Goal: Information Seeking & Learning: Learn about a topic

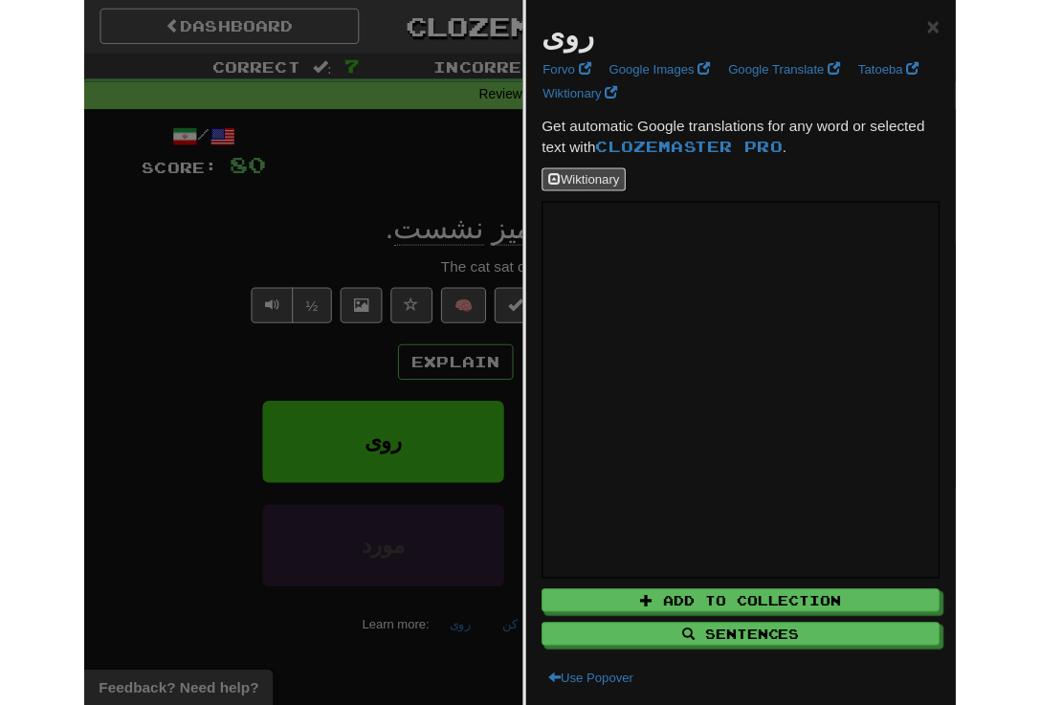
scroll to position [-2, 0]
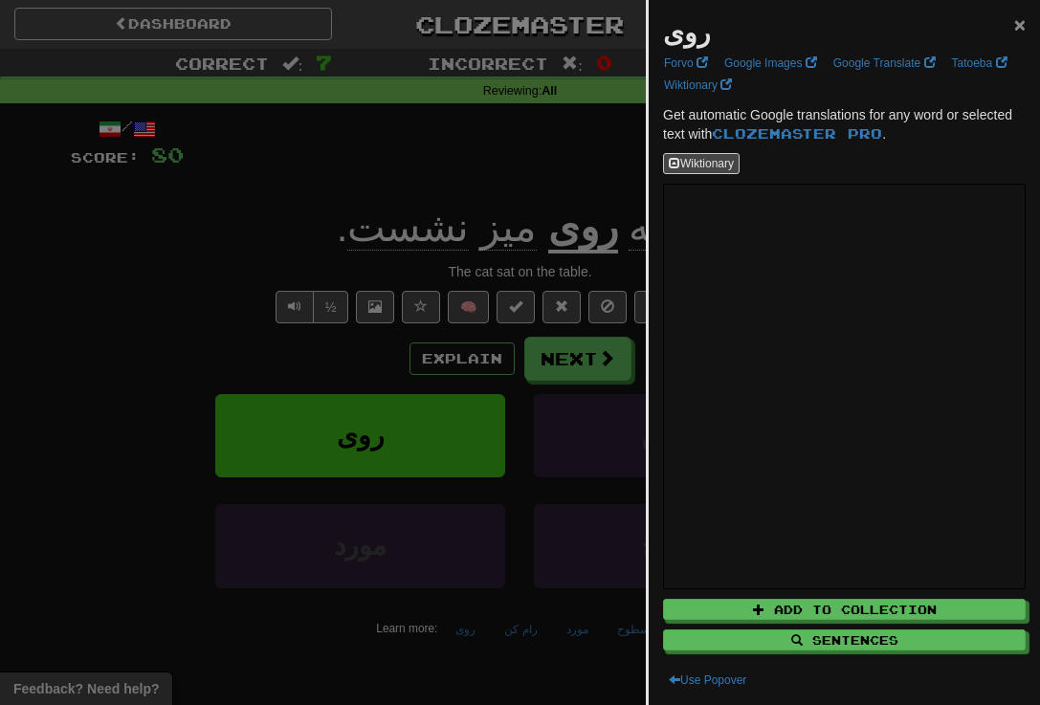
click at [793, 30] on span "×" at bounding box center [1019, 24] width 11 height 22
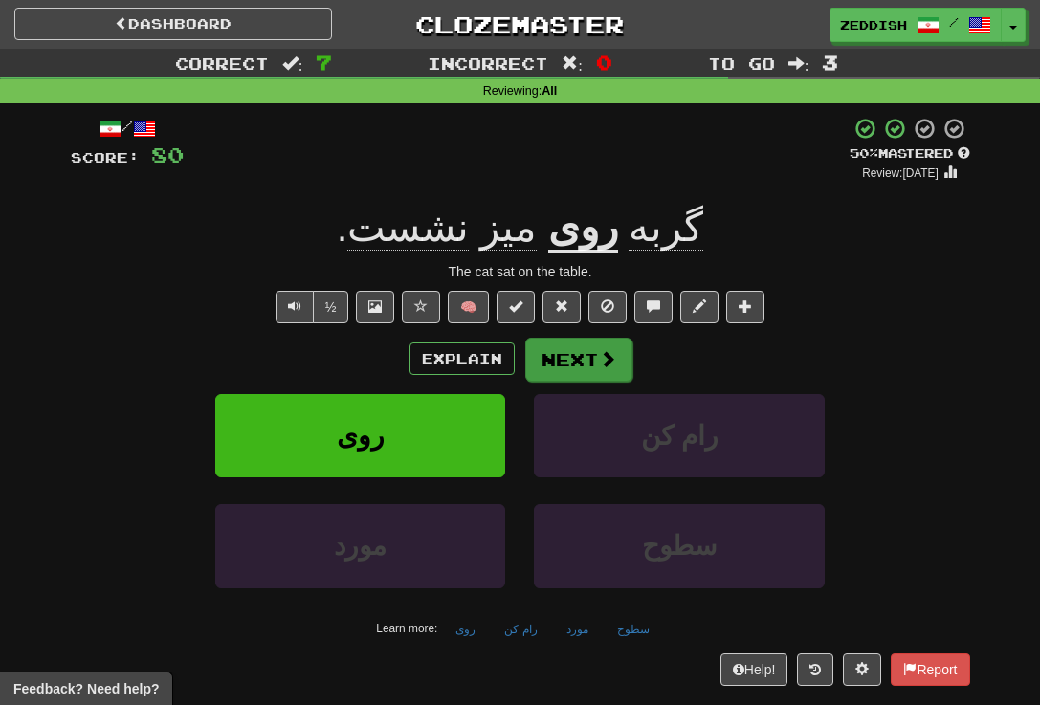
click at [570, 356] on button "Next" at bounding box center [578, 360] width 107 height 44
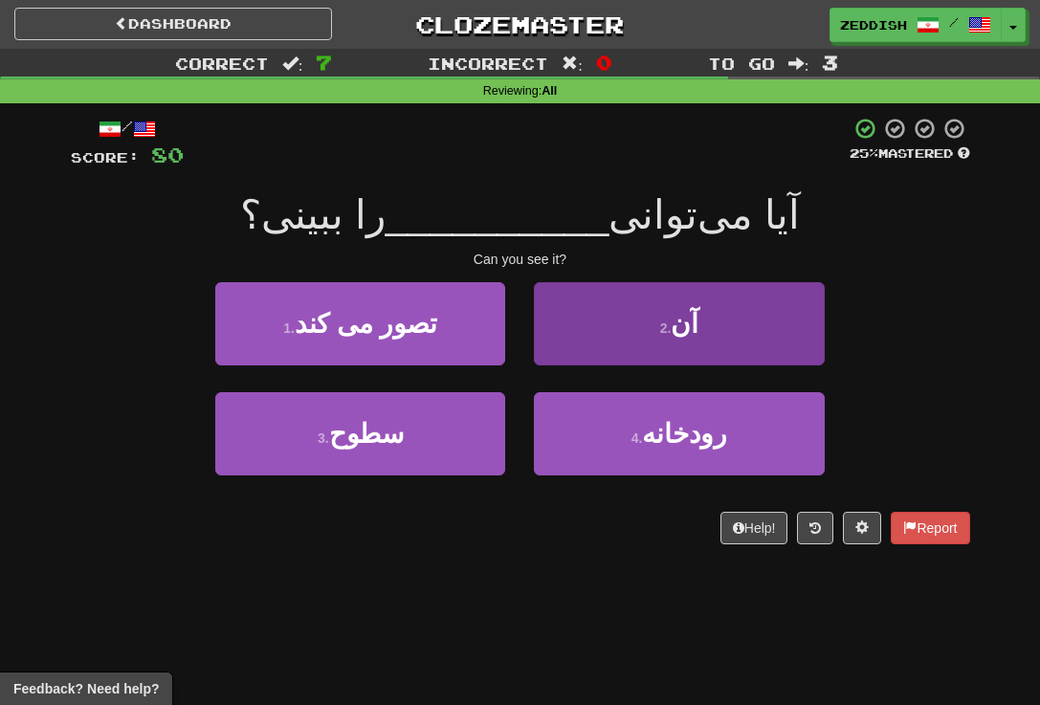
click at [602, 315] on button "2 . آن" at bounding box center [679, 323] width 290 height 83
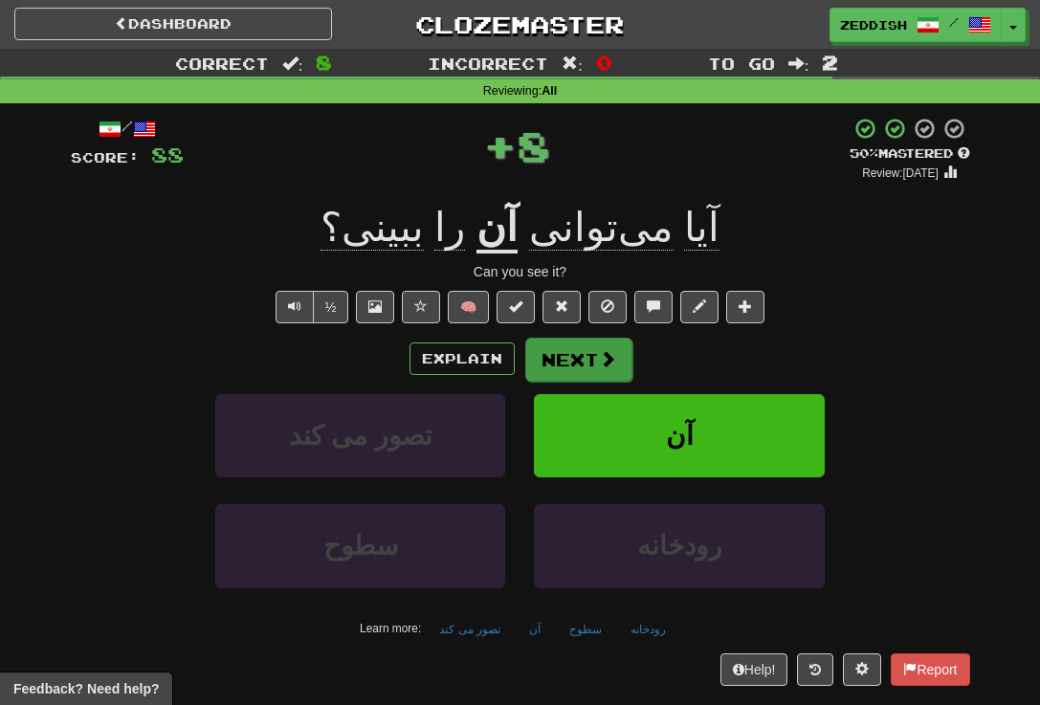
click at [569, 362] on button "Next" at bounding box center [578, 360] width 107 height 44
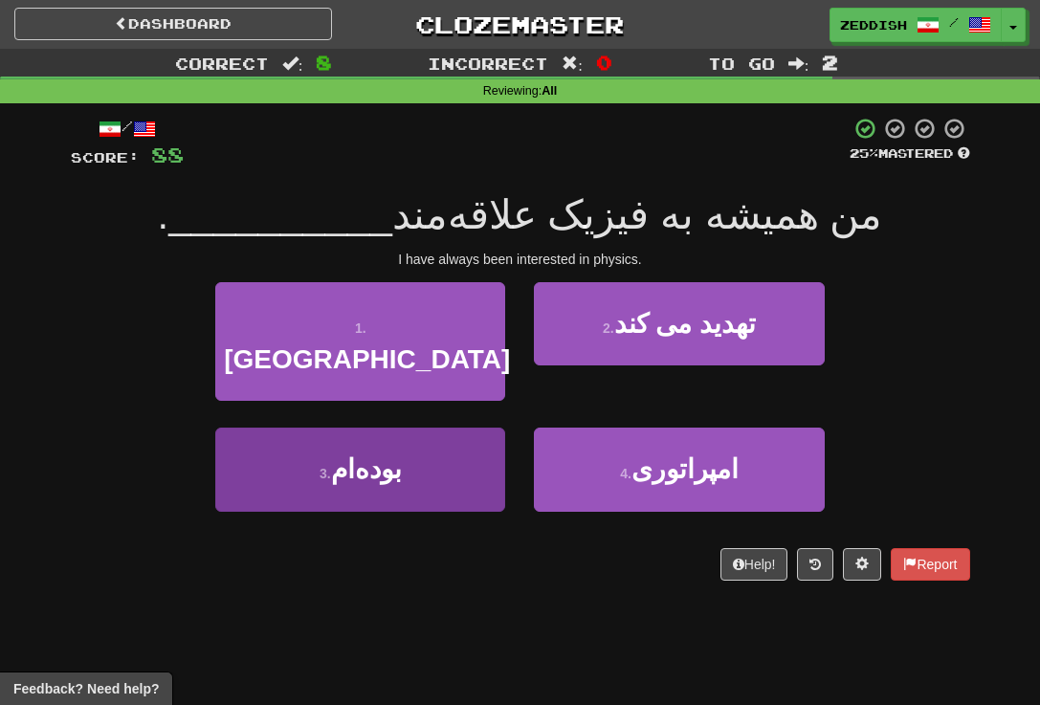
click at [431, 441] on button "3 . بوده‌ام" at bounding box center [360, 469] width 290 height 83
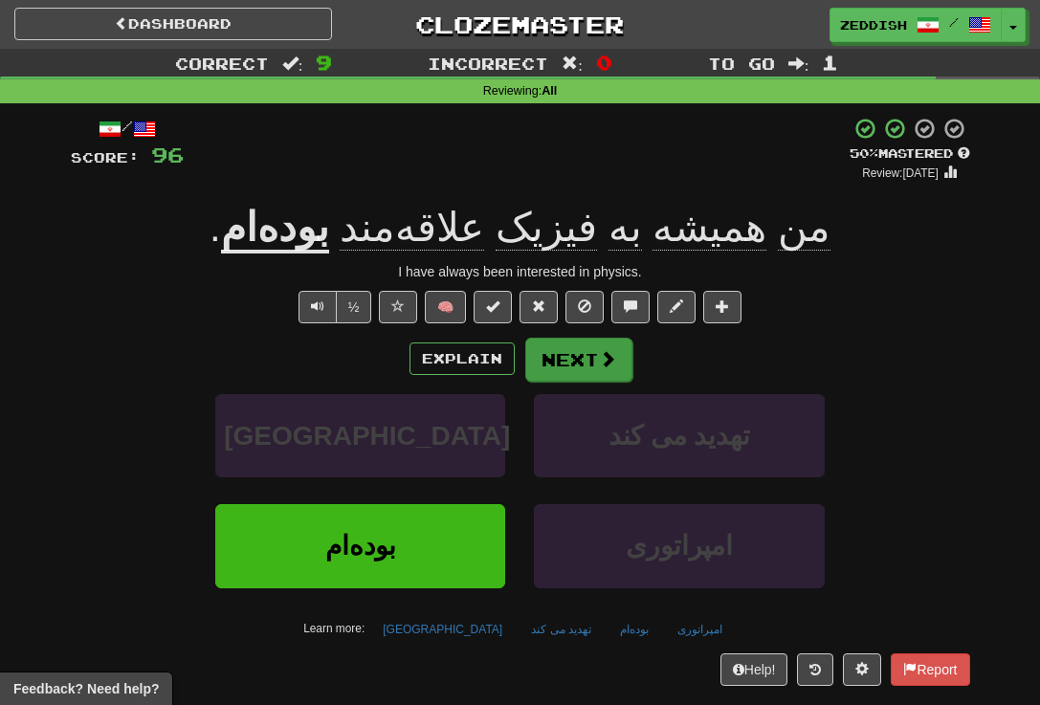
click at [542, 355] on button "Next" at bounding box center [578, 360] width 107 height 44
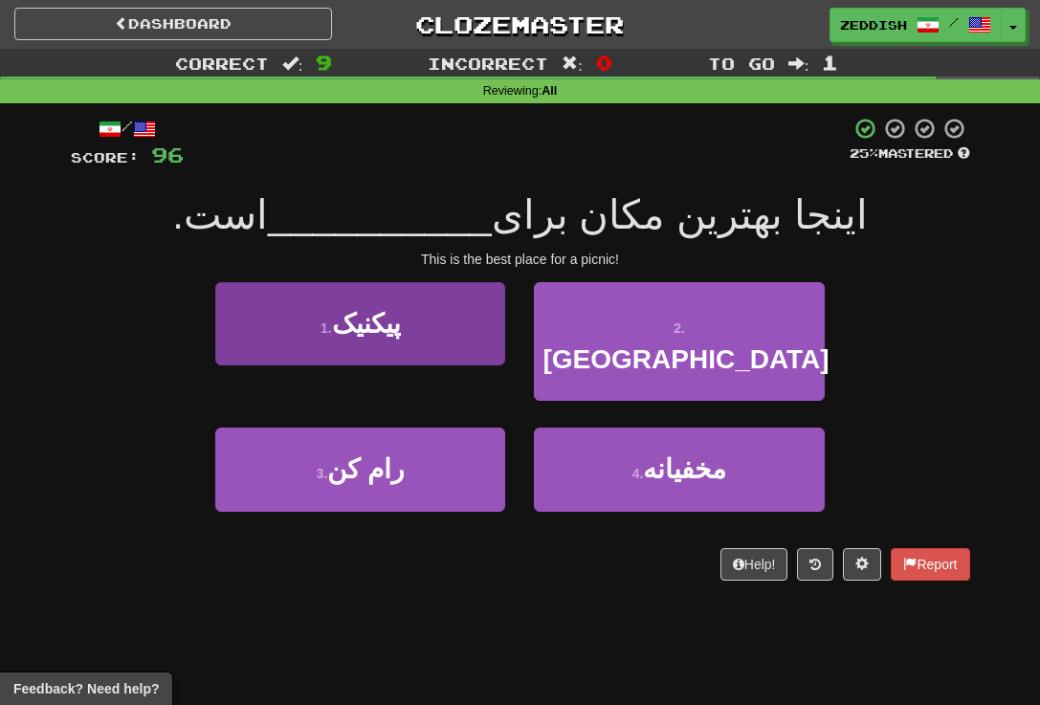
click at [447, 342] on button "1 . پیکنیک" at bounding box center [360, 323] width 290 height 83
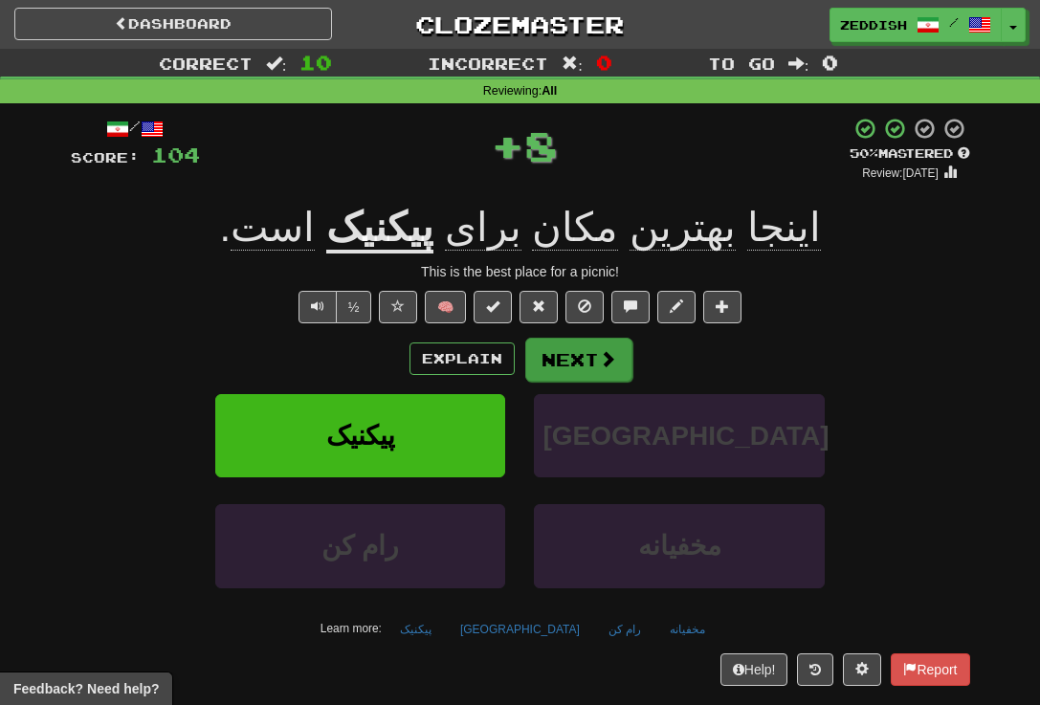
click at [579, 368] on button "Next" at bounding box center [578, 360] width 107 height 44
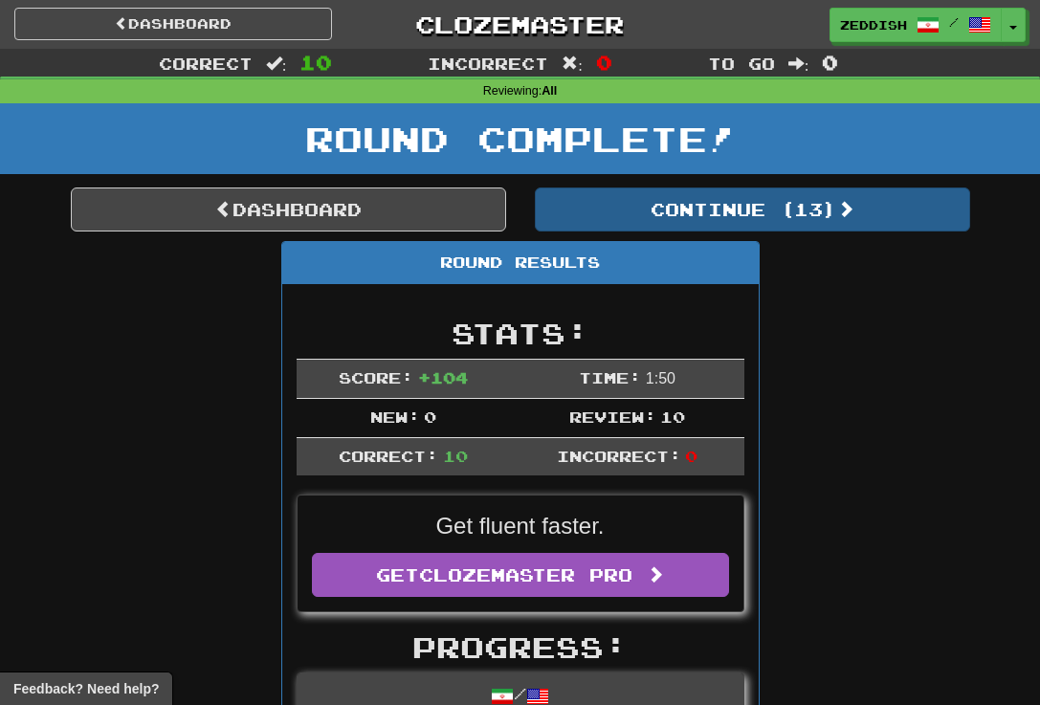
click at [691, 217] on button "Continue ( 13 )" at bounding box center [752, 210] width 435 height 44
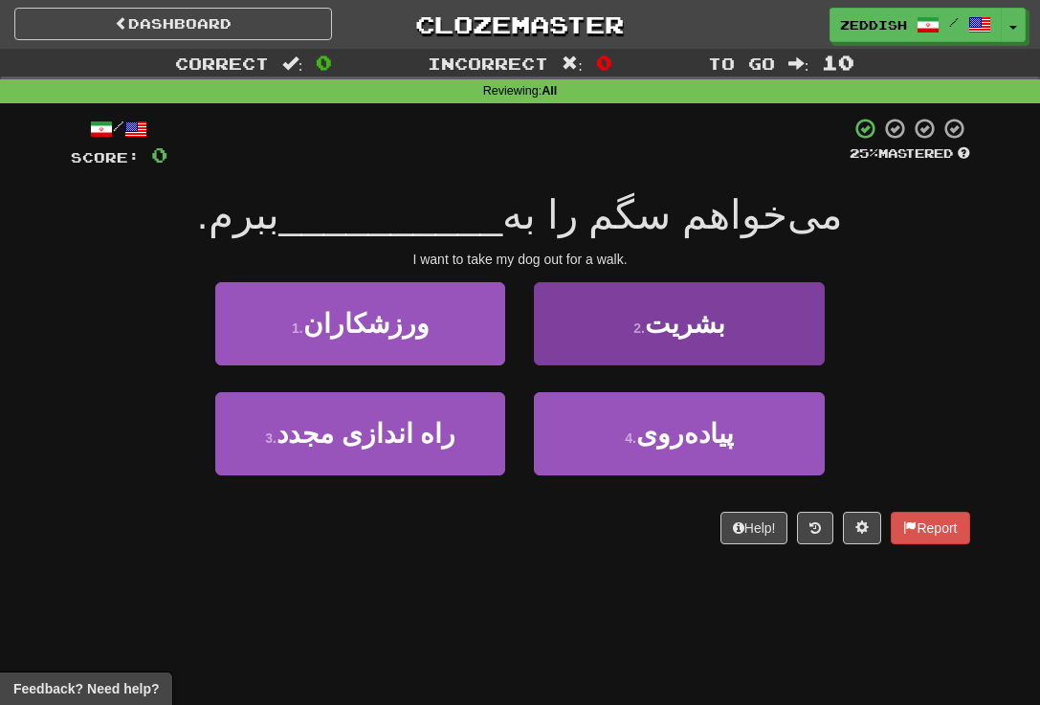
click at [576, 307] on button "2 . بشریت" at bounding box center [679, 323] width 290 height 83
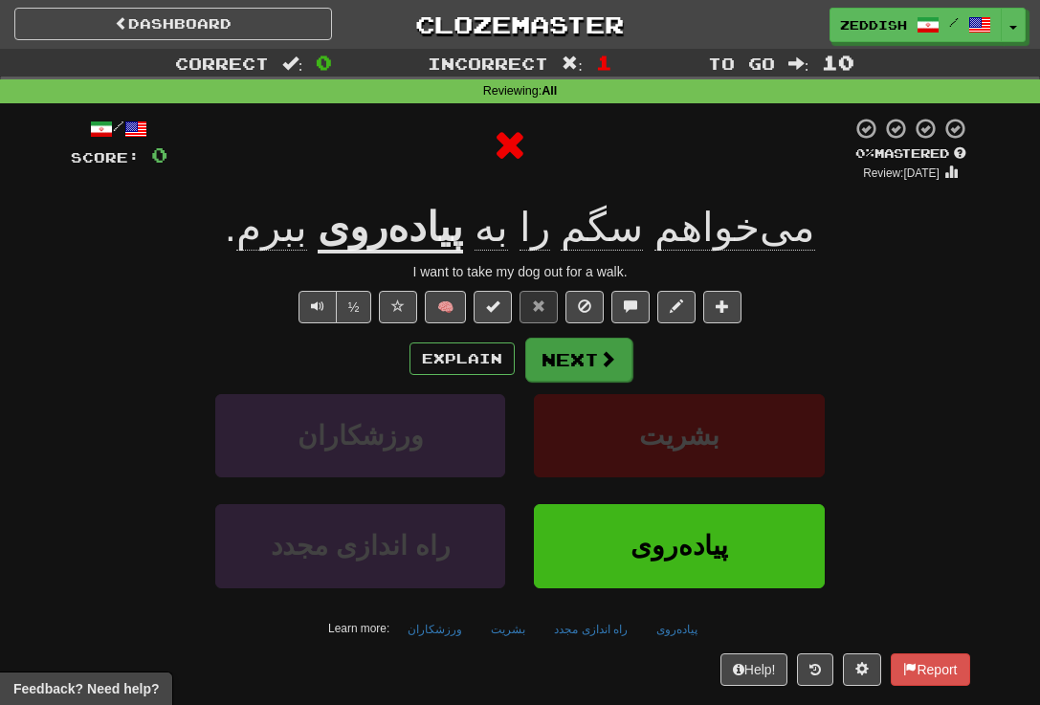
click at [567, 353] on button "Next" at bounding box center [578, 360] width 107 height 44
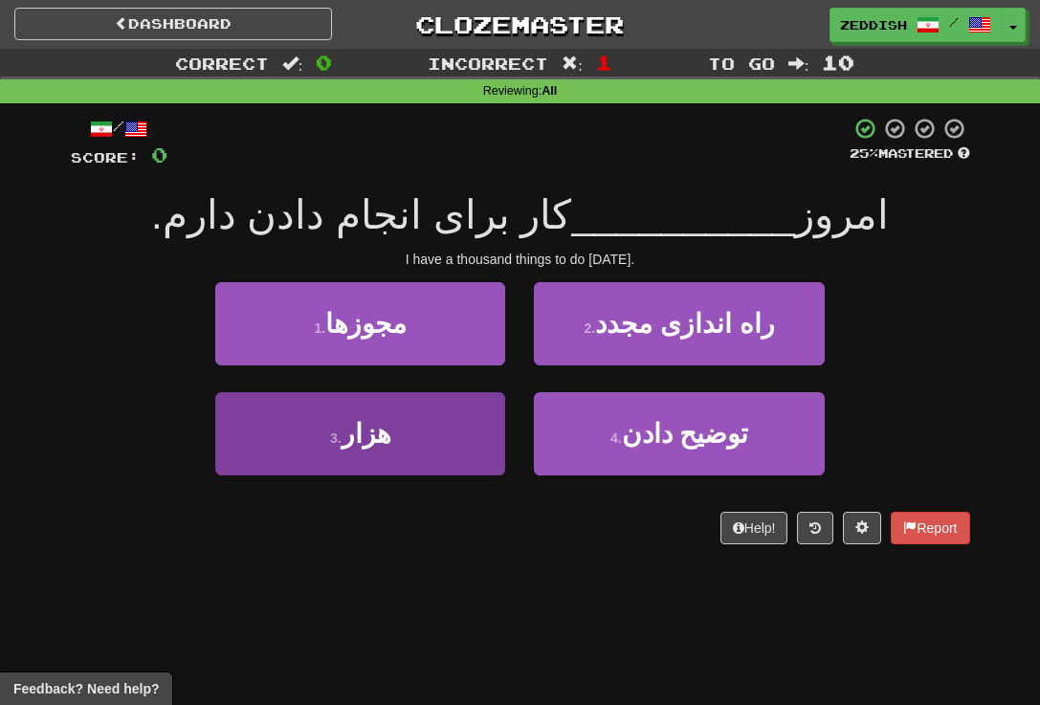
click at [423, 448] on button "3 . هزار" at bounding box center [360, 433] width 290 height 83
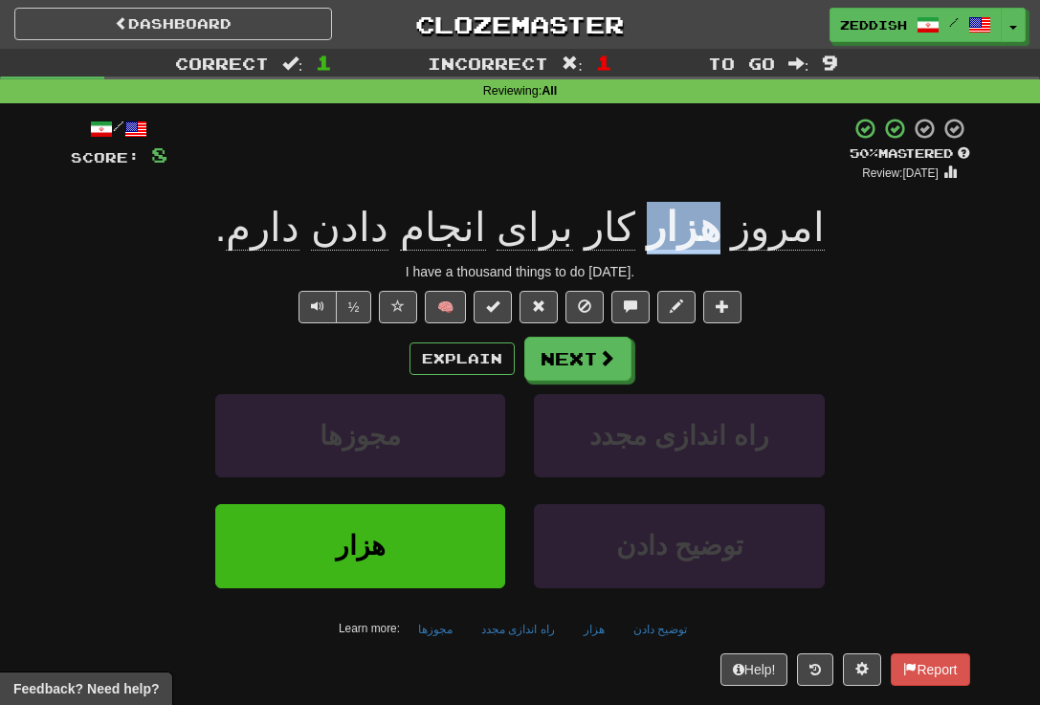
drag, startPoint x: 681, startPoint y: 238, endPoint x: 626, endPoint y: 240, distance: 55.5
click at [626, 240] on div "امروز هزار کار برای انجام دادن دارم ." at bounding box center [521, 228] width 900 height 53
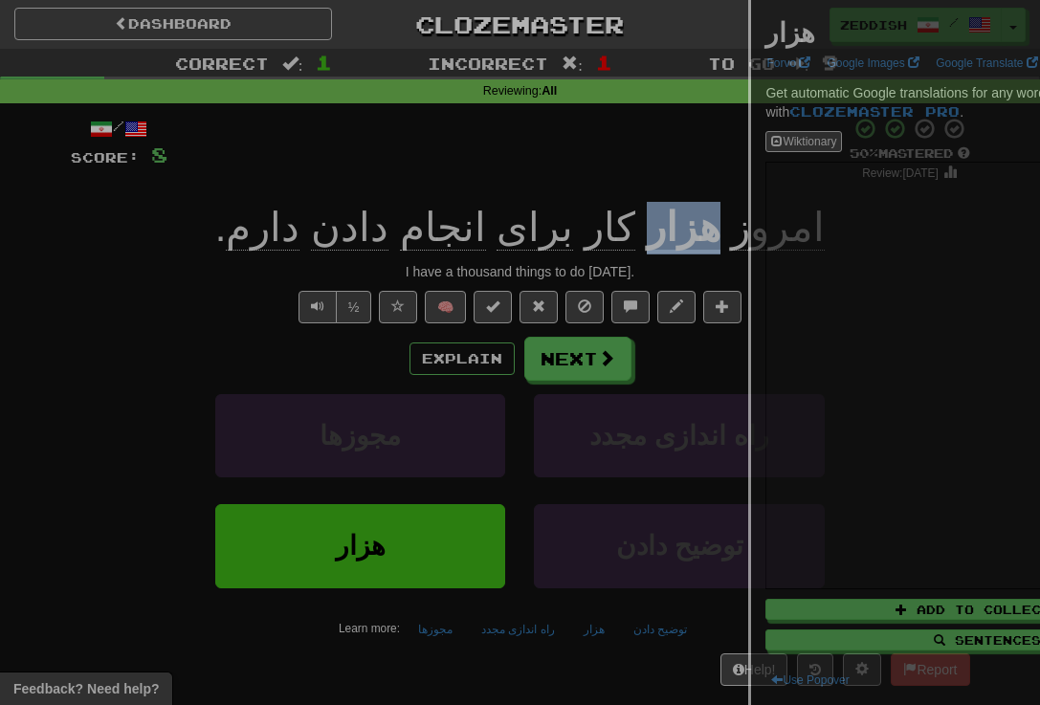
copy div "هزار"
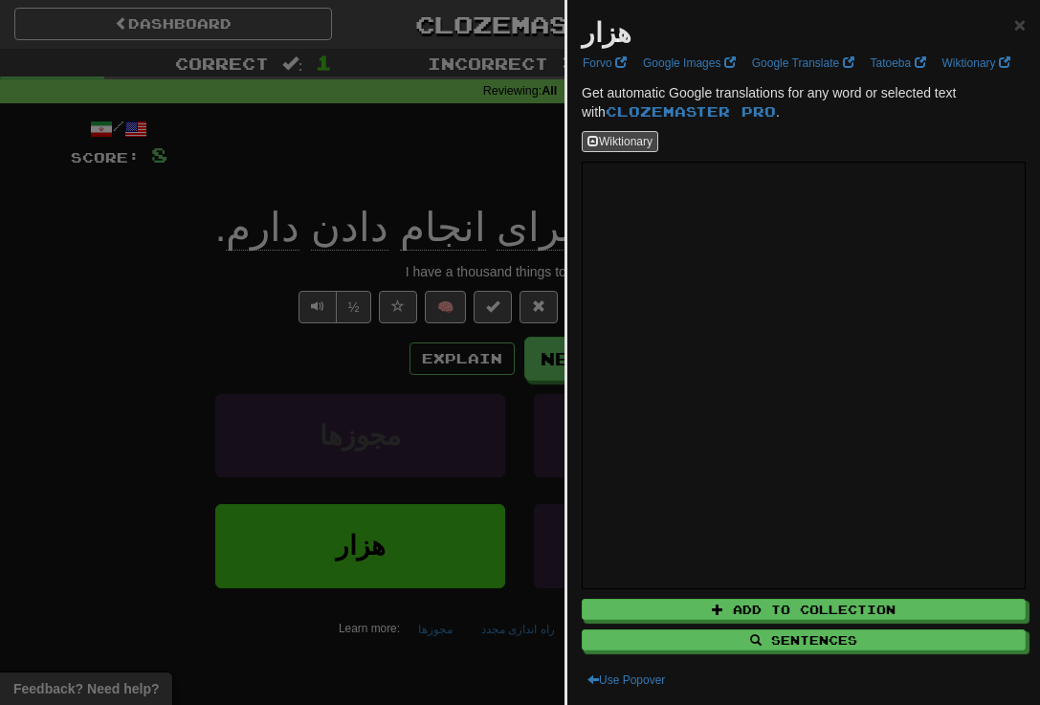
click at [468, 370] on div at bounding box center [520, 352] width 1040 height 705
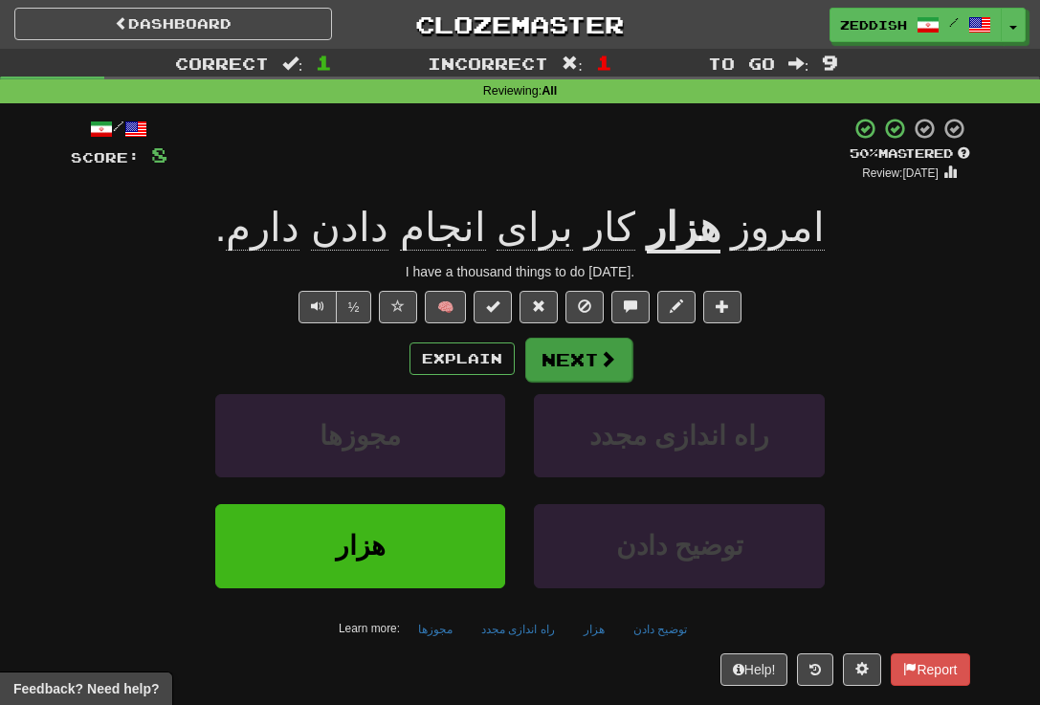
click at [591, 380] on button "Next" at bounding box center [578, 360] width 107 height 44
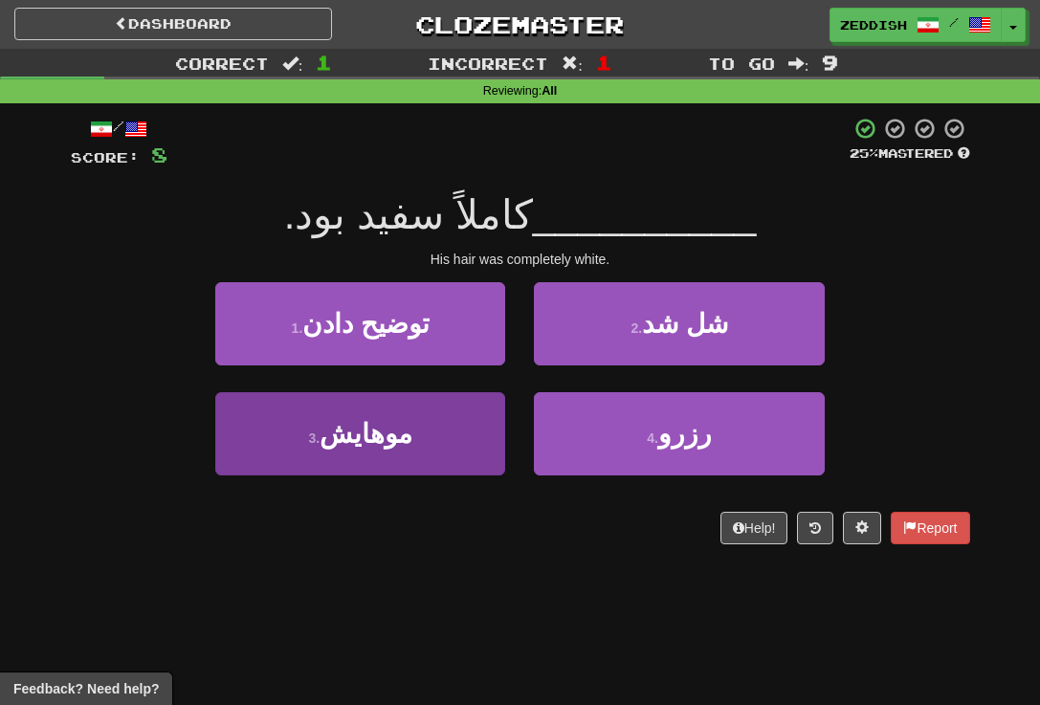
click at [471, 420] on button "3 . موهایش" at bounding box center [360, 433] width 290 height 83
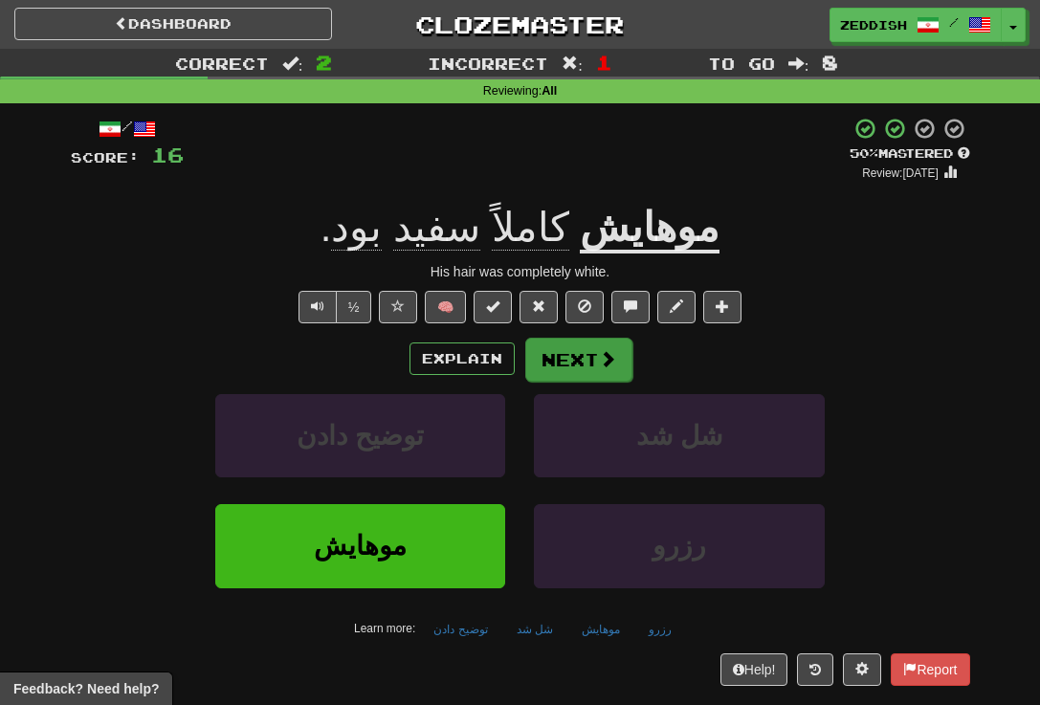
click at [583, 359] on button "Next" at bounding box center [578, 360] width 107 height 44
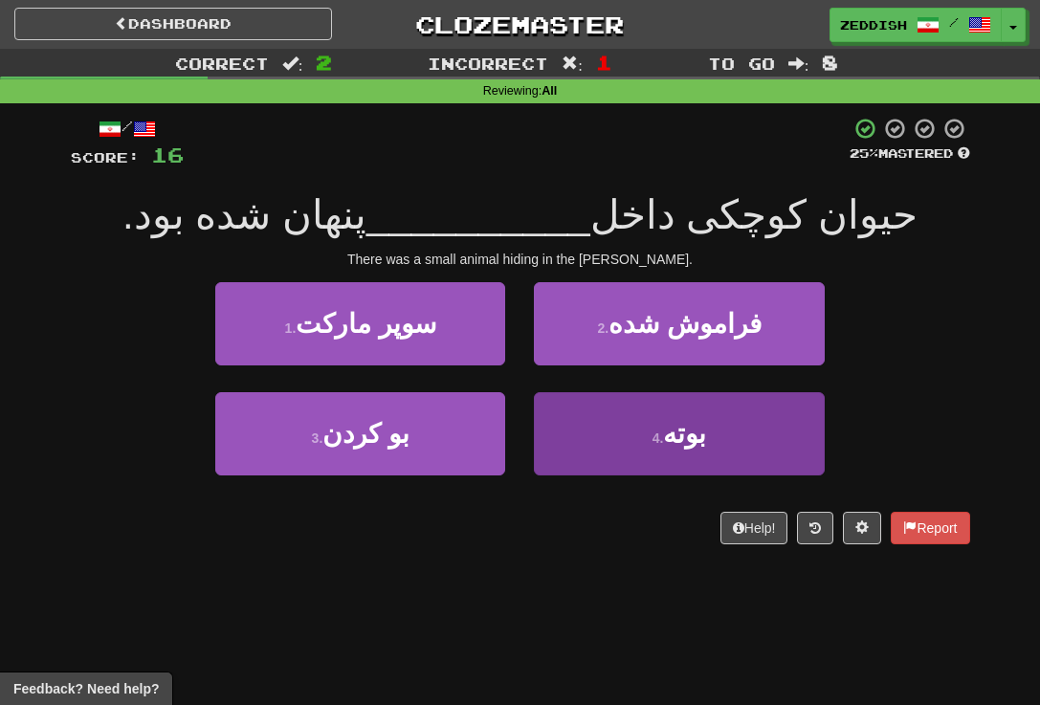
click at [590, 411] on button "4 . بوته" at bounding box center [679, 433] width 290 height 83
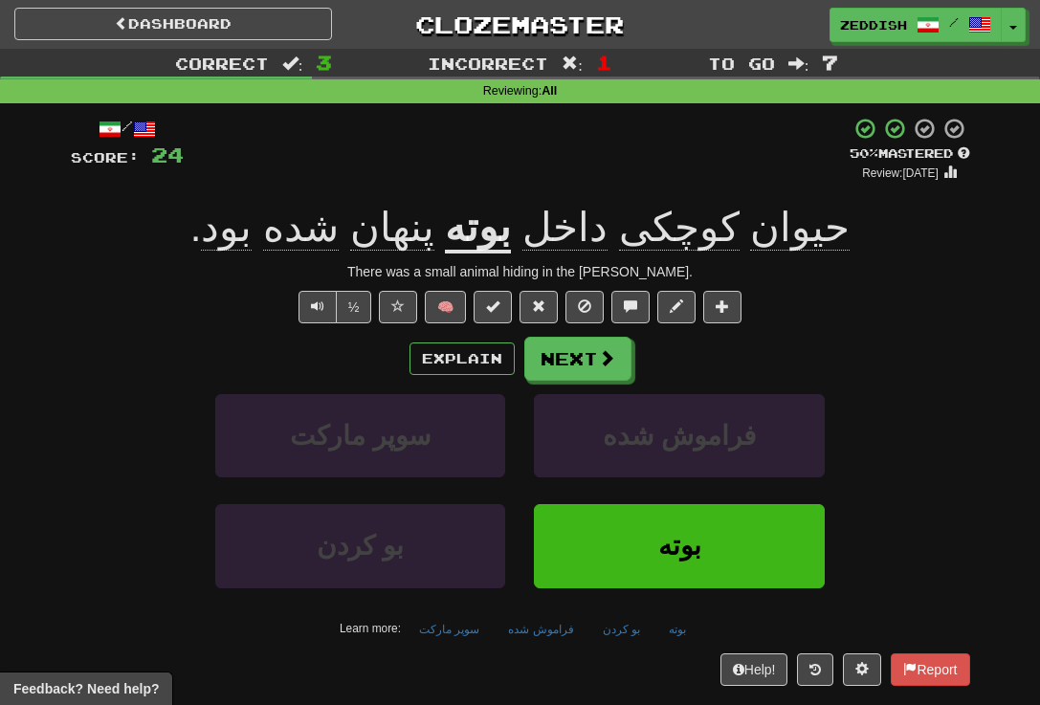
click at [465, 233] on u "بوته" at bounding box center [478, 229] width 66 height 49
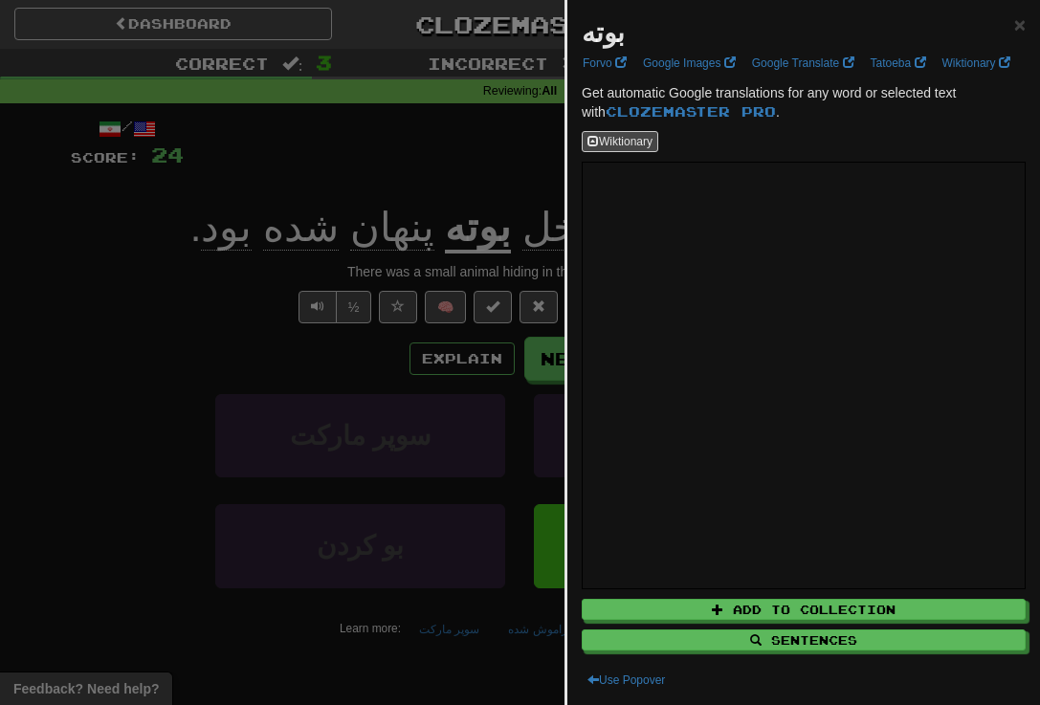
scroll to position [0, 0]
click at [421, 397] on div at bounding box center [520, 352] width 1040 height 705
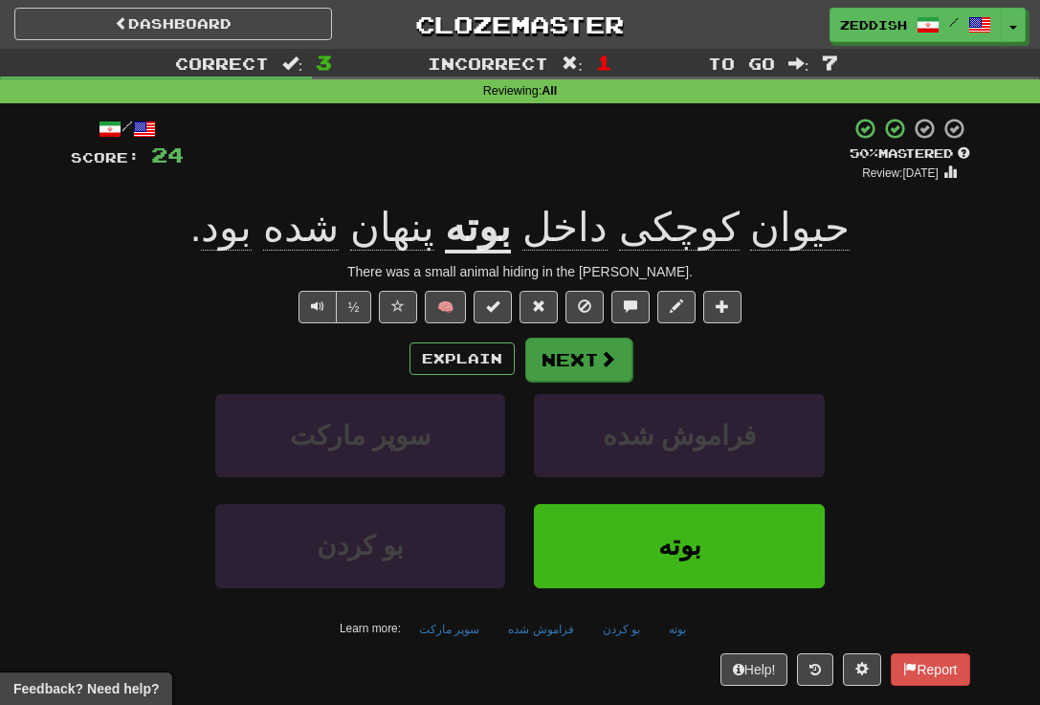
click at [573, 353] on button "Next" at bounding box center [578, 360] width 107 height 44
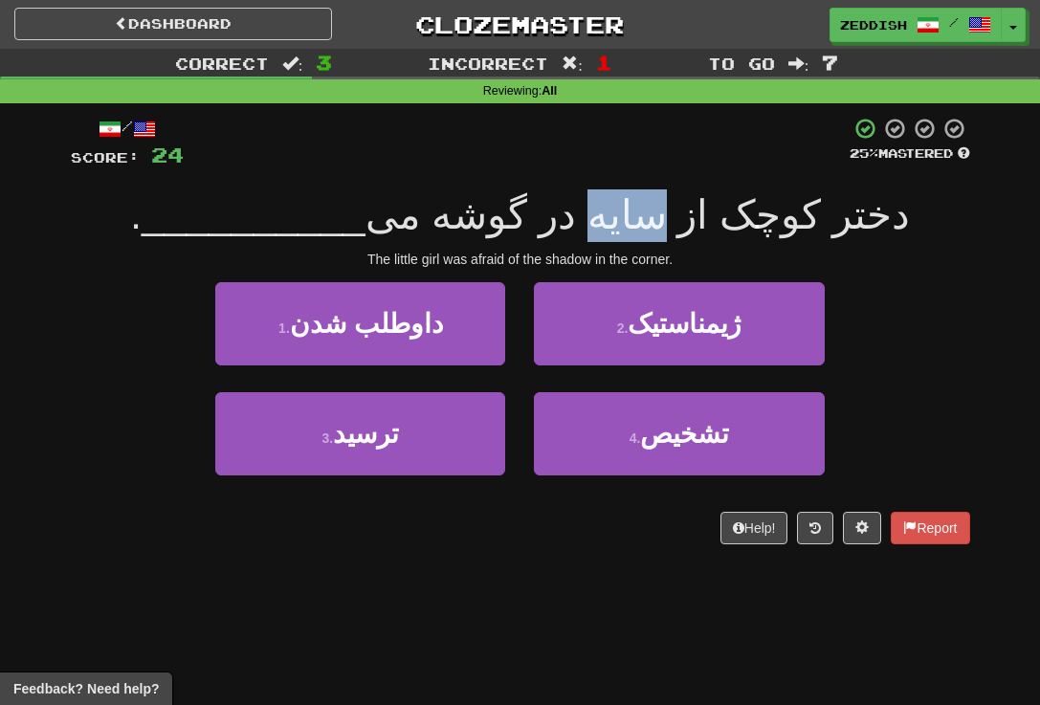
drag, startPoint x: 640, startPoint y: 225, endPoint x: 580, endPoint y: 222, distance: 60.4
click at [580, 222] on span "دختر کوچک از سایه در گوشه می" at bounding box center [638, 214] width 544 height 45
copy span "سایه"
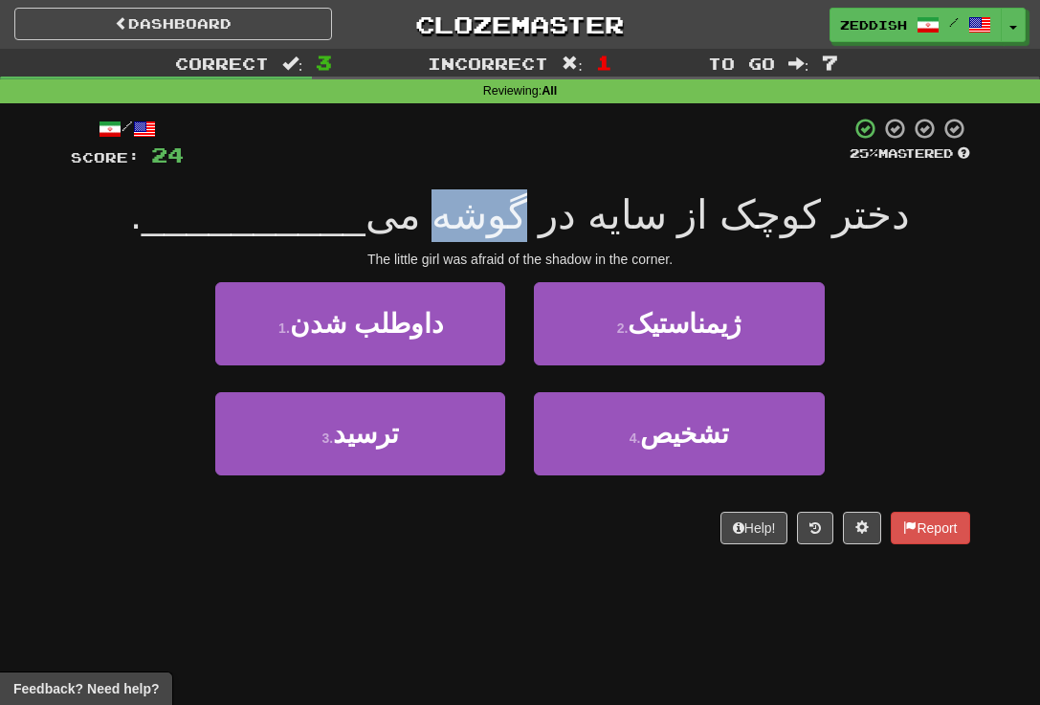
drag, startPoint x: 528, startPoint y: 211, endPoint x: 463, endPoint y: 211, distance: 65.1
click at [463, 211] on span "دختر کوچک از سایه در گوشه می" at bounding box center [638, 214] width 544 height 45
copy span "گوشه"
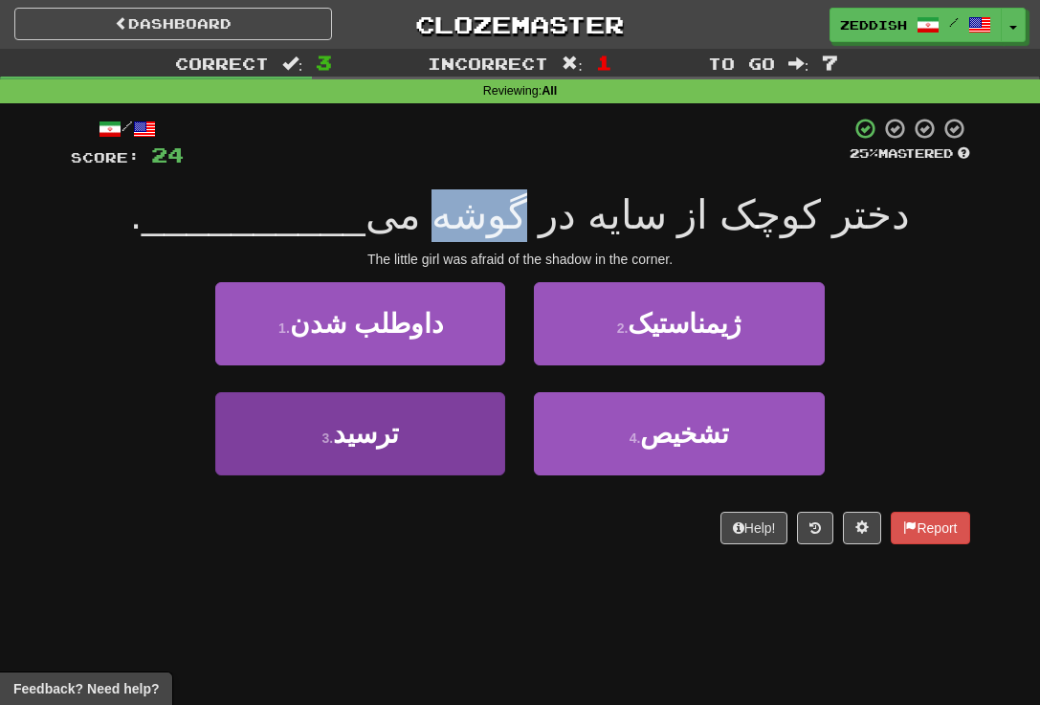
click at [436, 431] on button "3 . ترسید" at bounding box center [360, 433] width 290 height 83
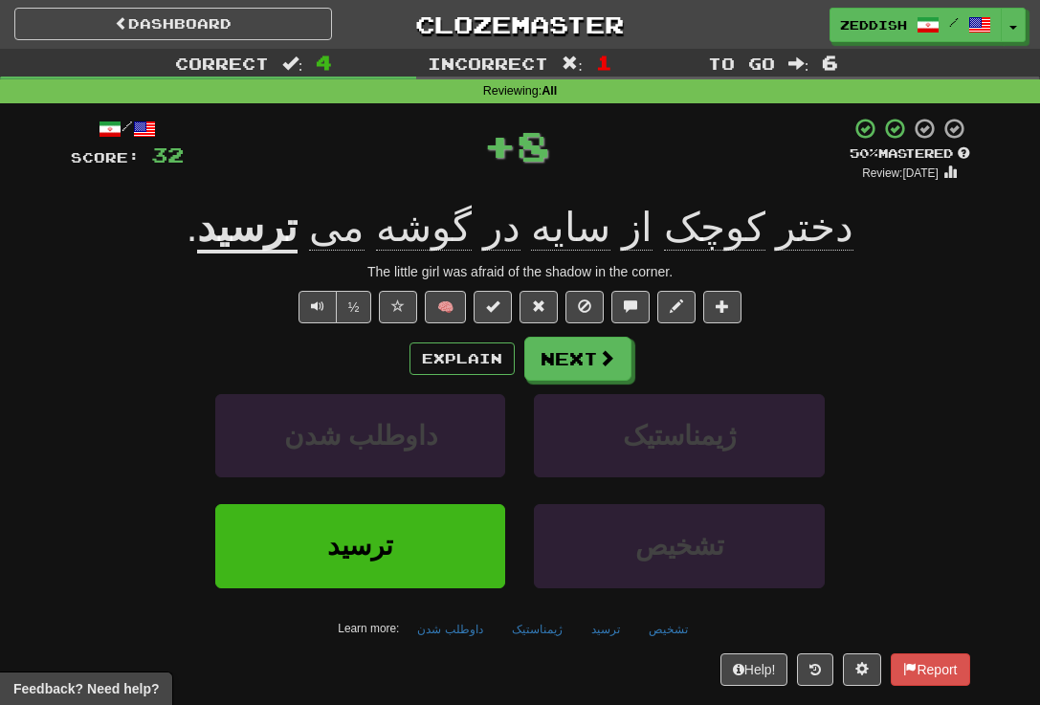
click at [298, 229] on u "ترسید" at bounding box center [247, 229] width 100 height 49
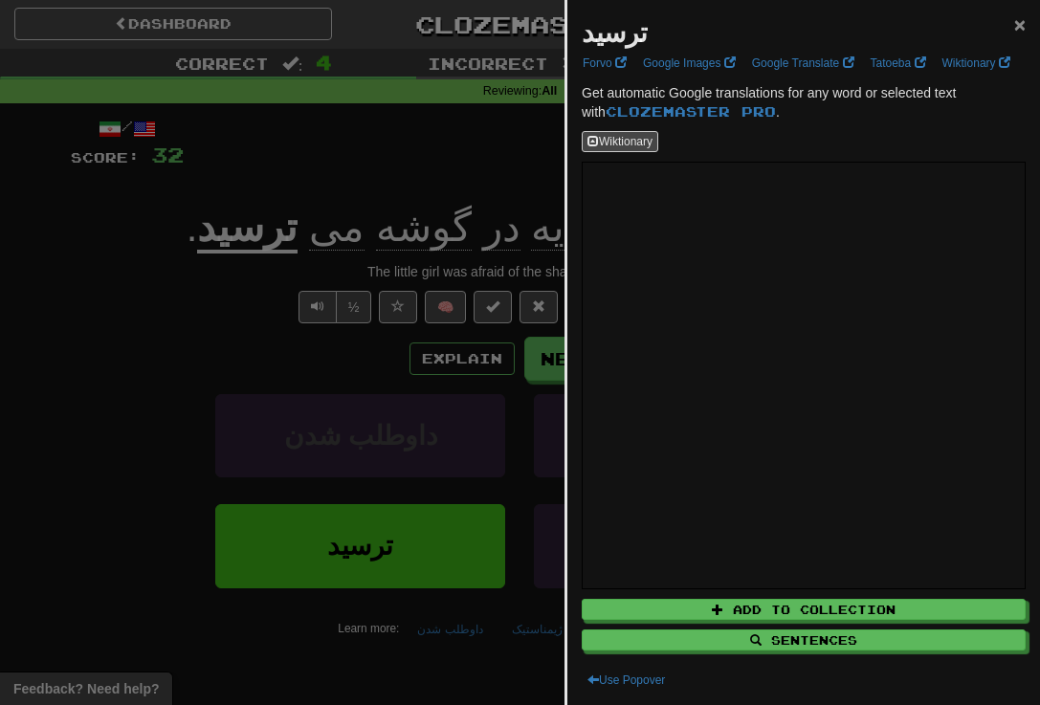
click at [793, 17] on span "×" at bounding box center [1019, 24] width 11 height 22
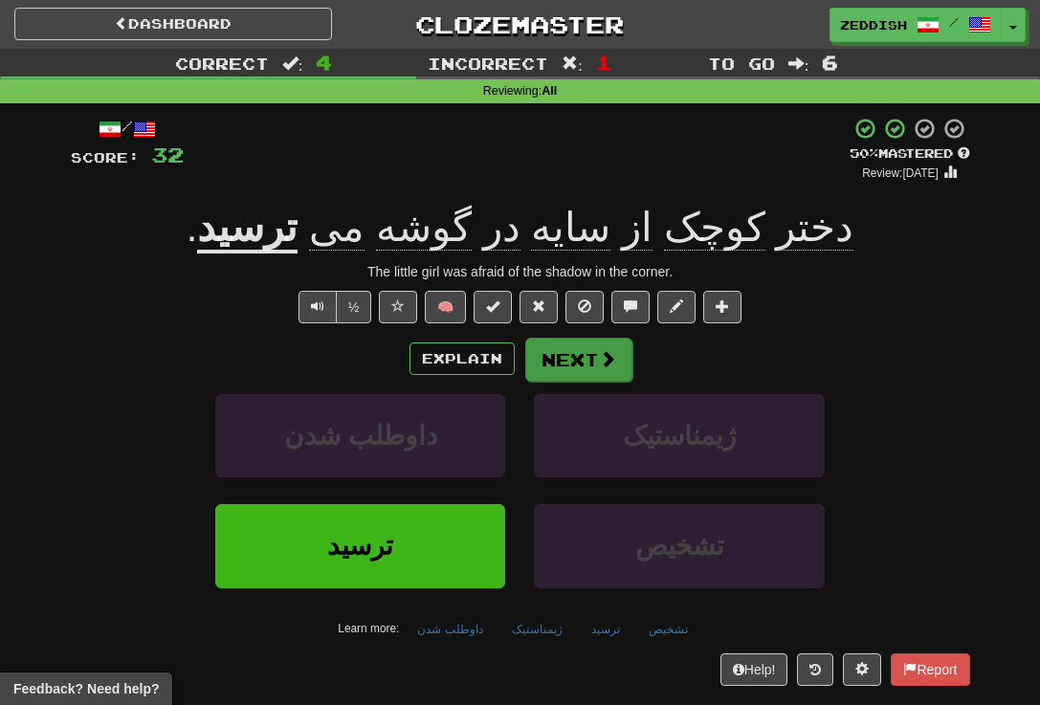
click at [567, 364] on button "Next" at bounding box center [578, 360] width 107 height 44
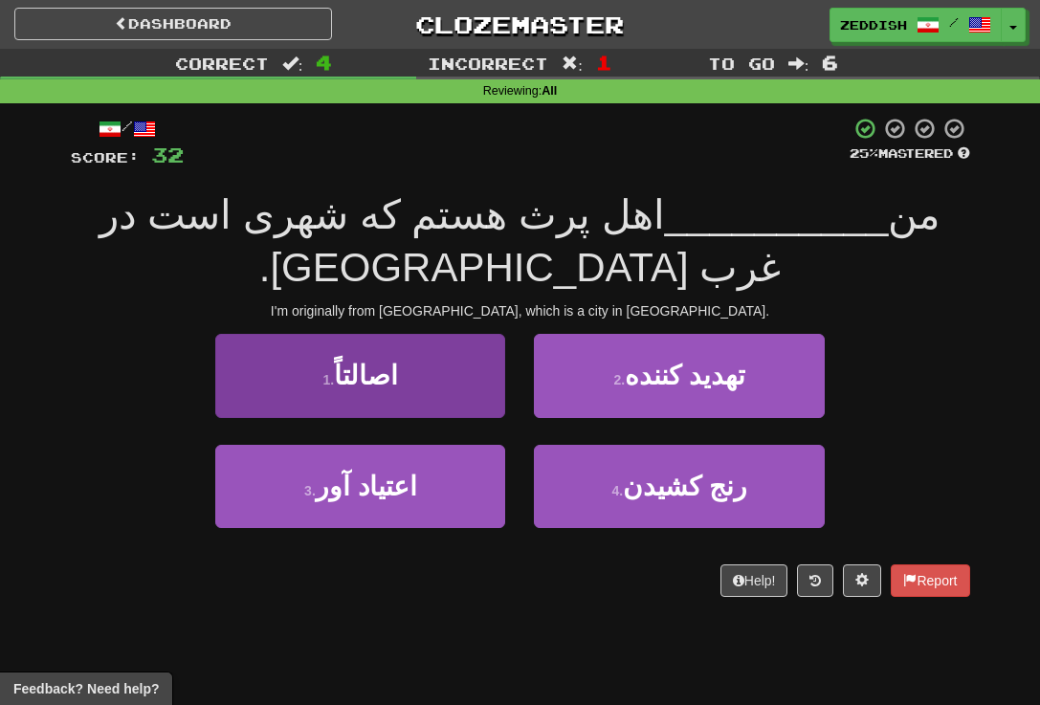
click at [484, 356] on button "1 . اصالتاً" at bounding box center [360, 375] width 290 height 83
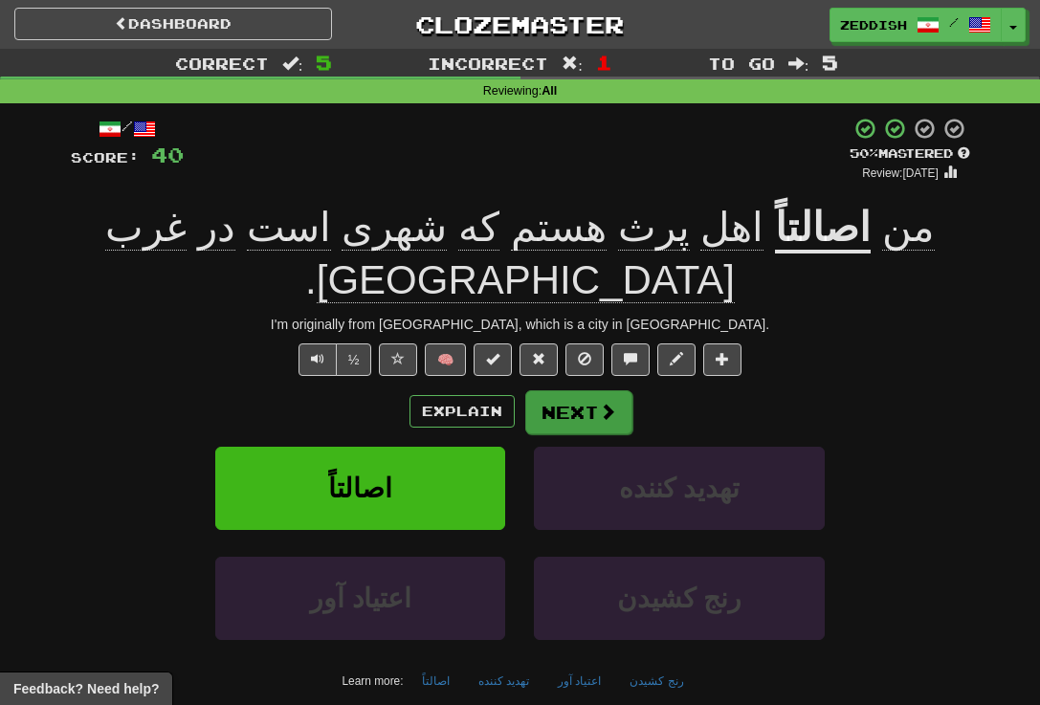
click at [590, 390] on button "Next" at bounding box center [578, 412] width 107 height 44
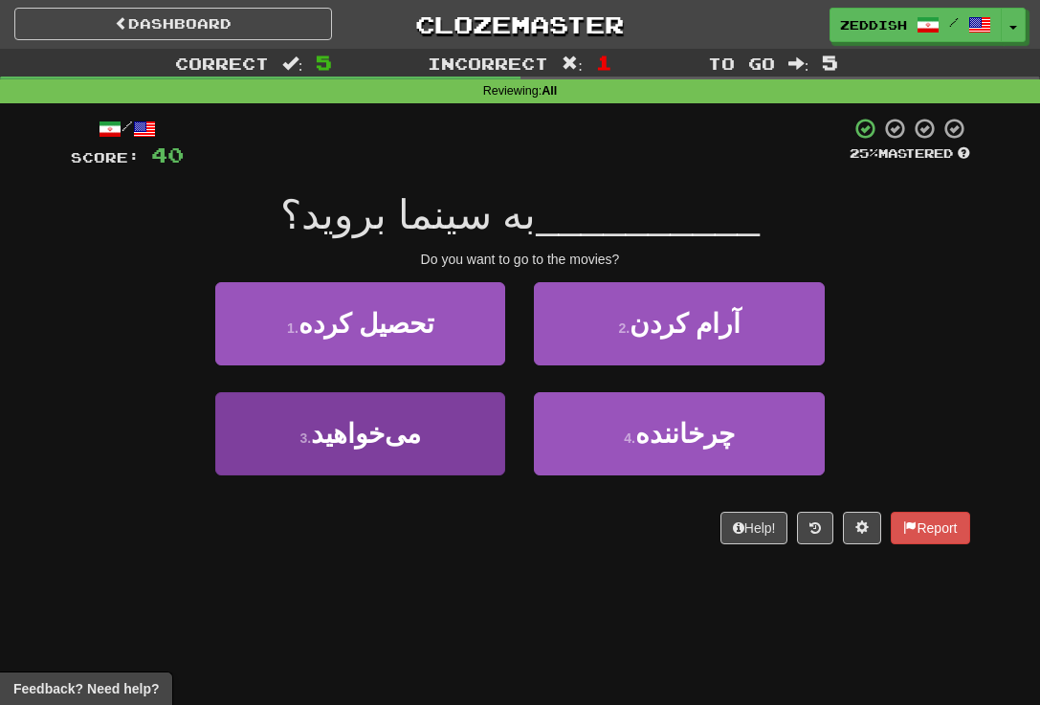
click at [481, 444] on button "3 . می‌خواهید" at bounding box center [360, 433] width 290 height 83
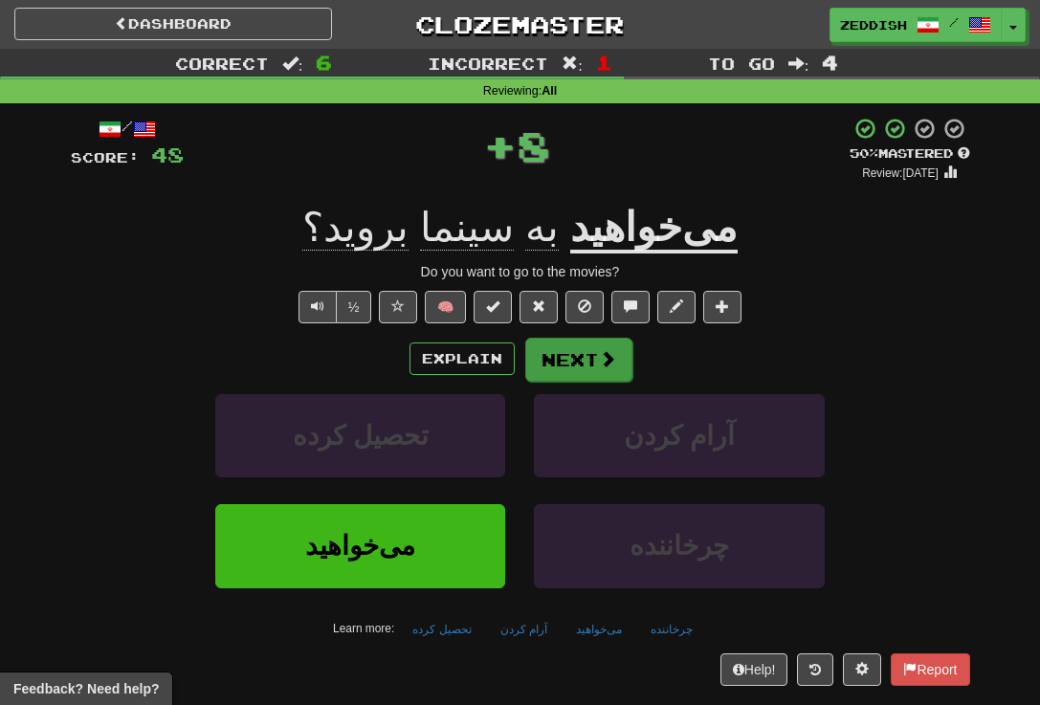
click at [574, 351] on button "Next" at bounding box center [578, 360] width 107 height 44
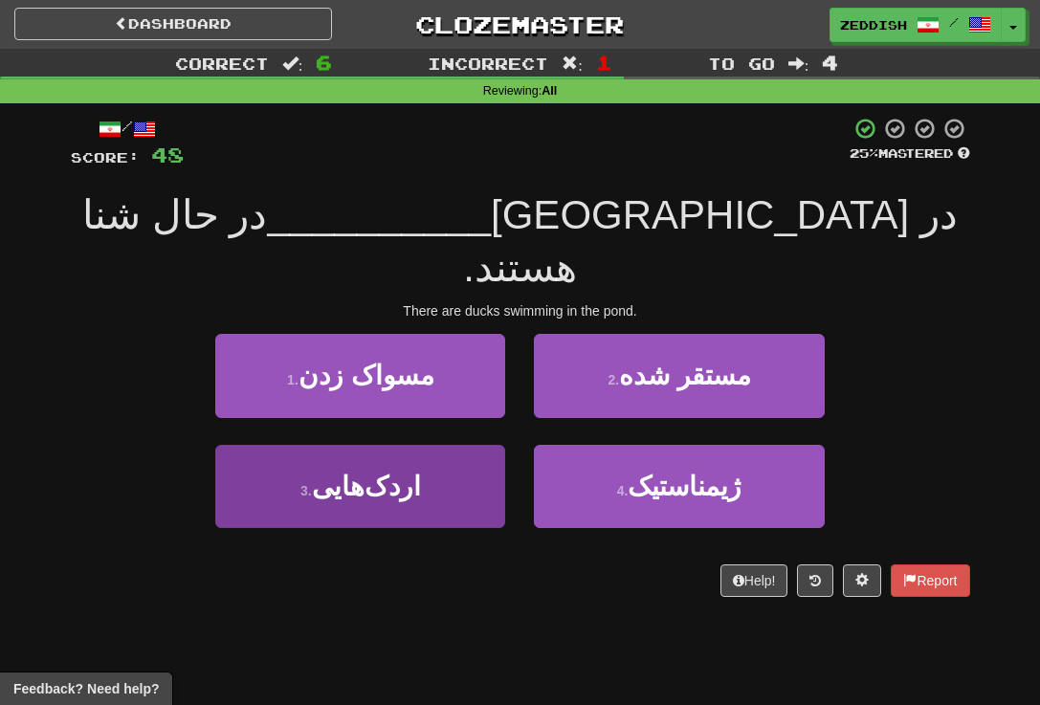
click at [430, 445] on button "3 . اردک‌هایی" at bounding box center [360, 486] width 290 height 83
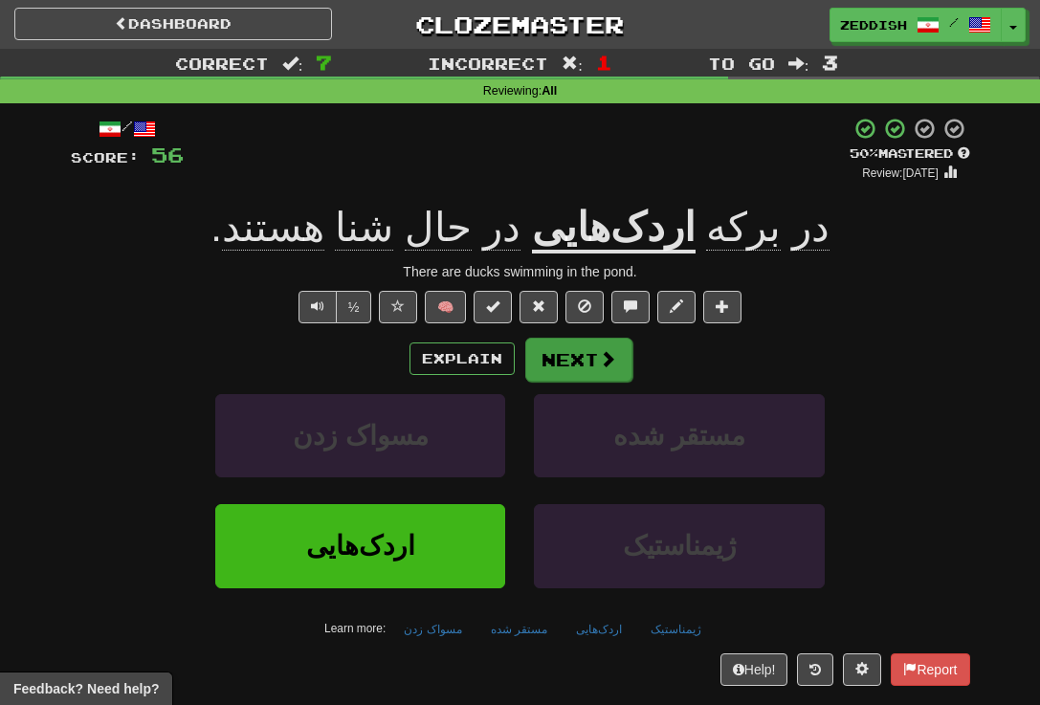
click at [589, 348] on button "Next" at bounding box center [578, 360] width 107 height 44
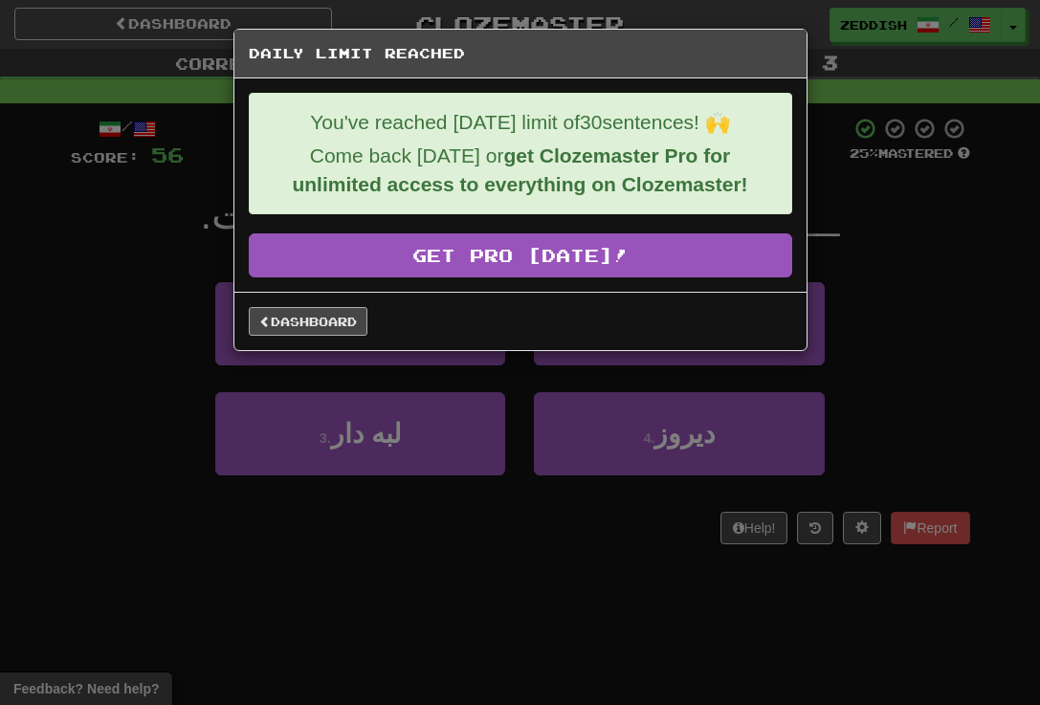
click at [292, 319] on link "Dashboard" at bounding box center [308, 321] width 119 height 29
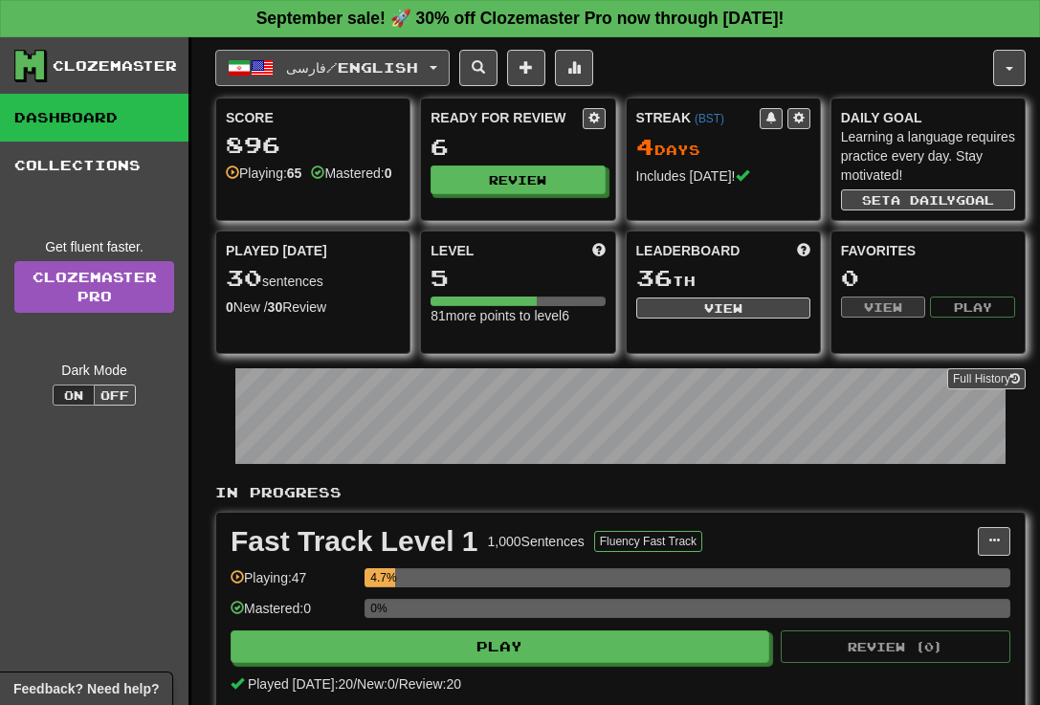
click at [317, 61] on span "فارسی / English" at bounding box center [352, 67] width 132 height 16
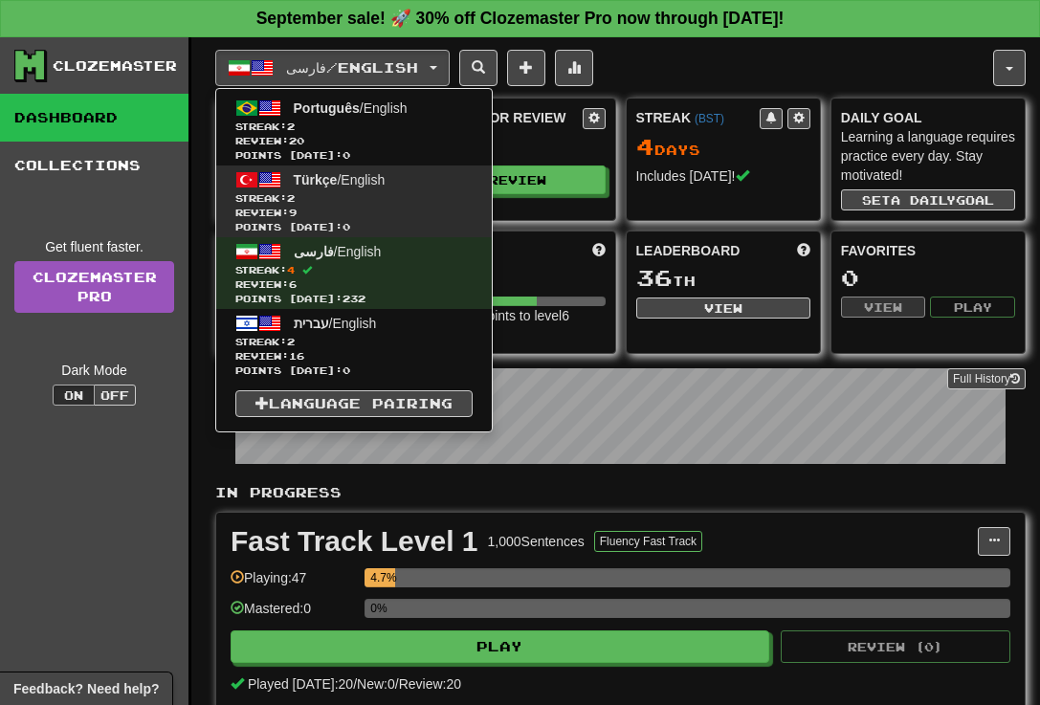
click at [320, 181] on span "Türkçe" at bounding box center [316, 179] width 44 height 15
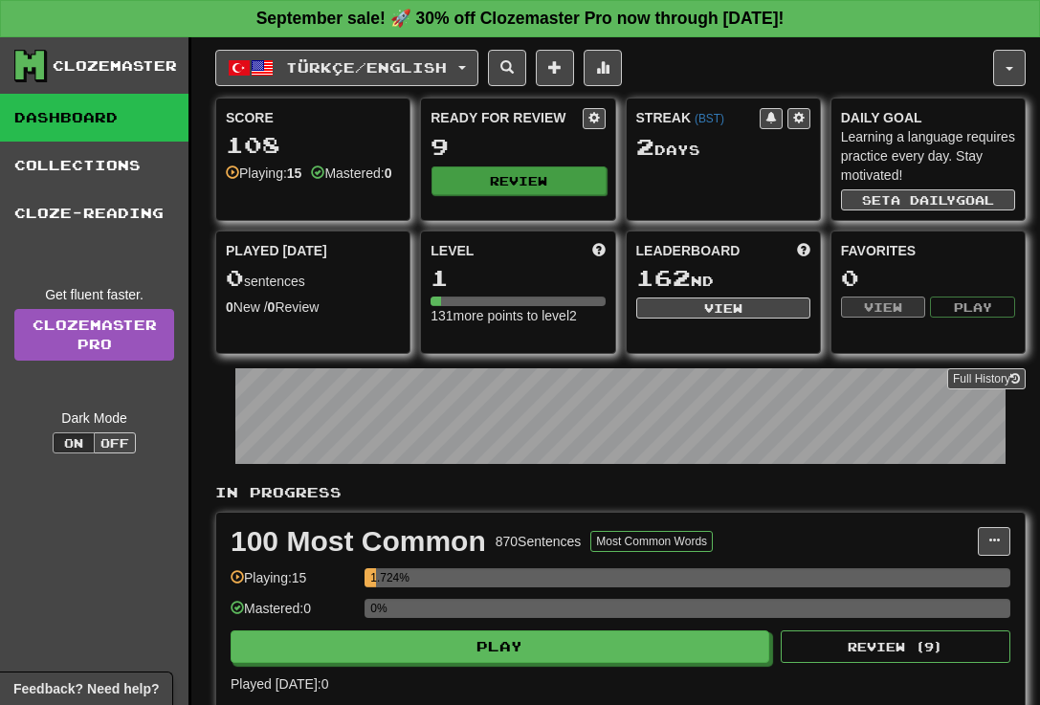
click at [524, 175] on button "Review" at bounding box center [519, 181] width 174 height 29
select select "**"
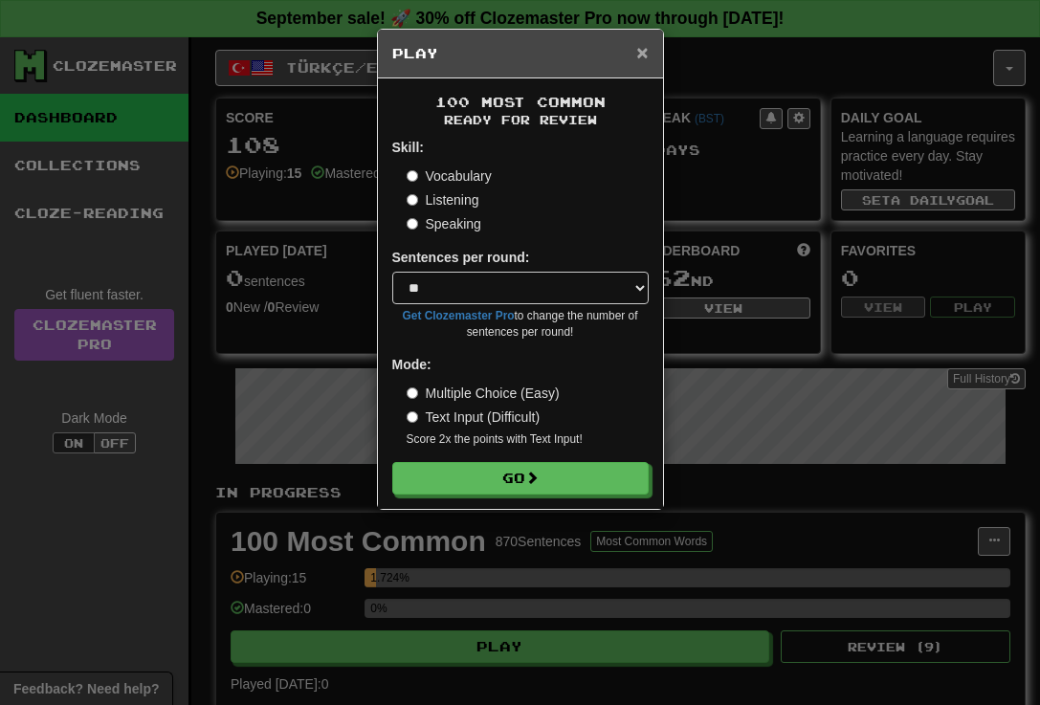
click at [638, 48] on span "×" at bounding box center [641, 52] width 11 height 22
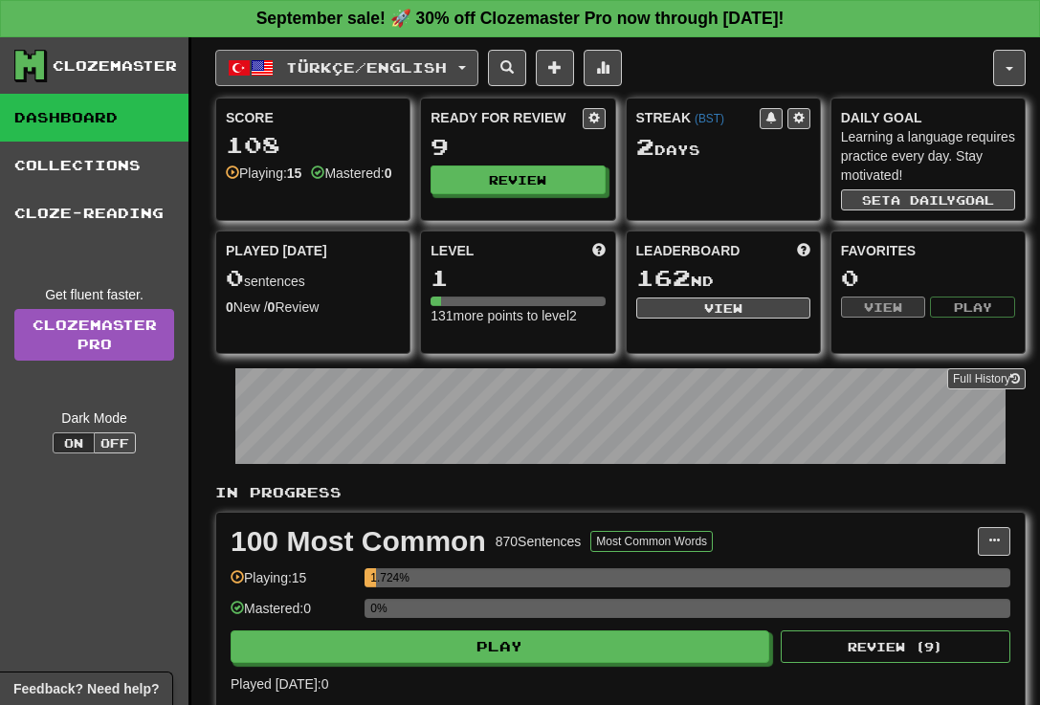
click at [386, 76] on button "Türkçe / English" at bounding box center [346, 68] width 263 height 36
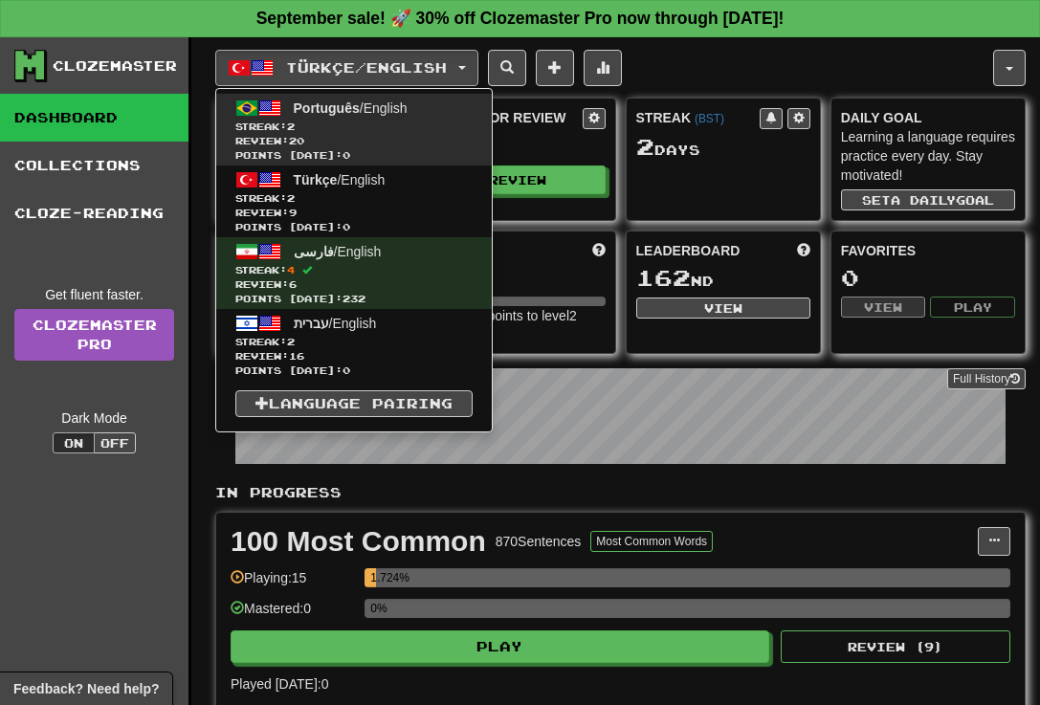
click at [319, 148] on span "Points today: 0" at bounding box center [353, 155] width 237 height 14
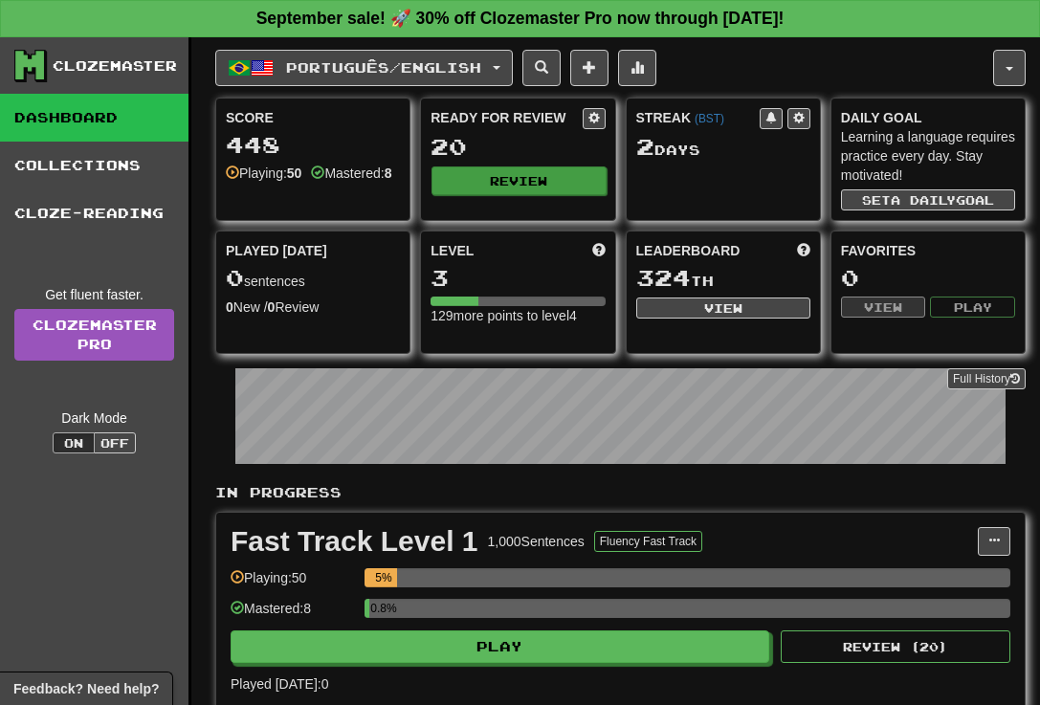
click at [485, 185] on button "Review" at bounding box center [519, 181] width 174 height 29
select select "**"
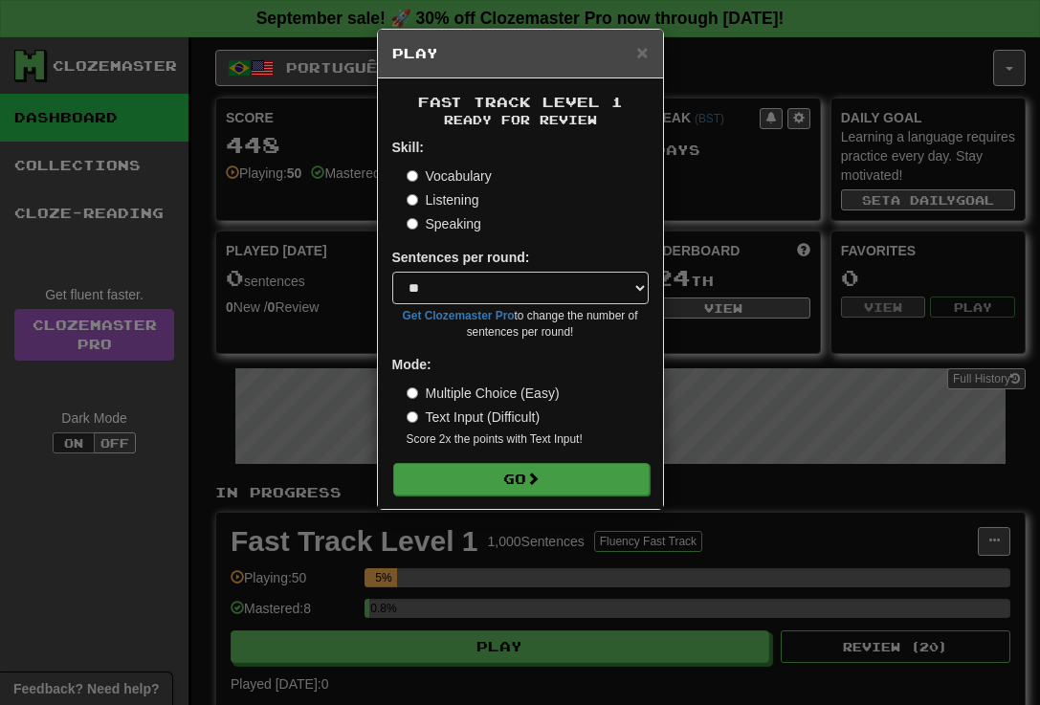
click at [469, 468] on button "Go" at bounding box center [521, 479] width 256 height 33
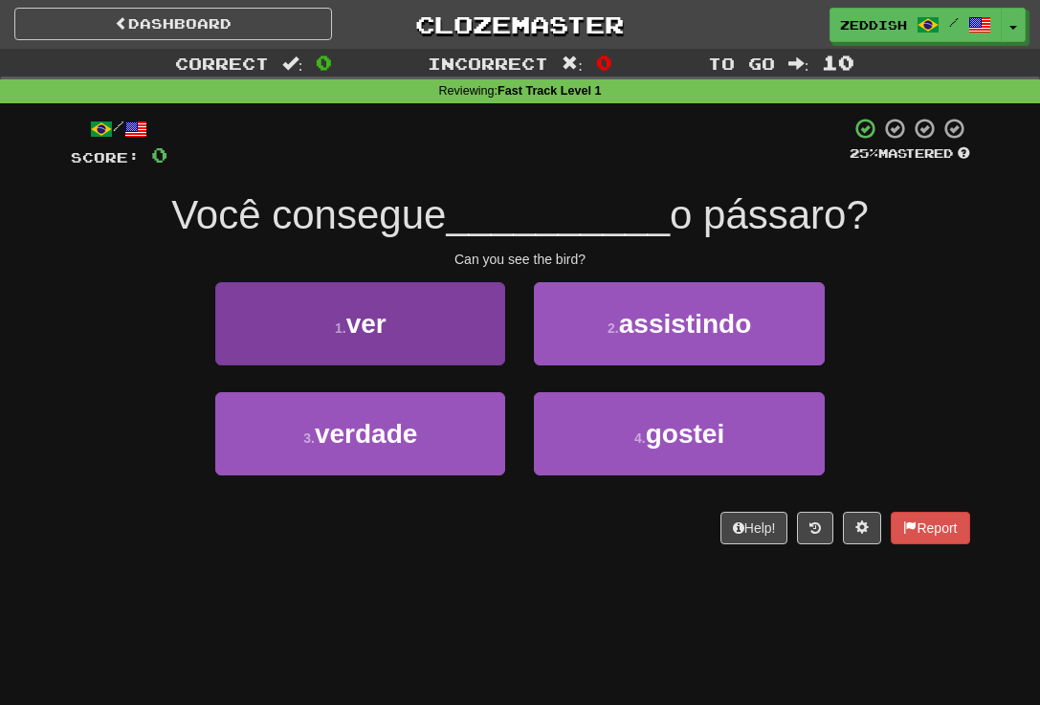
click at [455, 328] on button "1 . ver" at bounding box center [360, 323] width 290 height 83
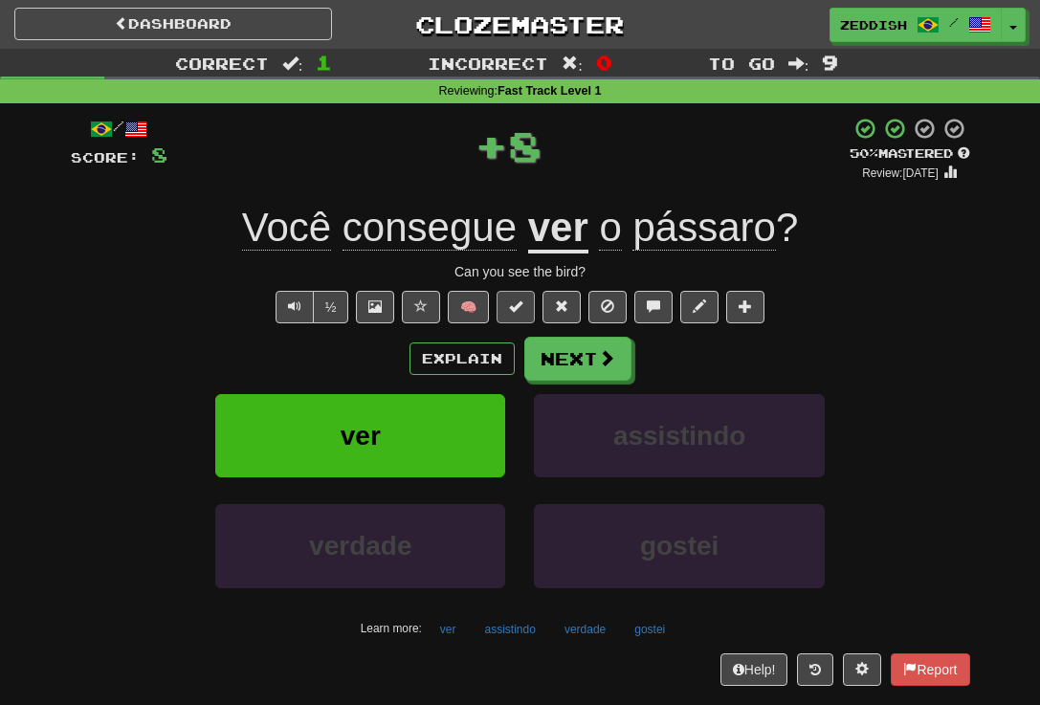
click at [525, 309] on button at bounding box center [516, 307] width 38 height 33
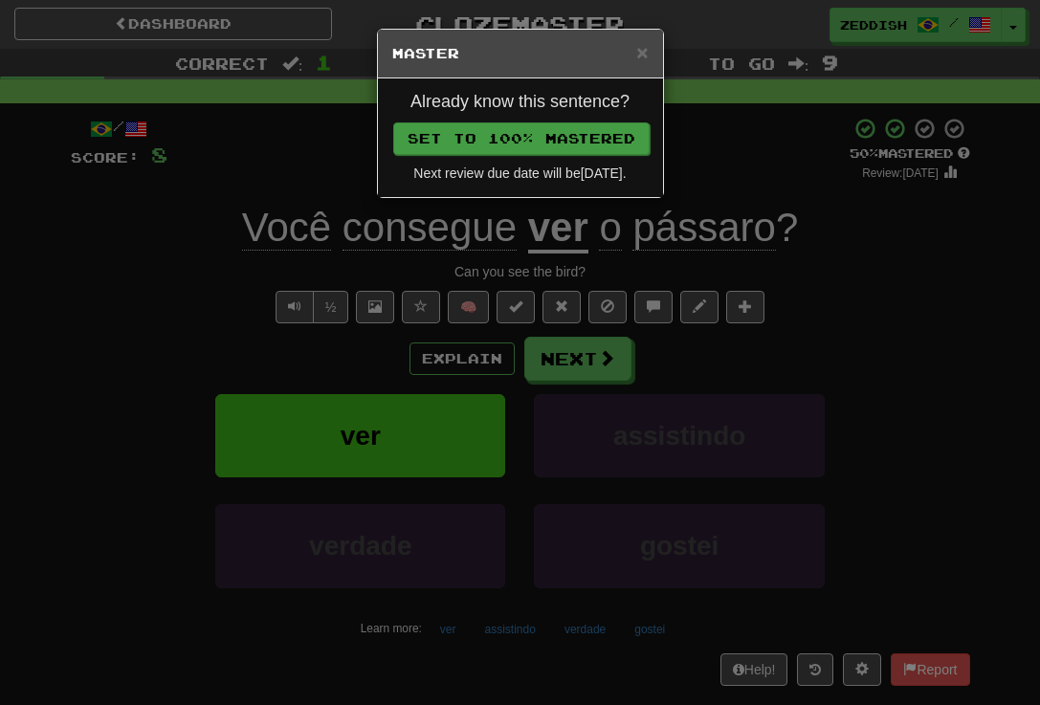
click at [512, 144] on button "Set to 100% Mastered" at bounding box center [521, 138] width 256 height 33
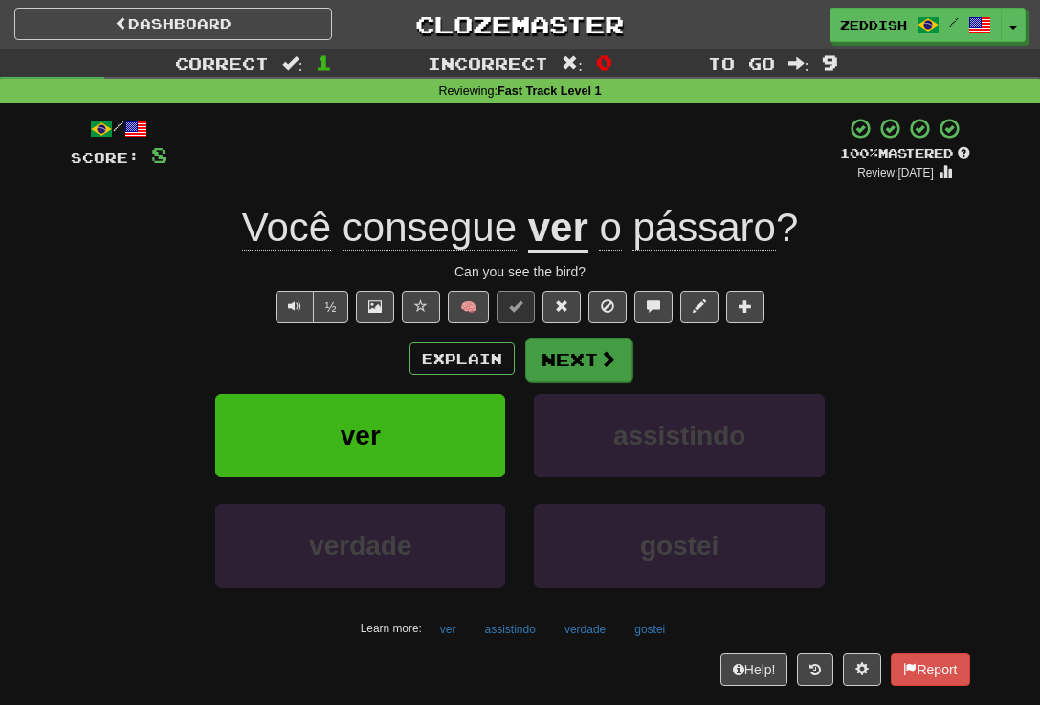
click at [546, 363] on button "Next" at bounding box center [578, 360] width 107 height 44
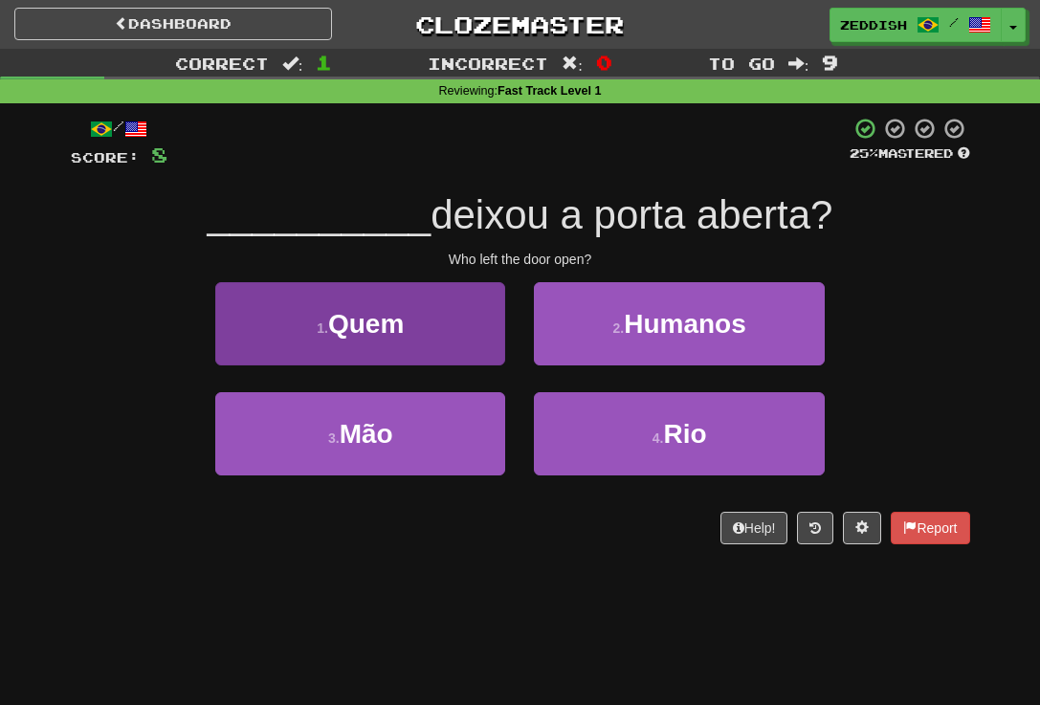
click at [403, 329] on span "Quem" at bounding box center [366, 324] width 76 height 30
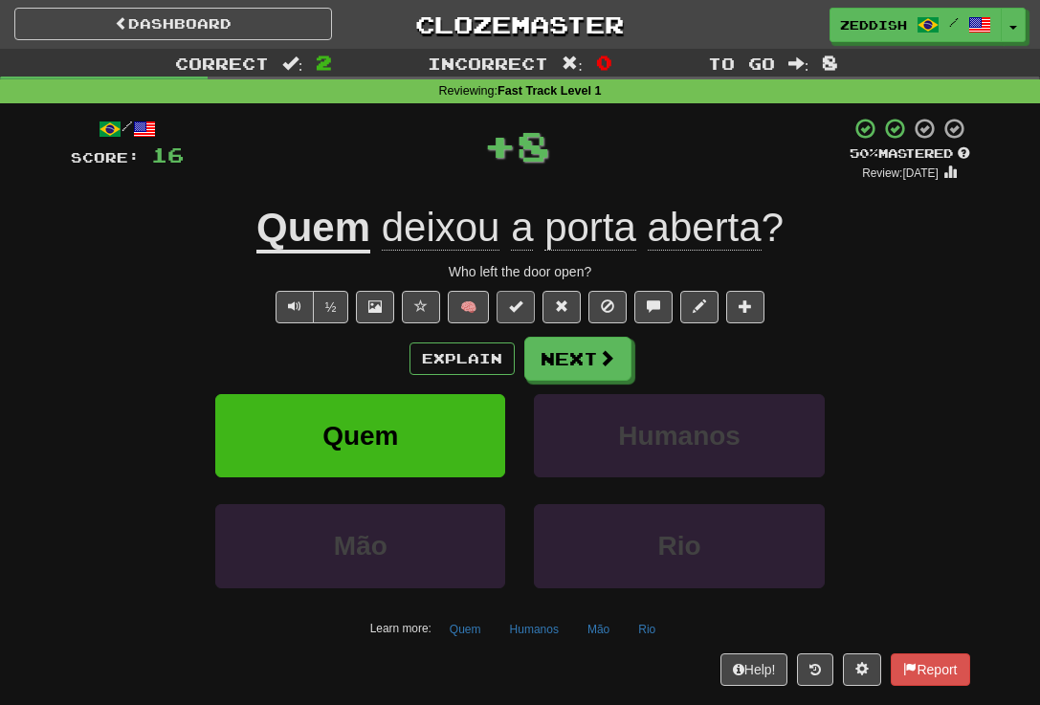
click at [522, 307] on span at bounding box center [515, 306] width 13 height 13
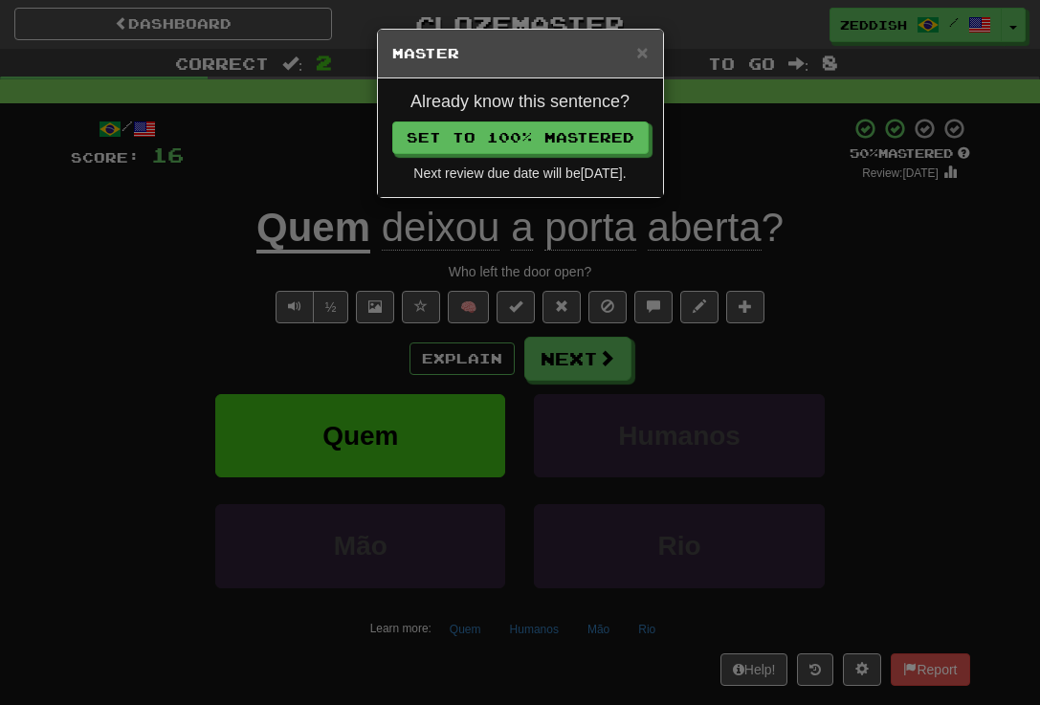
click at [540, 155] on div "Already know this sentence? Set to 100% Mastered Next review due date will be 2…" at bounding box center [520, 137] width 285 height 119
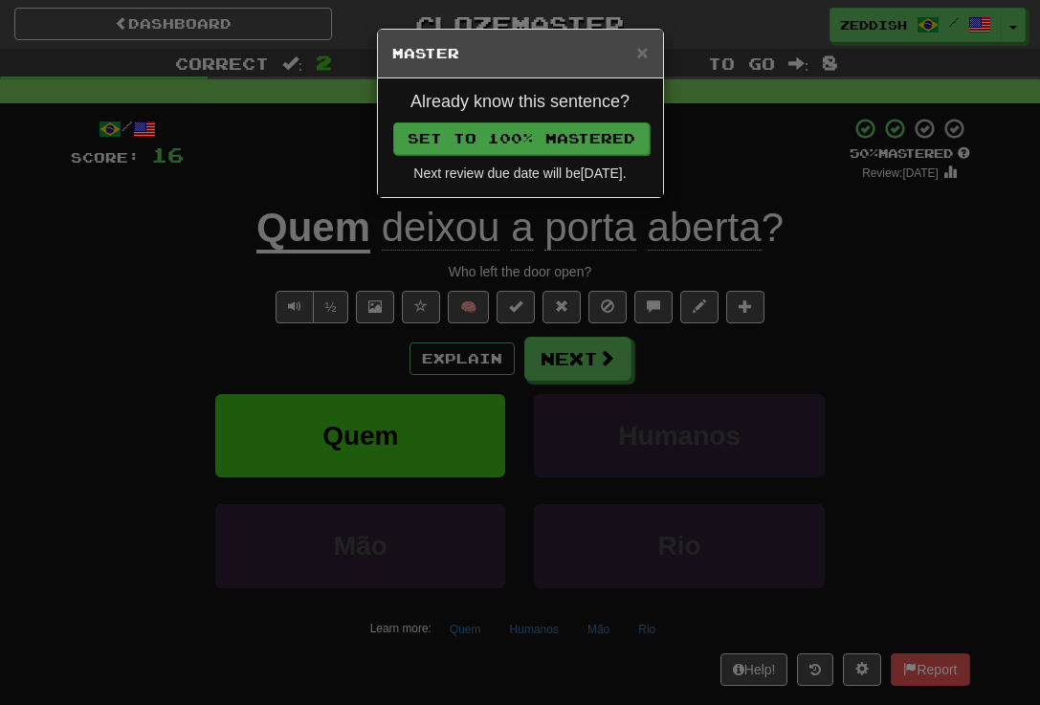
click at [534, 137] on button "Set to 100% Mastered" at bounding box center [521, 138] width 256 height 33
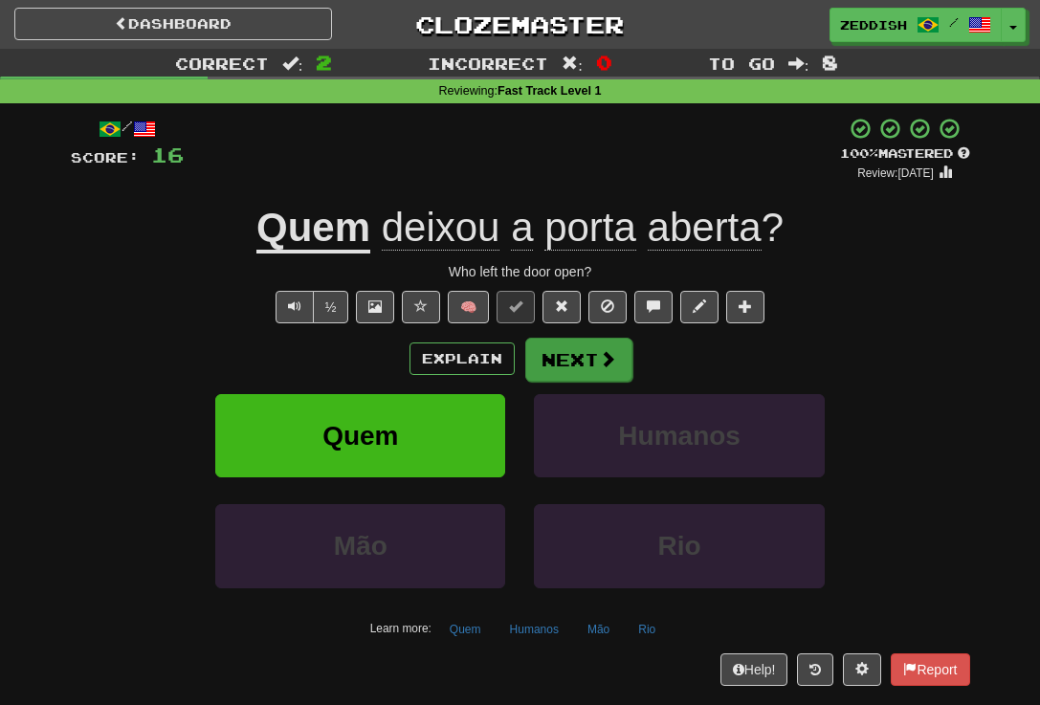
click at [540, 345] on button "Next" at bounding box center [578, 360] width 107 height 44
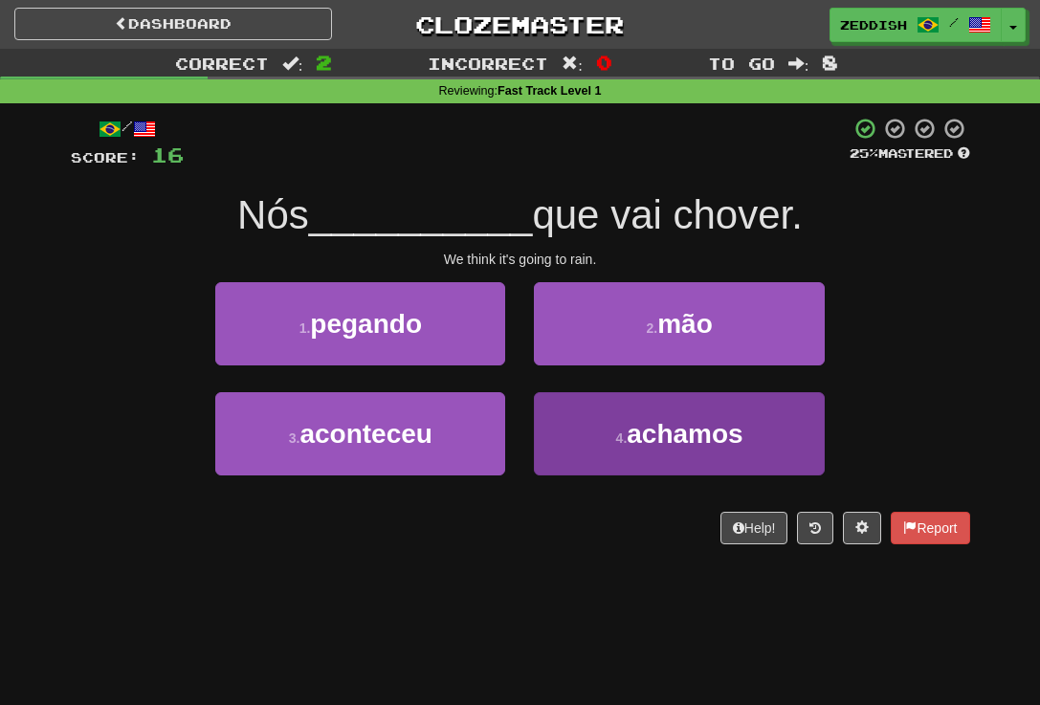
click at [624, 408] on button "4 . achamos" at bounding box center [679, 433] width 290 height 83
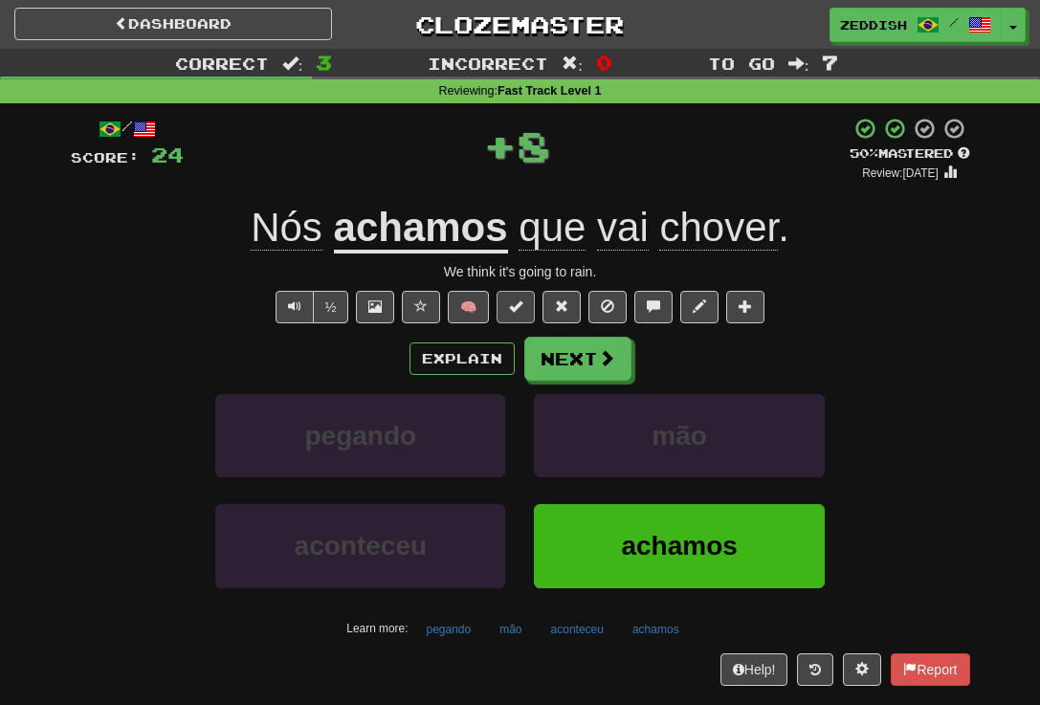
click at [528, 313] on button at bounding box center [516, 307] width 38 height 33
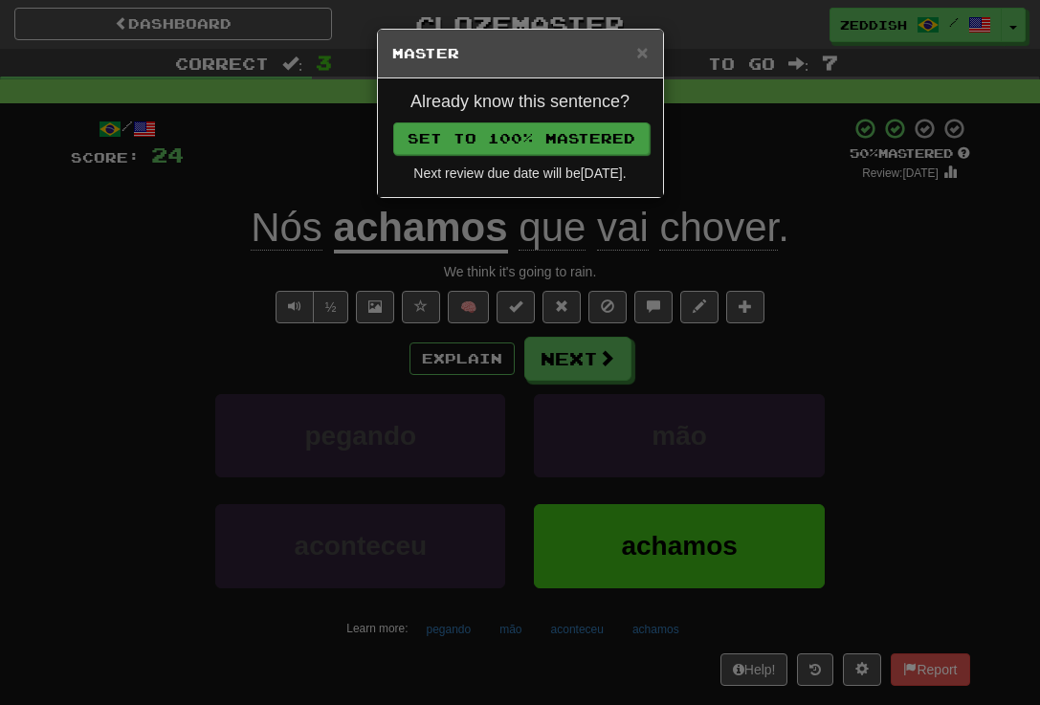
click at [569, 148] on button "Set to 100% Mastered" at bounding box center [521, 138] width 256 height 33
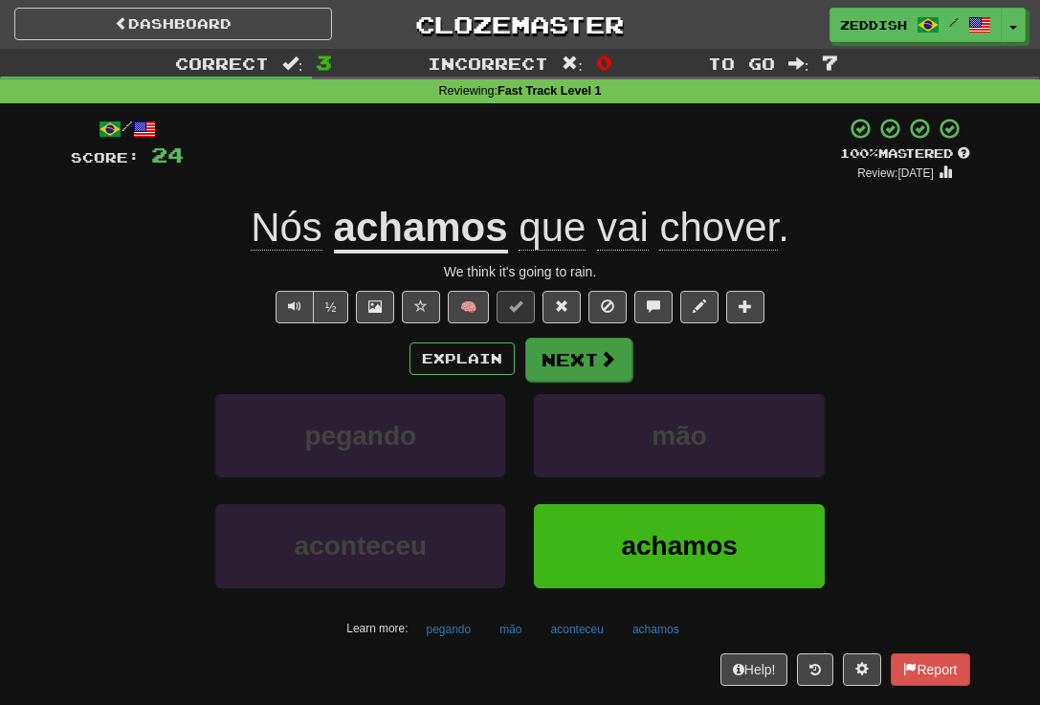
click at [569, 362] on button "Next" at bounding box center [578, 360] width 107 height 44
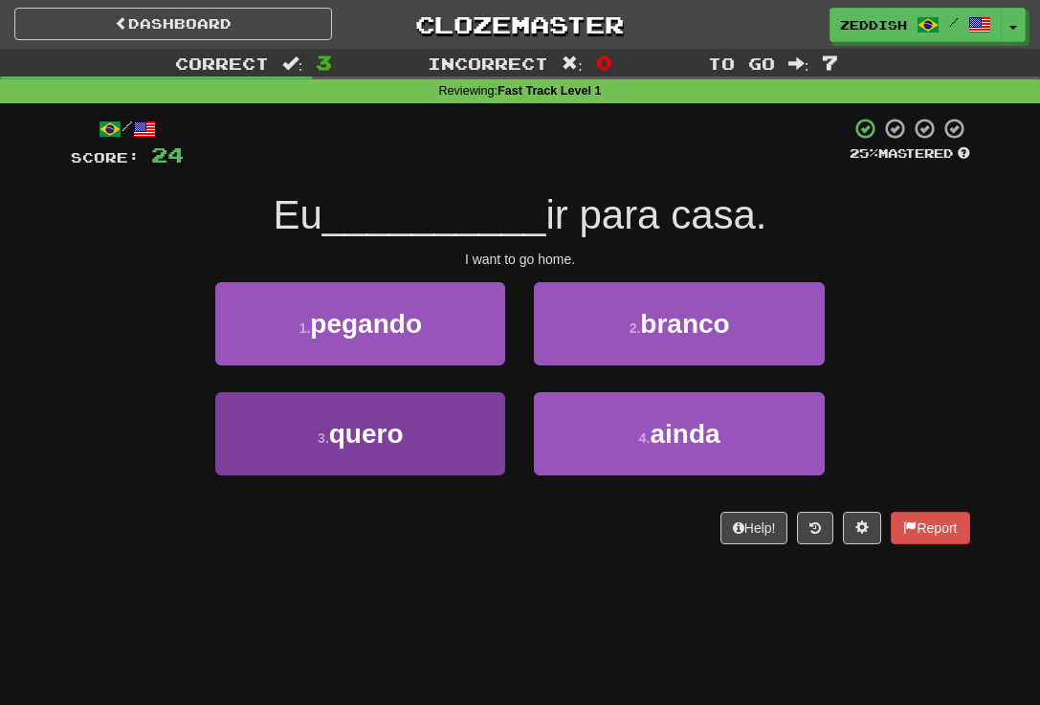
click at [433, 432] on button "3 . quero" at bounding box center [360, 433] width 290 height 83
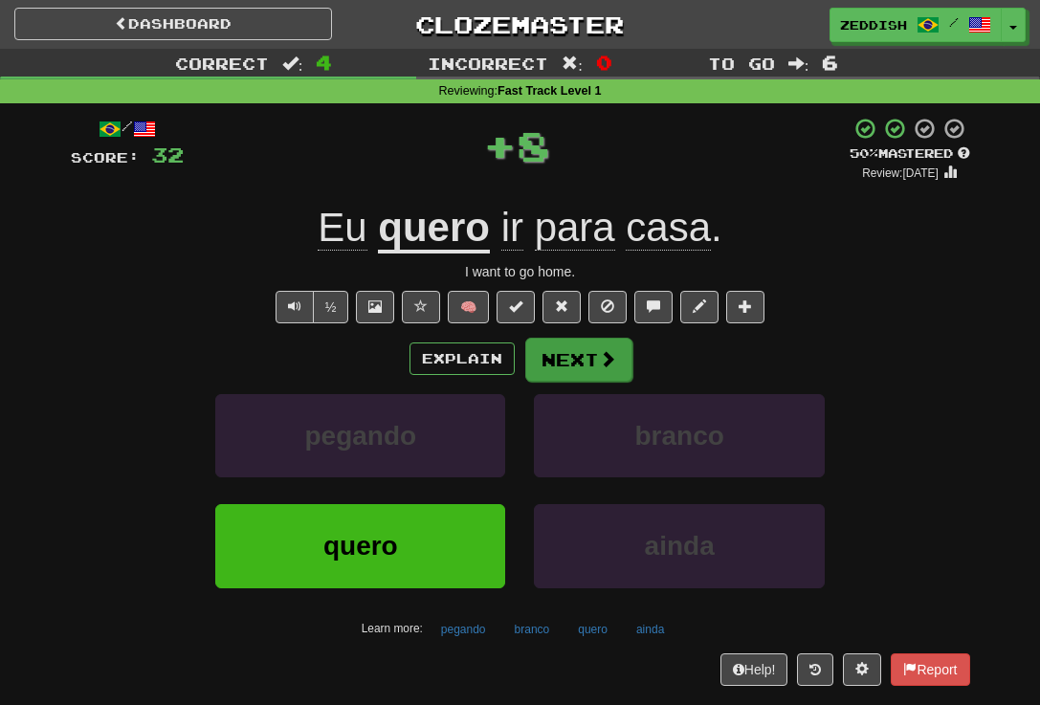
click at [539, 349] on button "Next" at bounding box center [578, 360] width 107 height 44
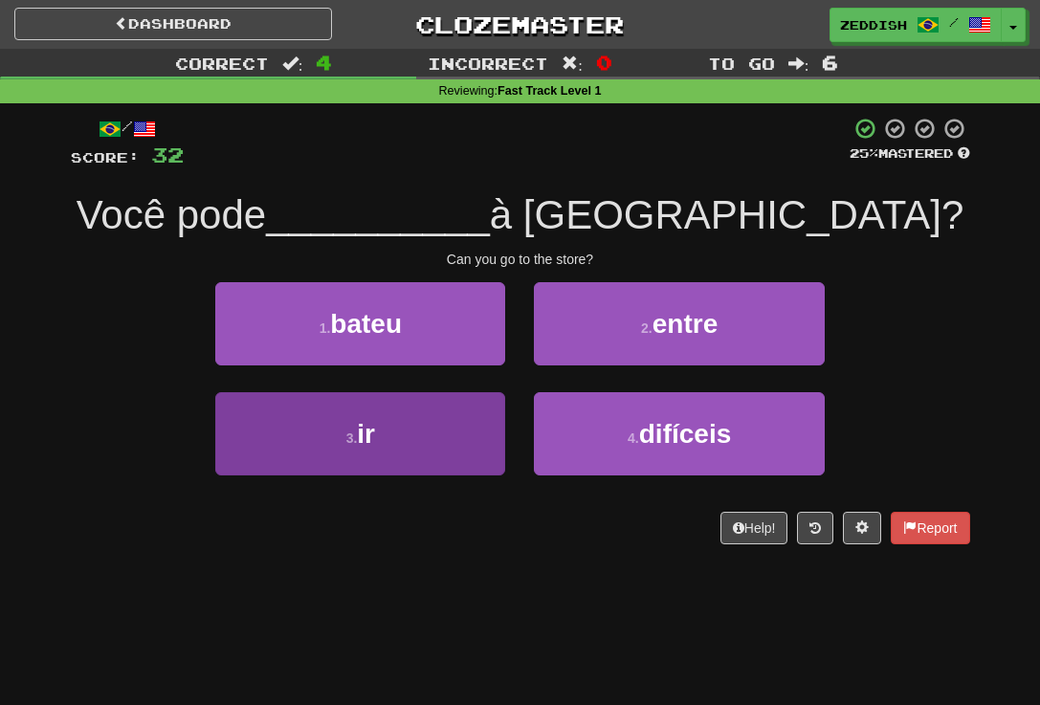
click at [443, 429] on button "3 . ir" at bounding box center [360, 433] width 290 height 83
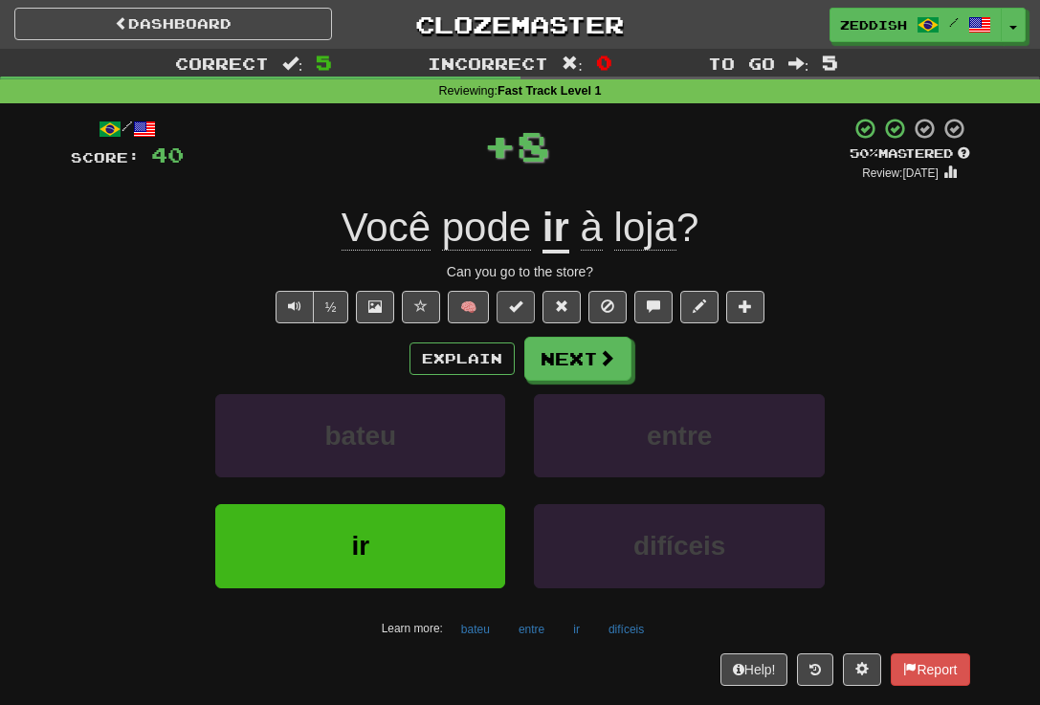
click at [520, 313] on button at bounding box center [516, 307] width 38 height 33
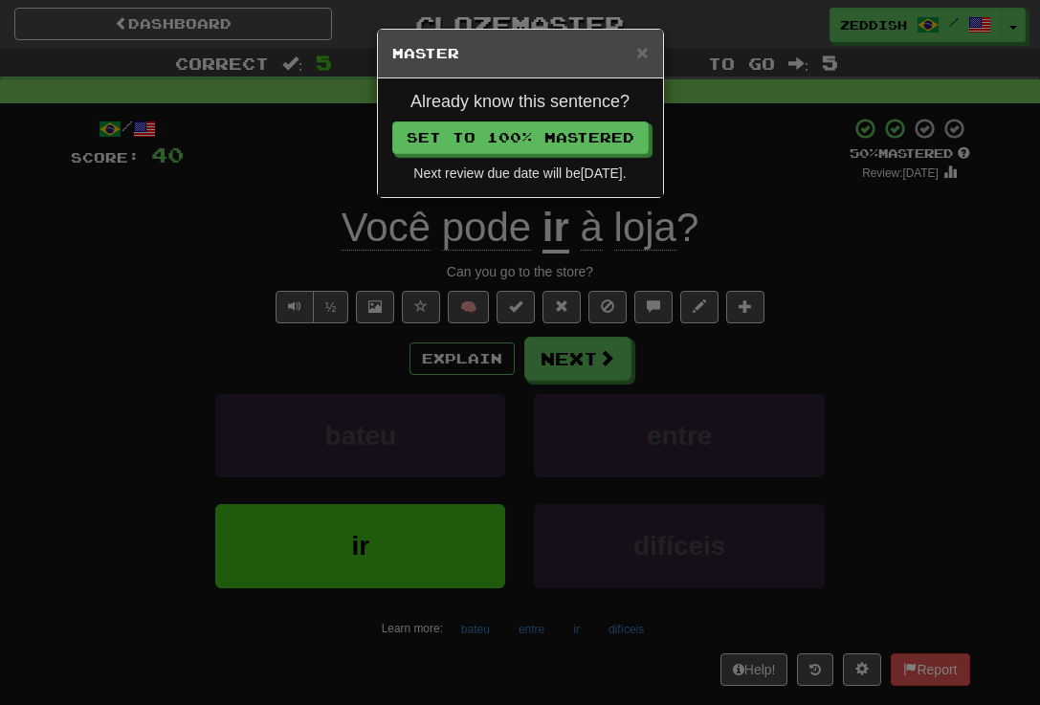
click at [543, 167] on div "Next review due date will be 2026-03-18 ." at bounding box center [520, 173] width 256 height 19
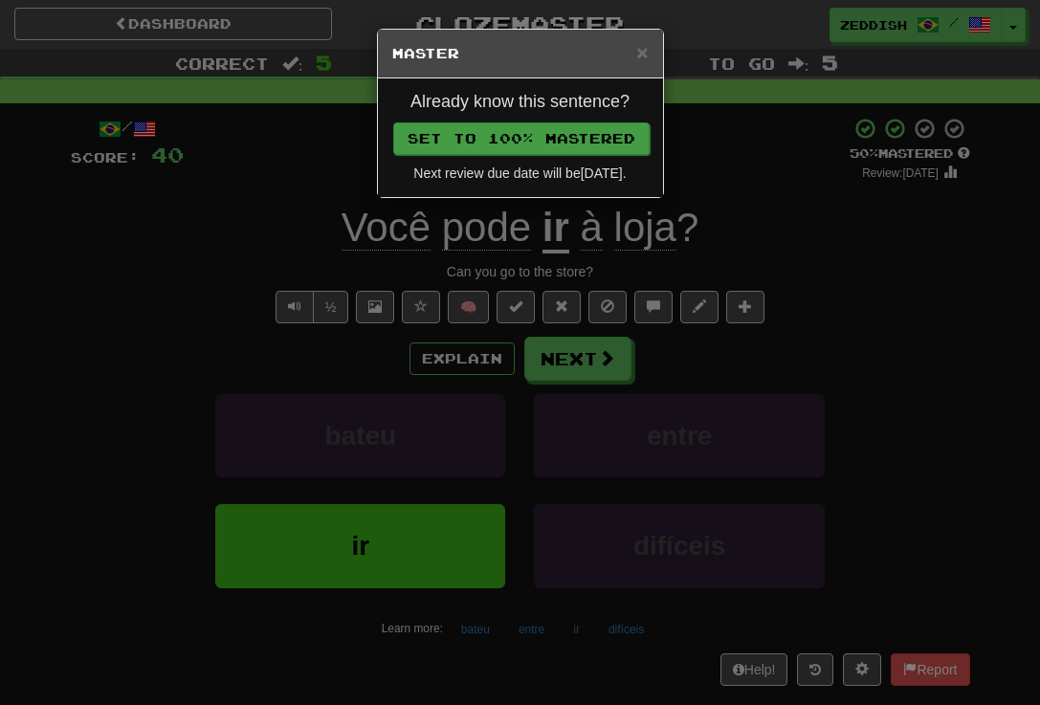
click at [539, 143] on button "Set to 100% Mastered" at bounding box center [521, 138] width 256 height 33
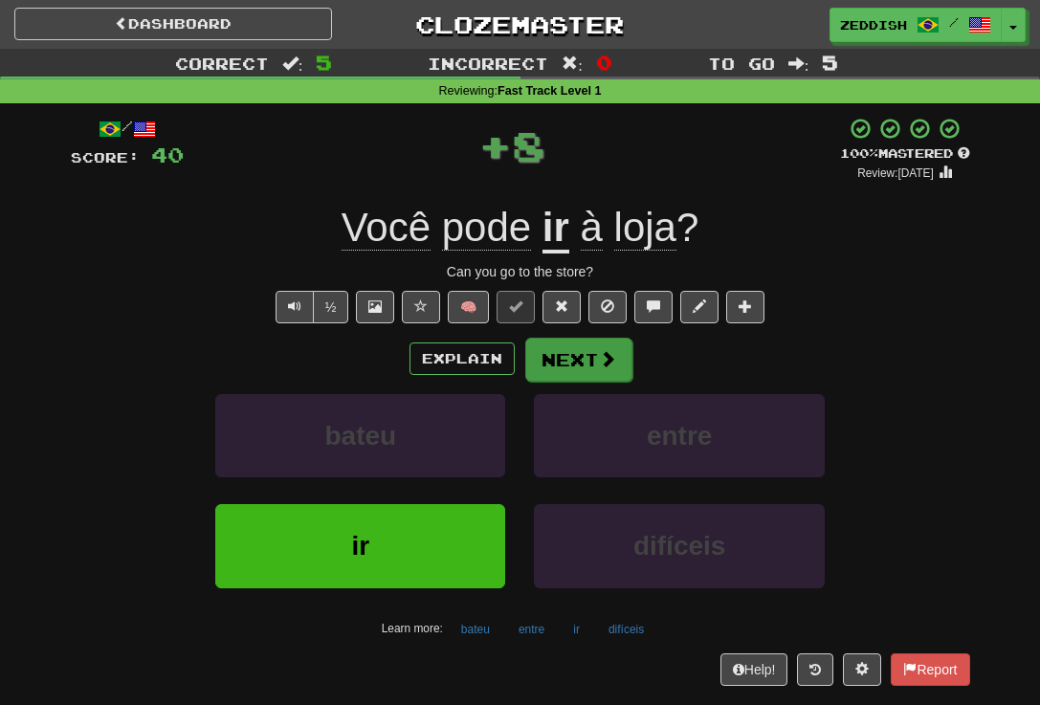
click at [559, 361] on button "Next" at bounding box center [578, 360] width 107 height 44
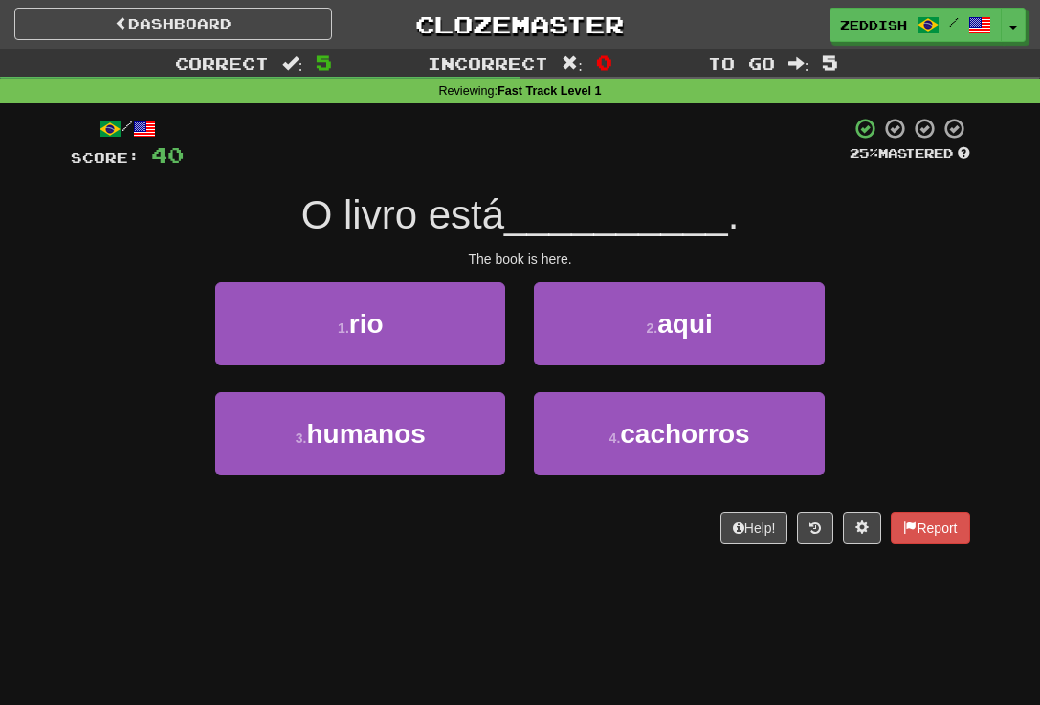
click at [531, 348] on div "2 . aqui" at bounding box center [679, 337] width 319 height 110
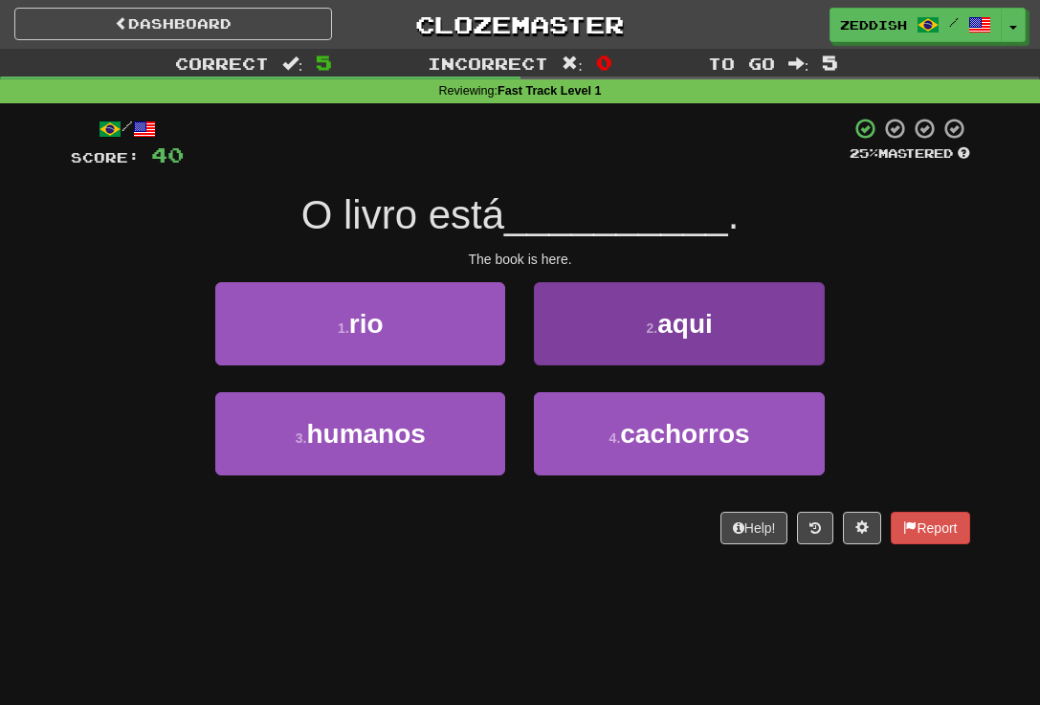
click at [558, 348] on button "2 . aqui" at bounding box center [679, 323] width 290 height 83
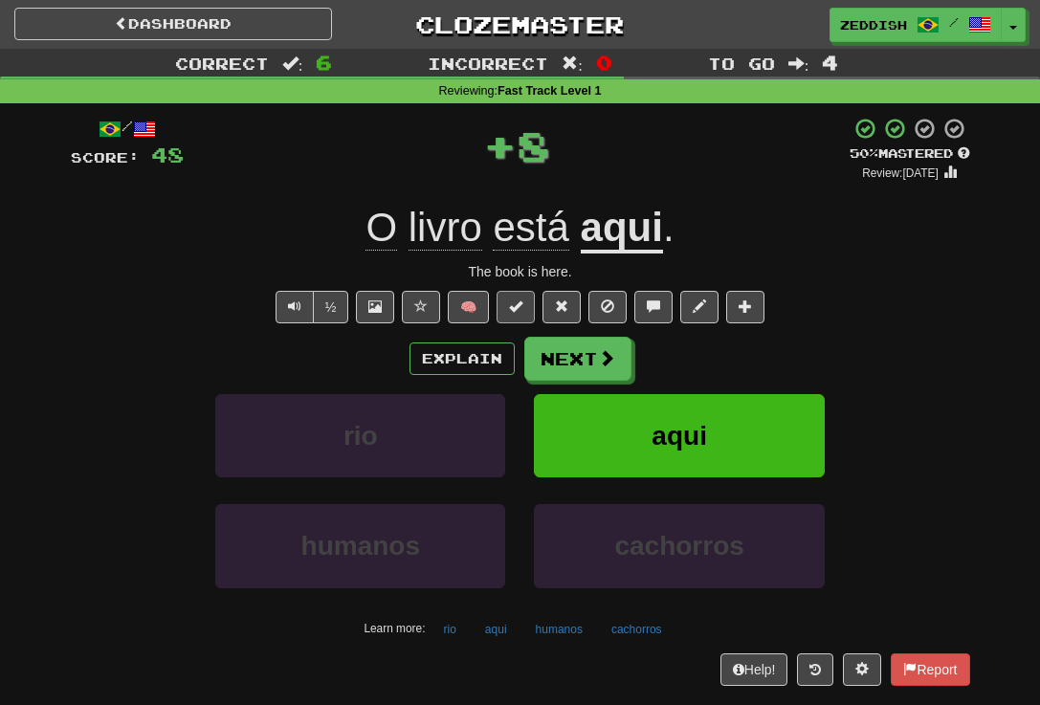
click at [514, 315] on button at bounding box center [516, 307] width 38 height 33
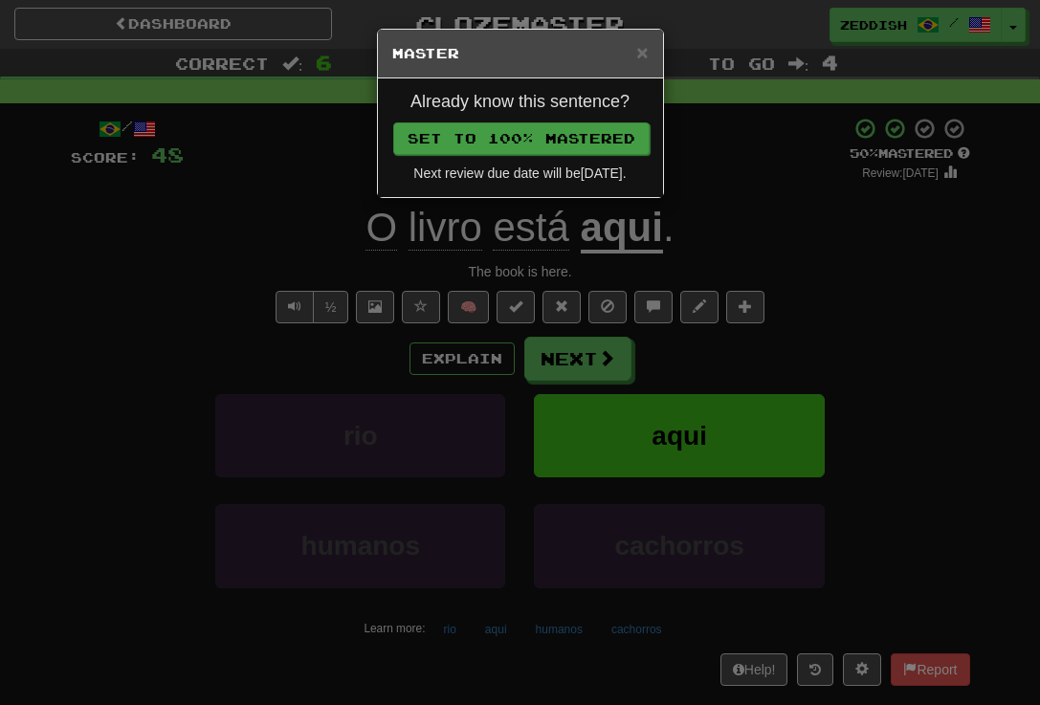
click at [585, 144] on button "Set to 100% Mastered" at bounding box center [521, 138] width 256 height 33
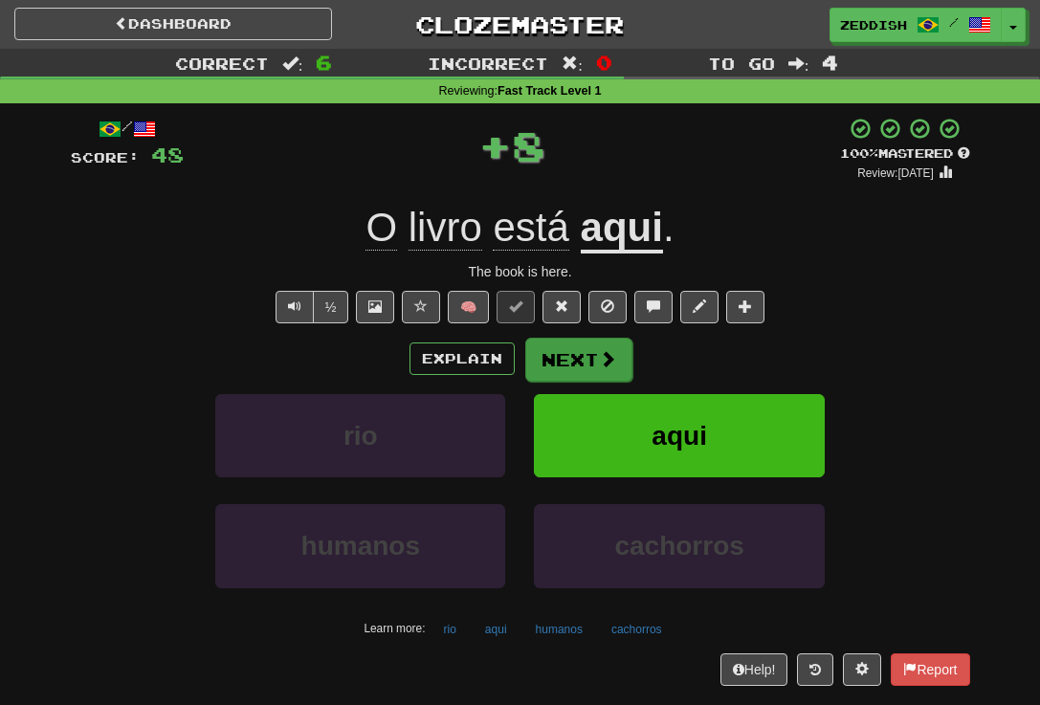
click at [570, 346] on button "Next" at bounding box center [578, 360] width 107 height 44
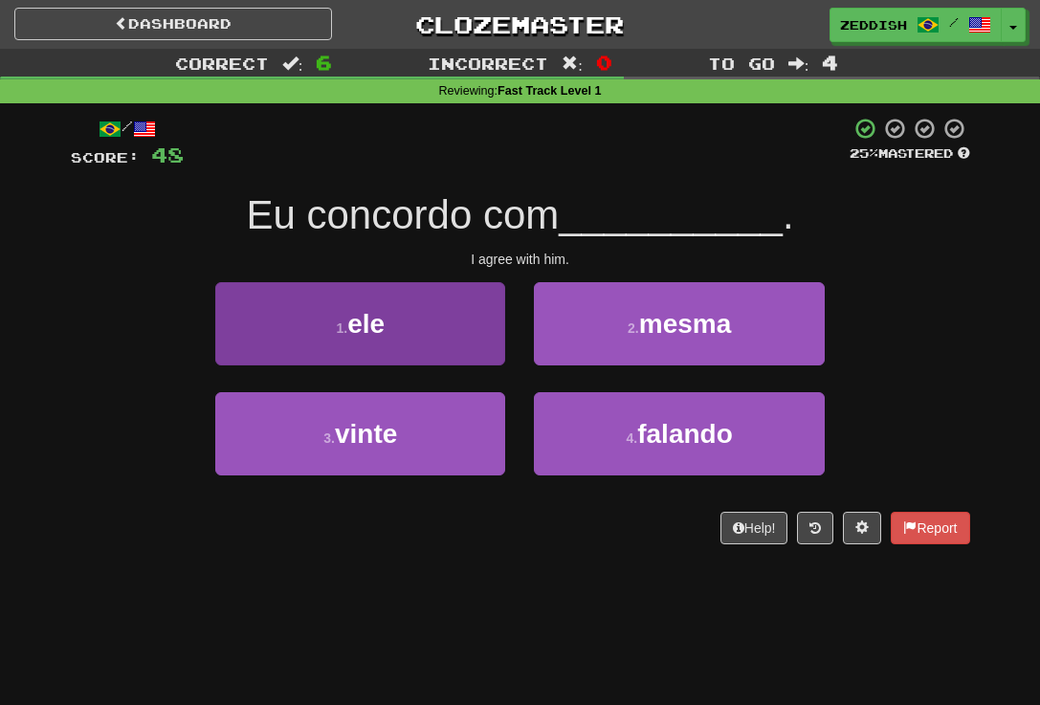
click at [436, 325] on button "1 . ele" at bounding box center [360, 323] width 290 height 83
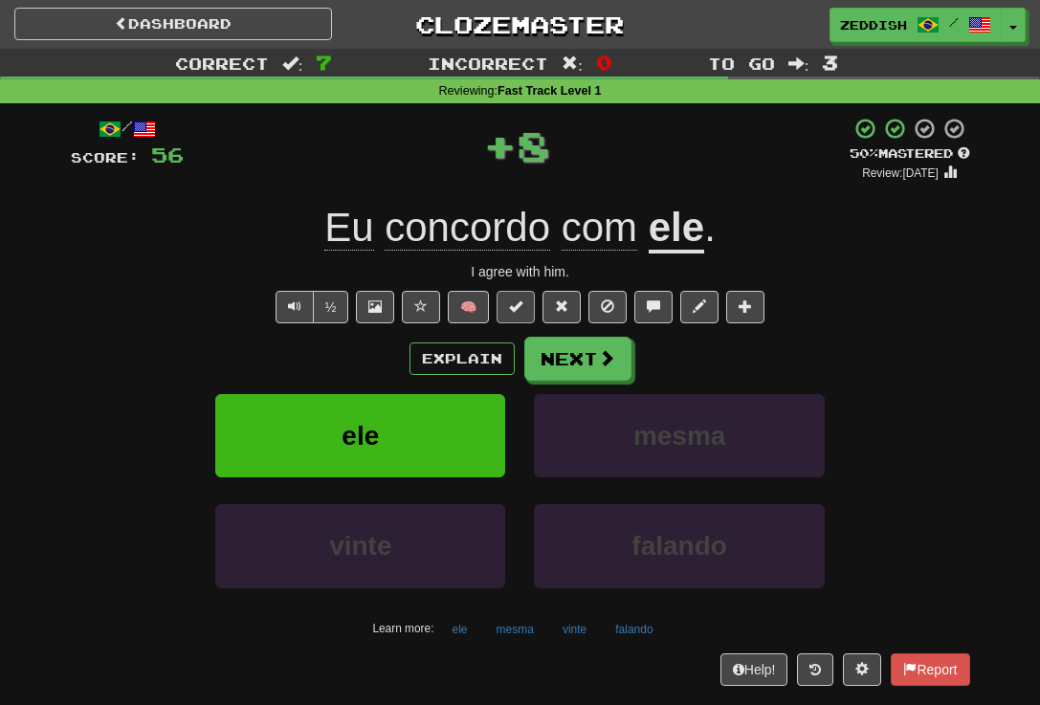
click at [513, 310] on span at bounding box center [515, 306] width 13 height 13
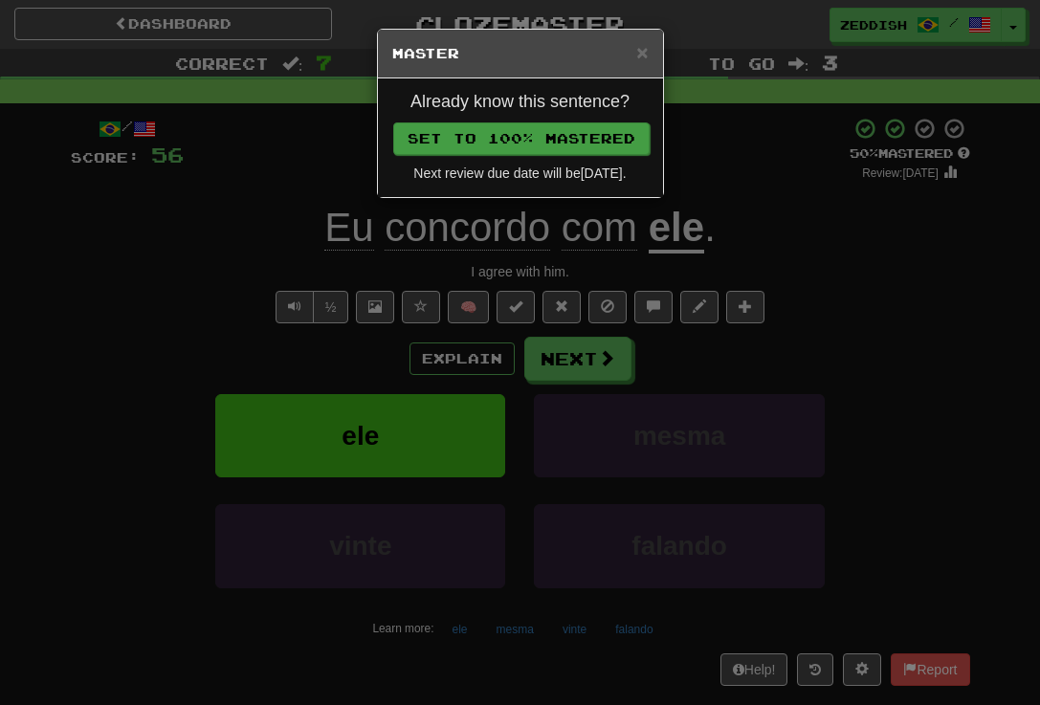
click at [574, 130] on button "Set to 100% Mastered" at bounding box center [521, 138] width 256 height 33
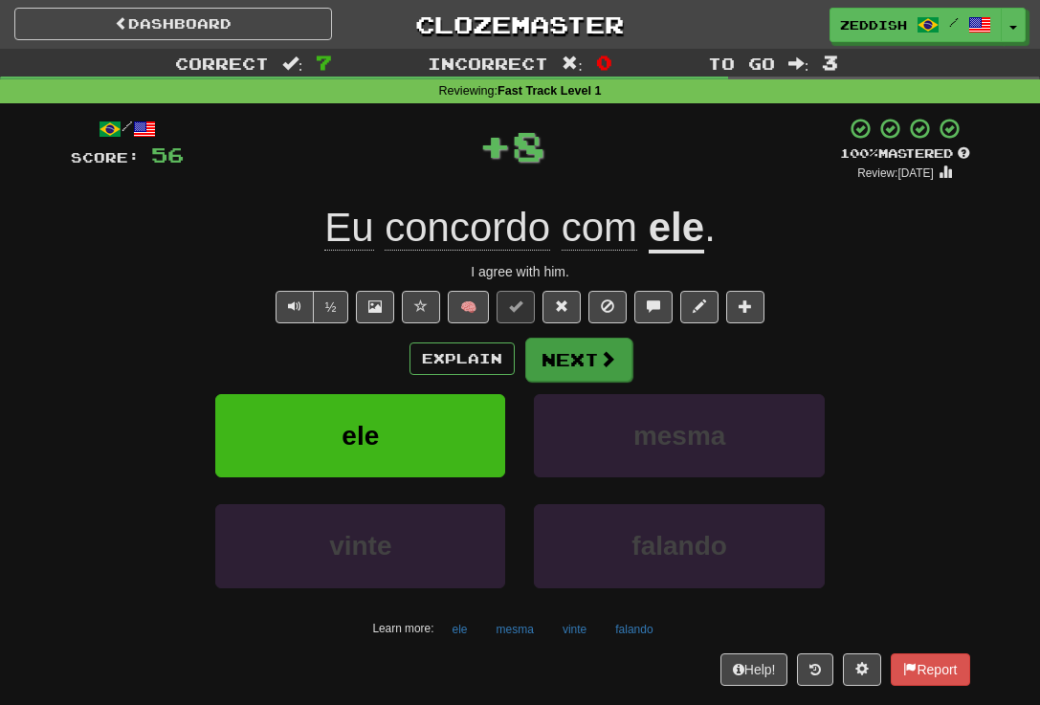
click at [544, 373] on button "Next" at bounding box center [578, 360] width 107 height 44
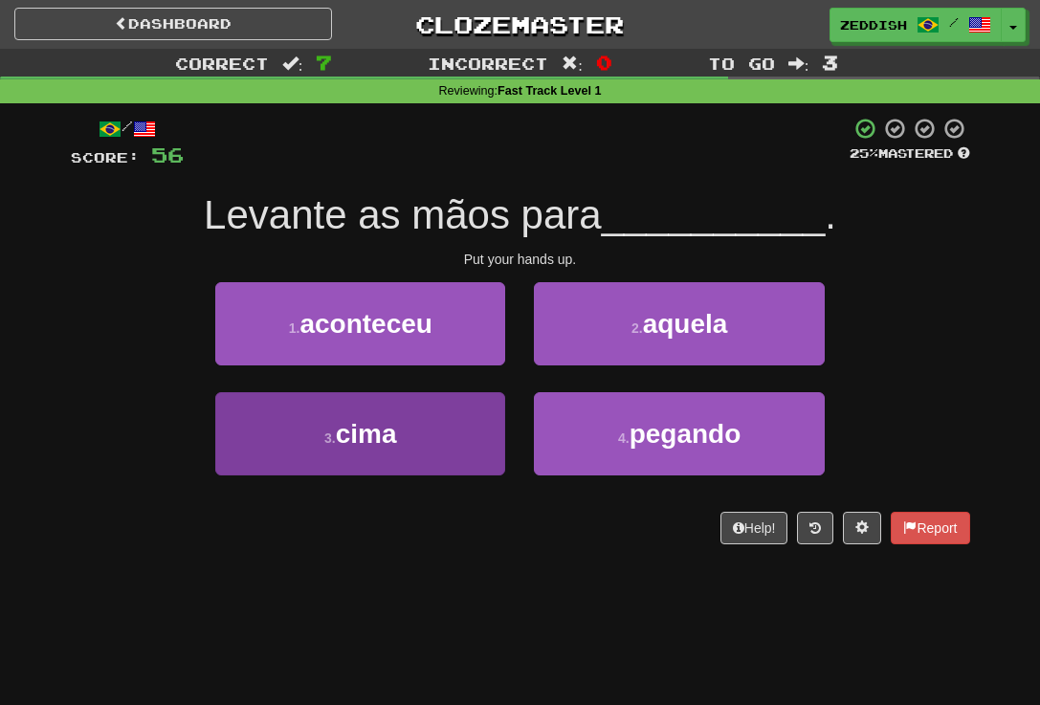
click at [430, 404] on button "3 . cima" at bounding box center [360, 433] width 290 height 83
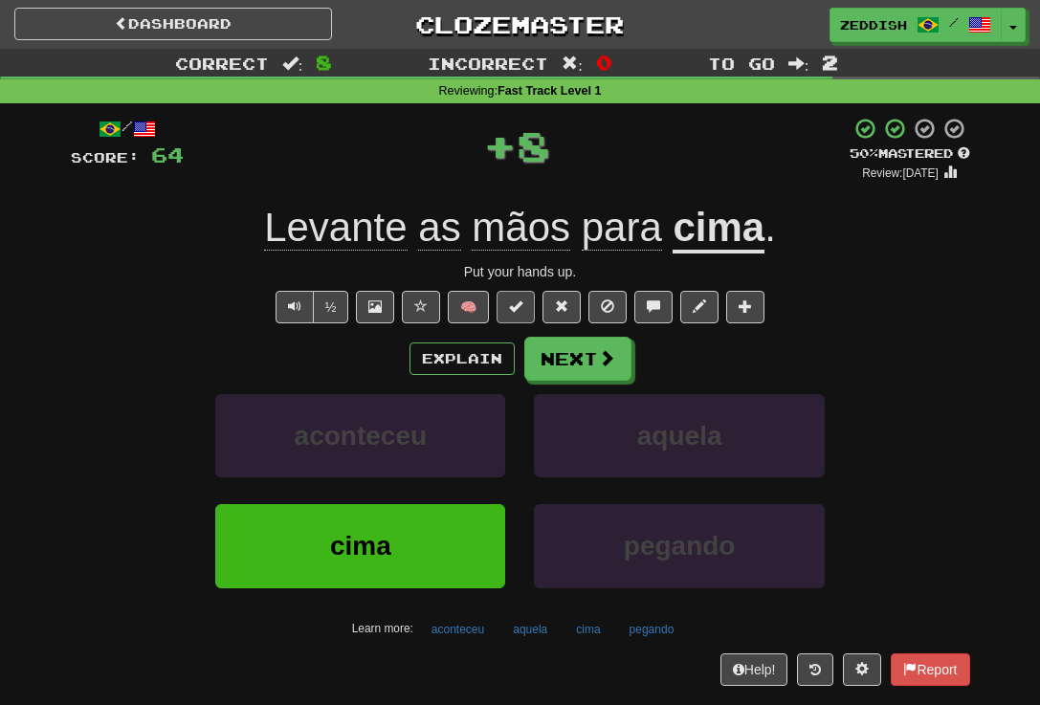
click at [523, 296] on button at bounding box center [516, 307] width 38 height 33
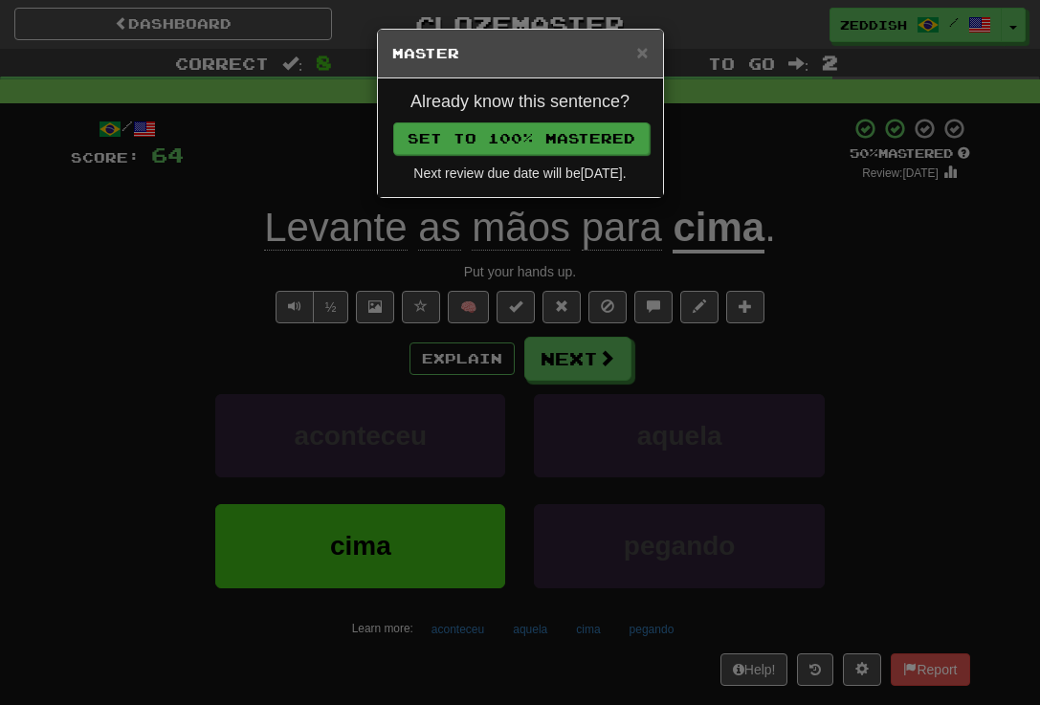
click at [564, 122] on button "Set to 100% Mastered" at bounding box center [521, 138] width 256 height 33
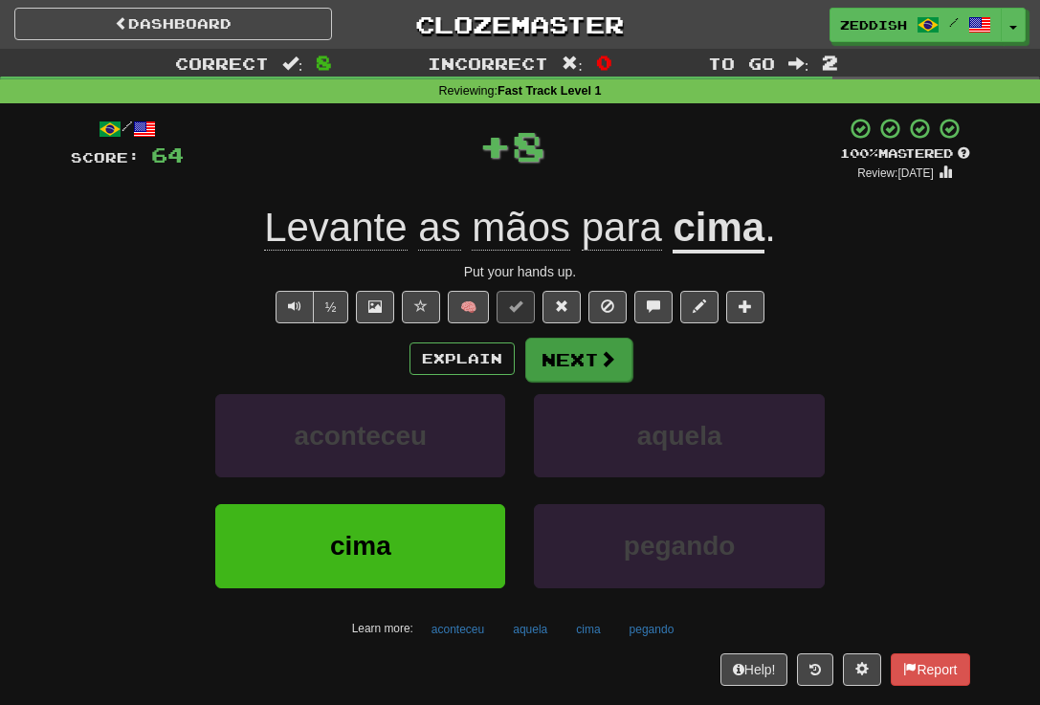
click at [555, 362] on button "Next" at bounding box center [578, 360] width 107 height 44
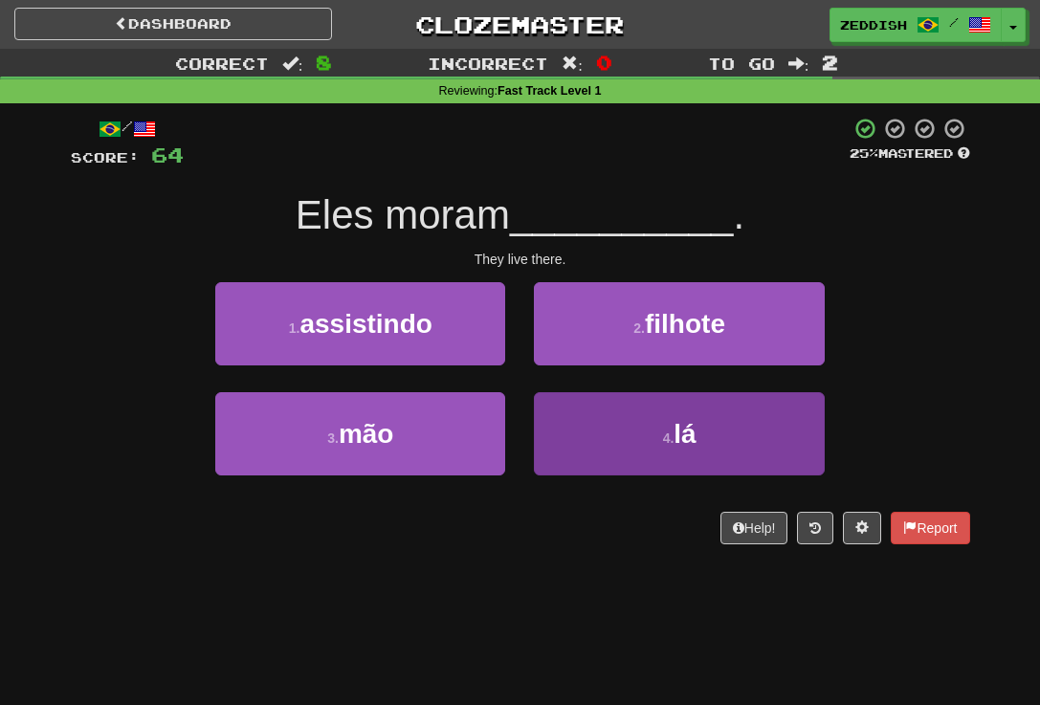
click at [590, 392] on button "4 . lá" at bounding box center [679, 433] width 290 height 83
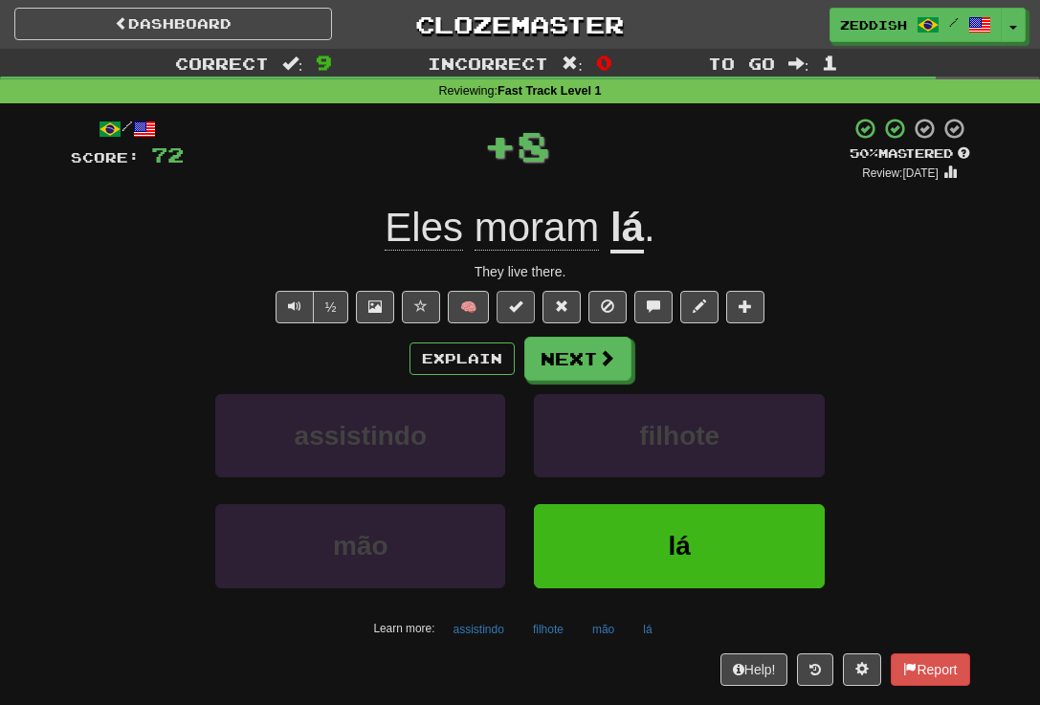
click at [522, 301] on span at bounding box center [515, 306] width 13 height 13
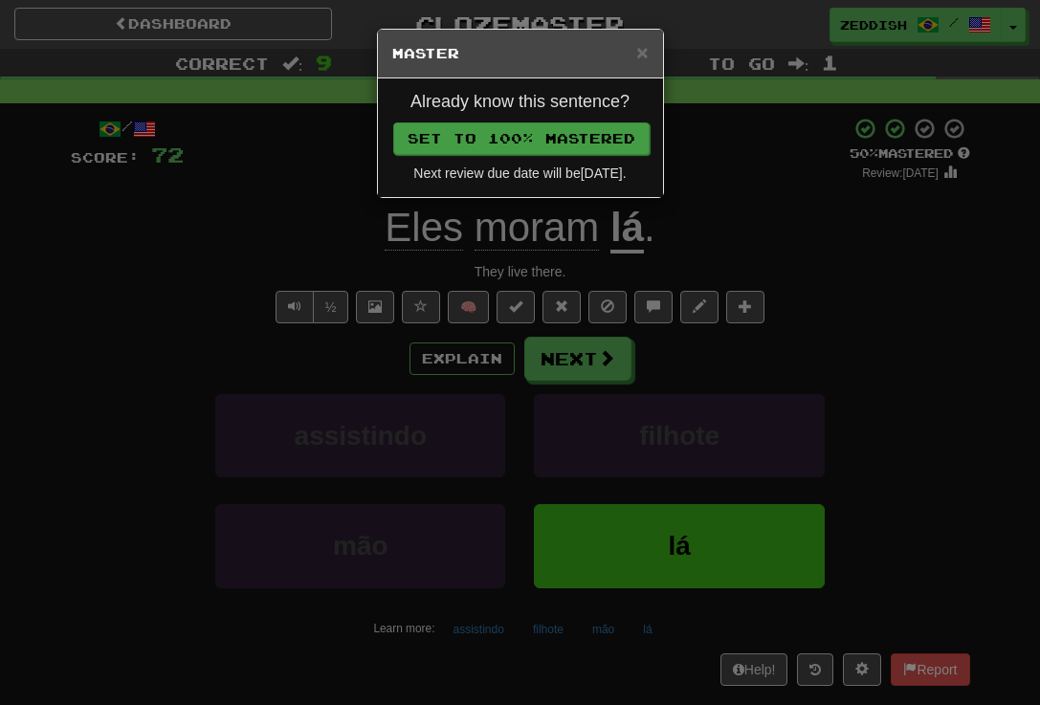
click at [532, 150] on button "Set to 100% Mastered" at bounding box center [521, 138] width 256 height 33
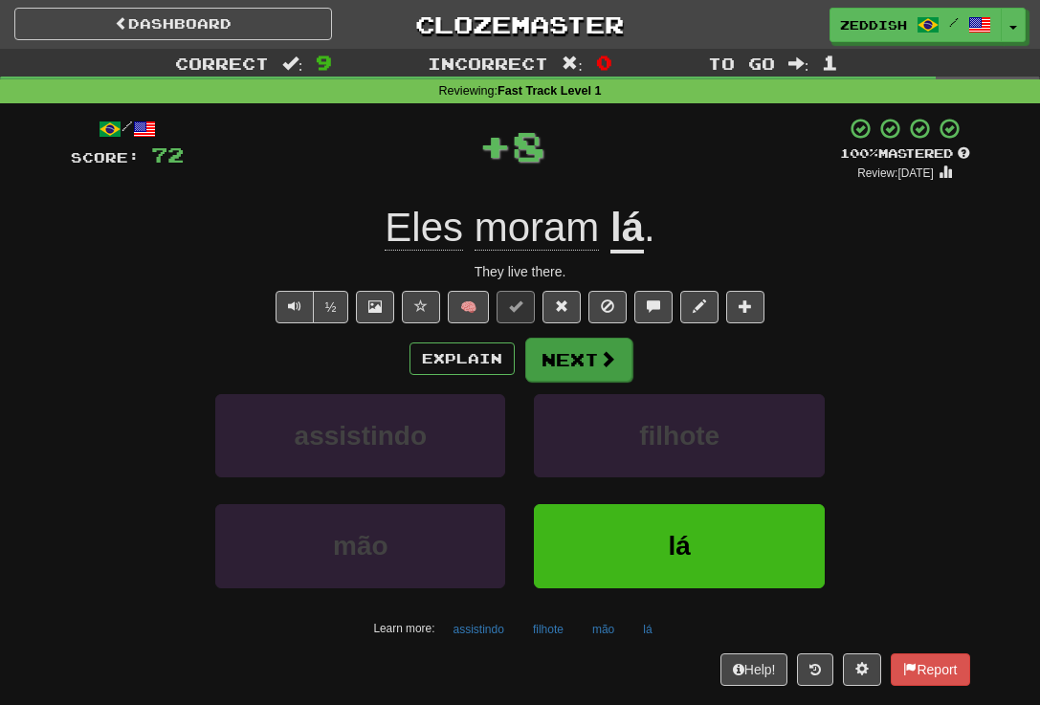
click at [558, 348] on button "Next" at bounding box center [578, 360] width 107 height 44
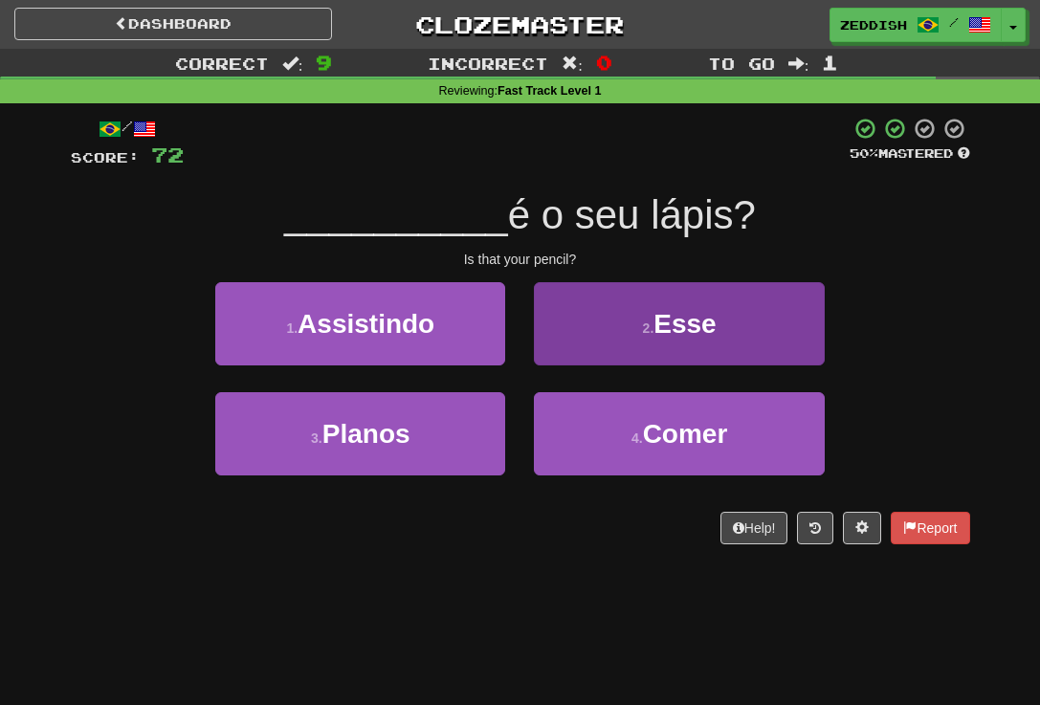
click at [584, 356] on button "2 . Esse" at bounding box center [679, 323] width 290 height 83
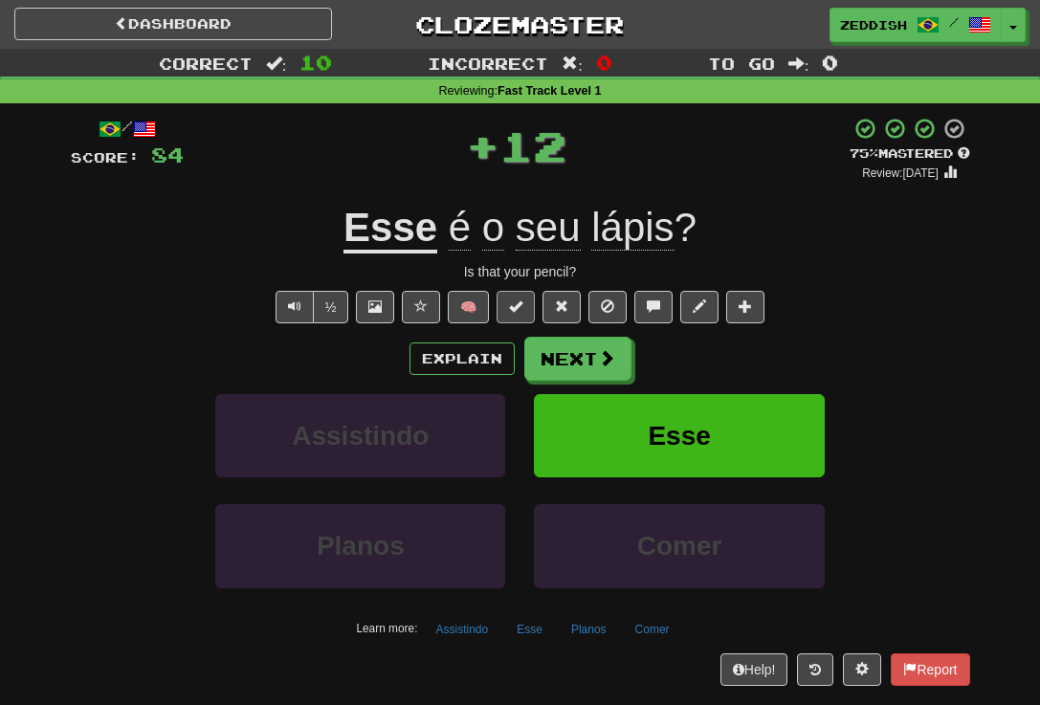
click at [526, 314] on button at bounding box center [516, 307] width 38 height 33
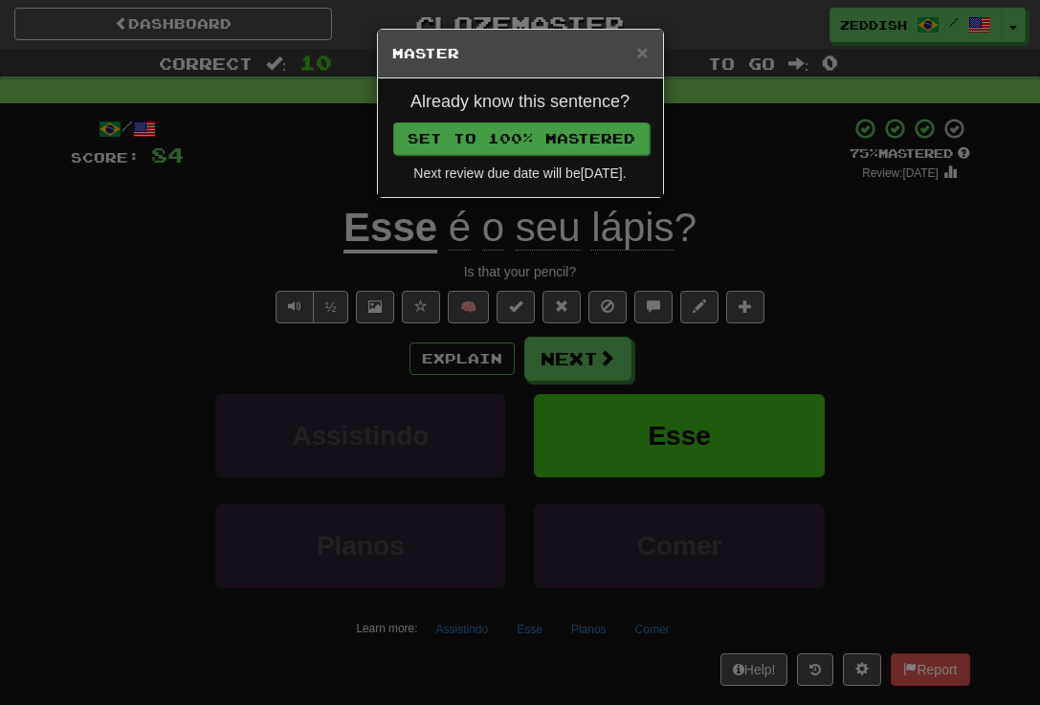
click at [570, 144] on button "Set to 100% Mastered" at bounding box center [521, 138] width 256 height 33
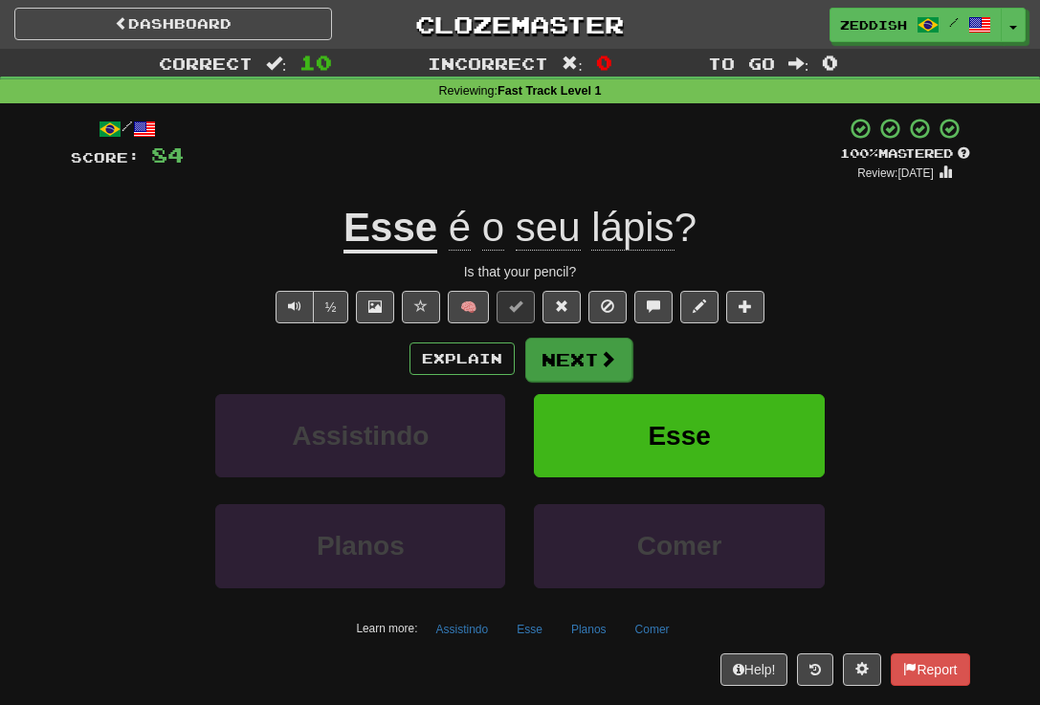
click at [537, 338] on button "Next" at bounding box center [578, 360] width 107 height 44
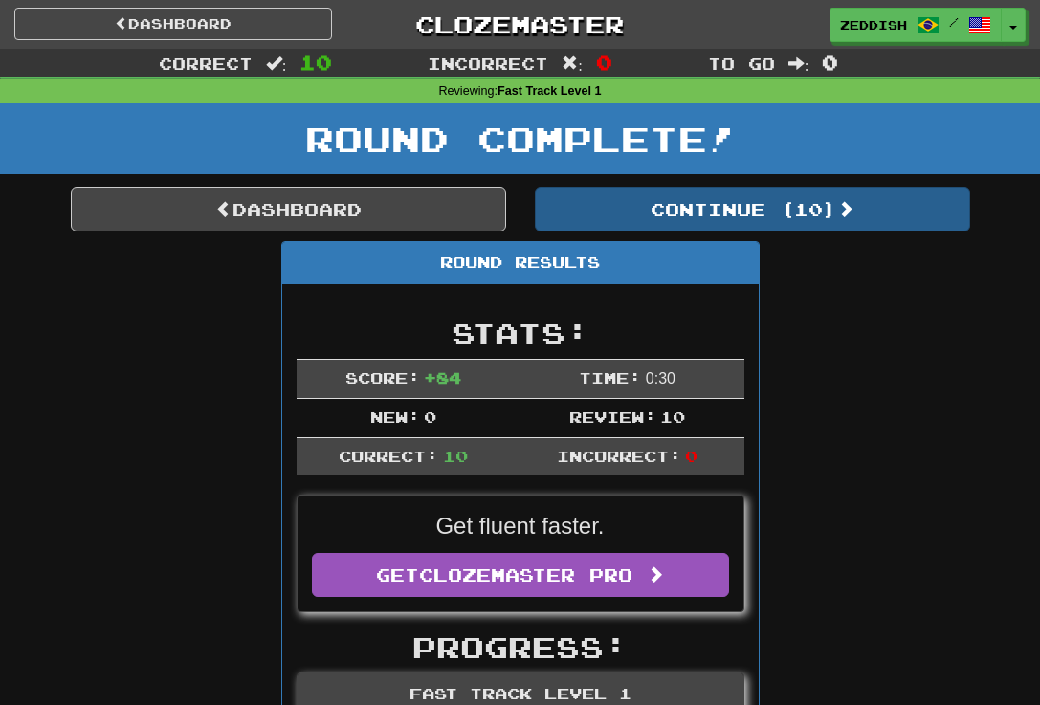
click at [576, 217] on button "Continue ( 10 )" at bounding box center [752, 210] width 435 height 44
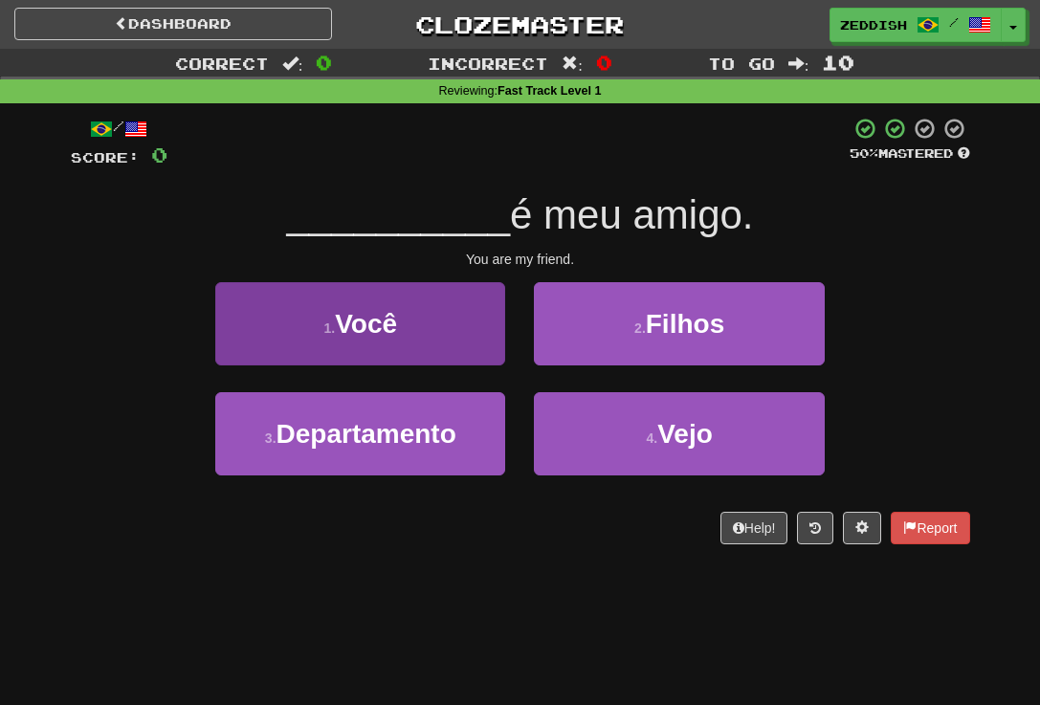
click at [464, 324] on button "1 . Você" at bounding box center [360, 323] width 290 height 83
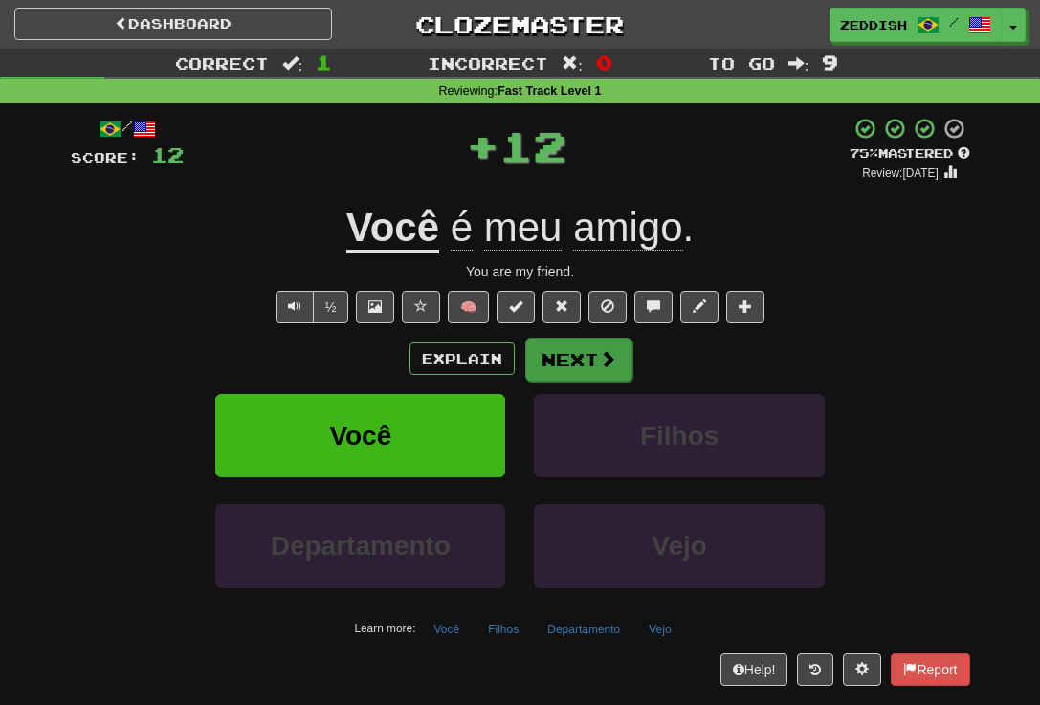
click at [545, 351] on button "Next" at bounding box center [578, 360] width 107 height 44
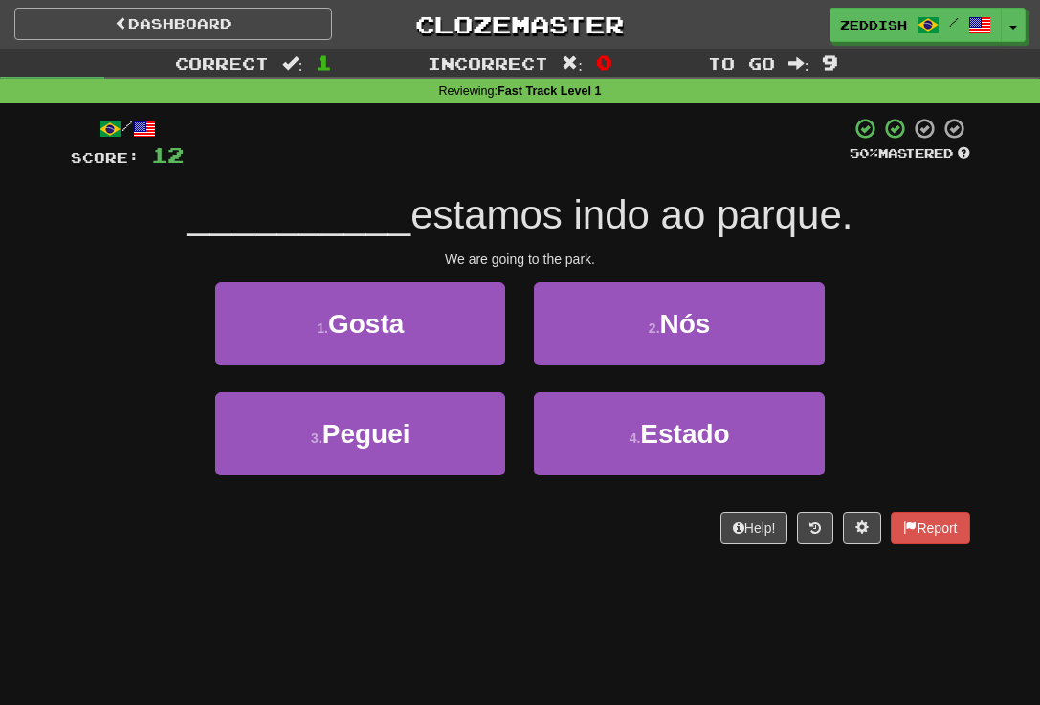
click at [311, 24] on link "Dashboard" at bounding box center [173, 24] width 318 height 33
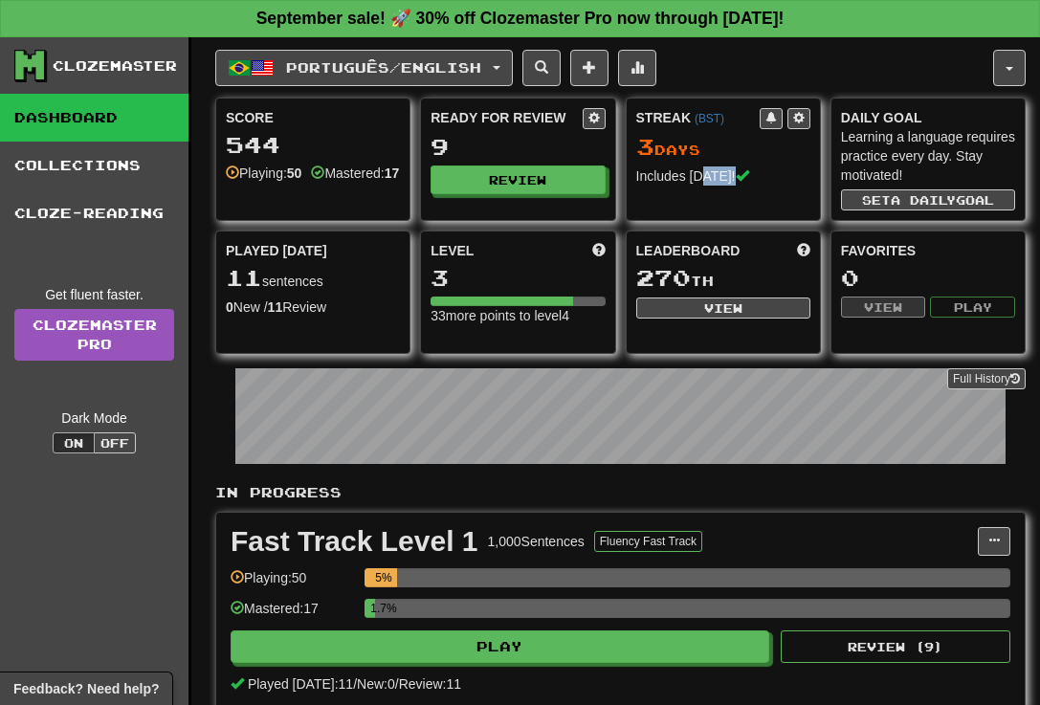
drag, startPoint x: 744, startPoint y: 175, endPoint x: 704, endPoint y: 175, distance: 40.2
click at [704, 175] on div "Includes [DATE]!" at bounding box center [723, 176] width 174 height 19
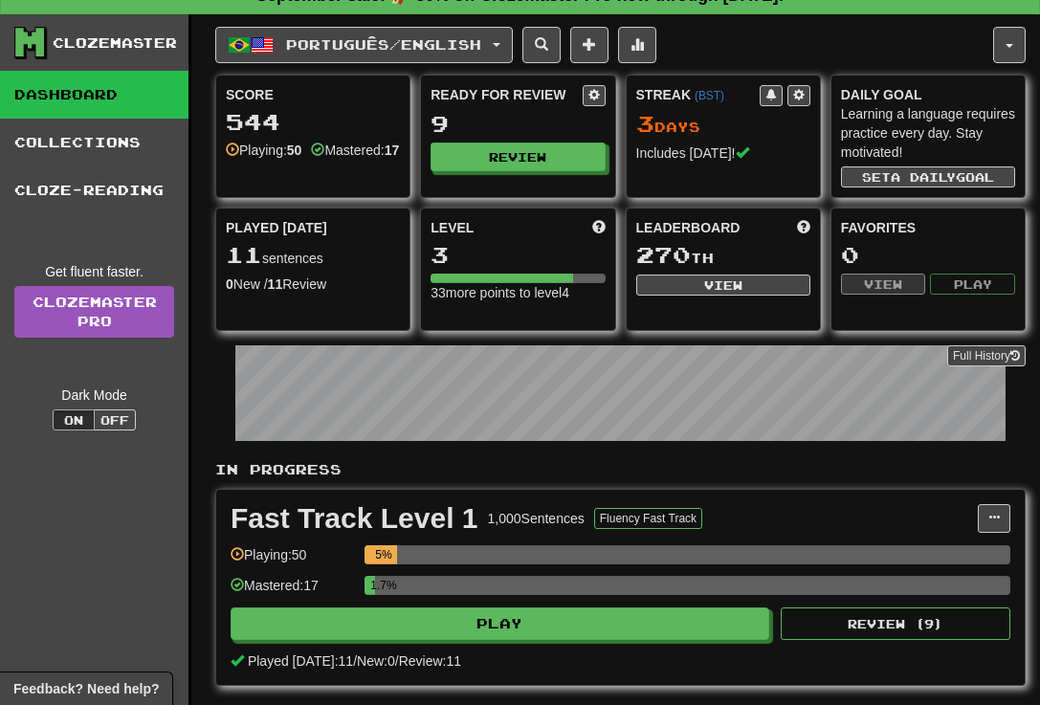
scroll to position [27, 0]
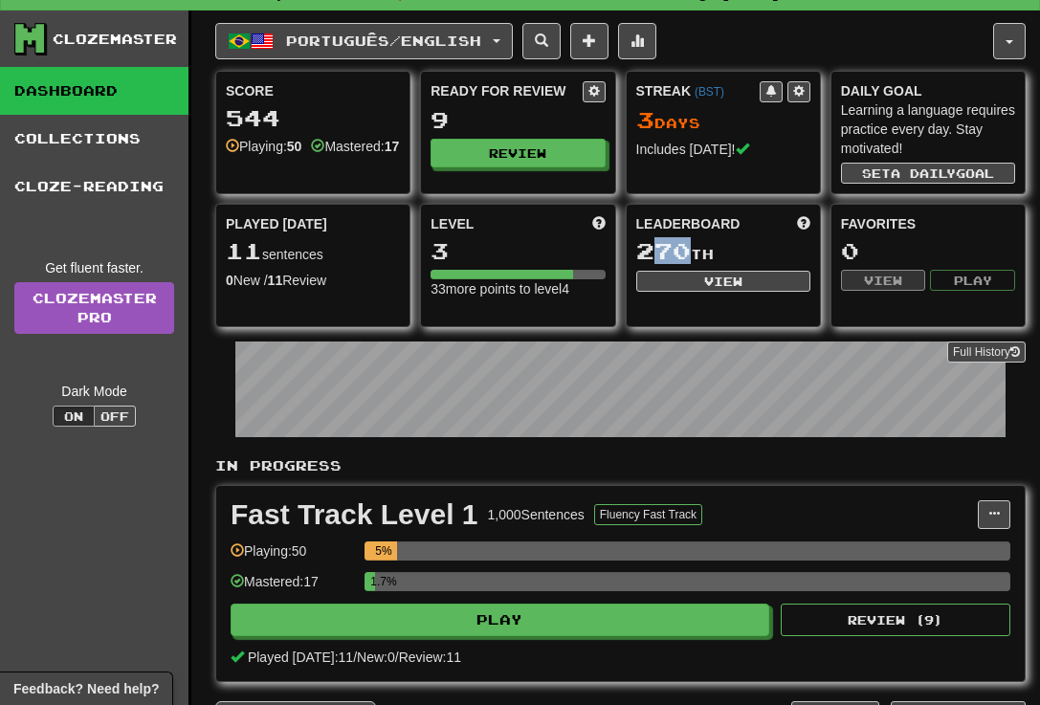
drag, startPoint x: 682, startPoint y: 248, endPoint x: 658, endPoint y: 248, distance: 23.9
click at [658, 248] on span "270" at bounding box center [663, 250] width 55 height 27
click at [389, 40] on span "Português / English" at bounding box center [383, 41] width 195 height 16
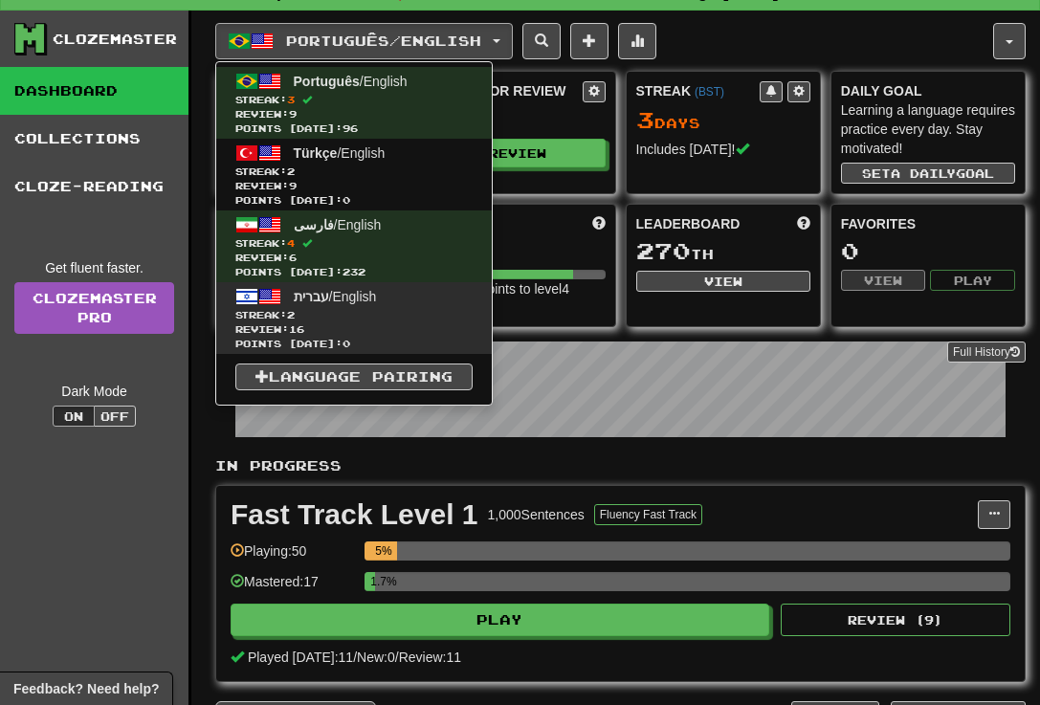
click at [358, 320] on span "Streak: 2" at bounding box center [353, 315] width 237 height 14
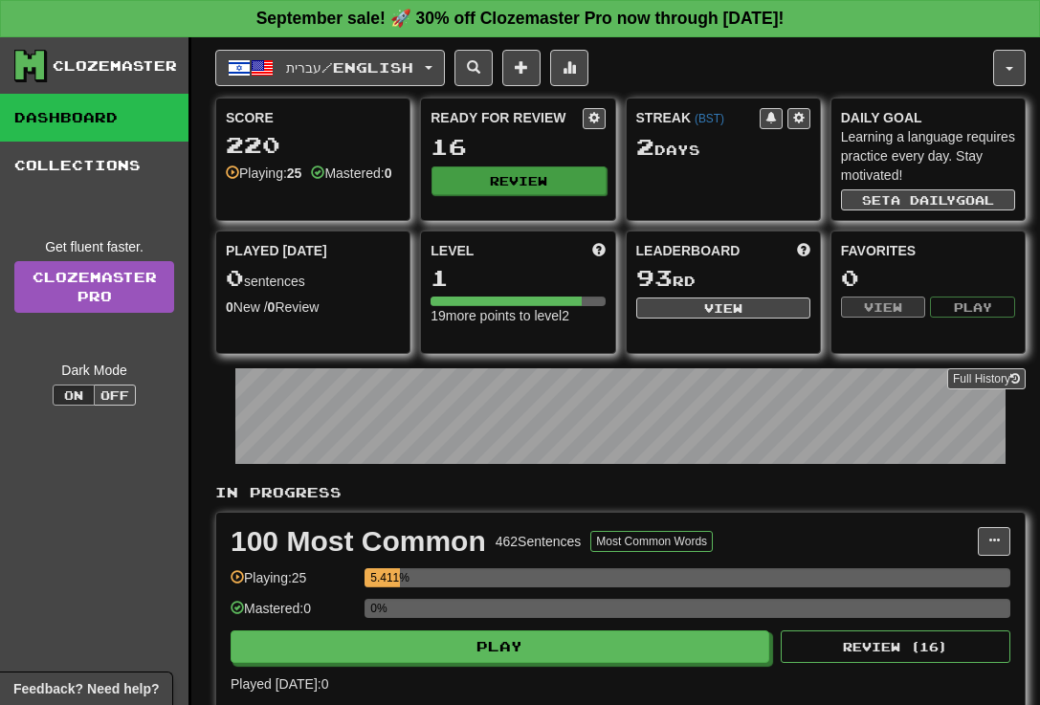
click at [481, 173] on button "Review" at bounding box center [519, 181] width 174 height 29
select select "**"
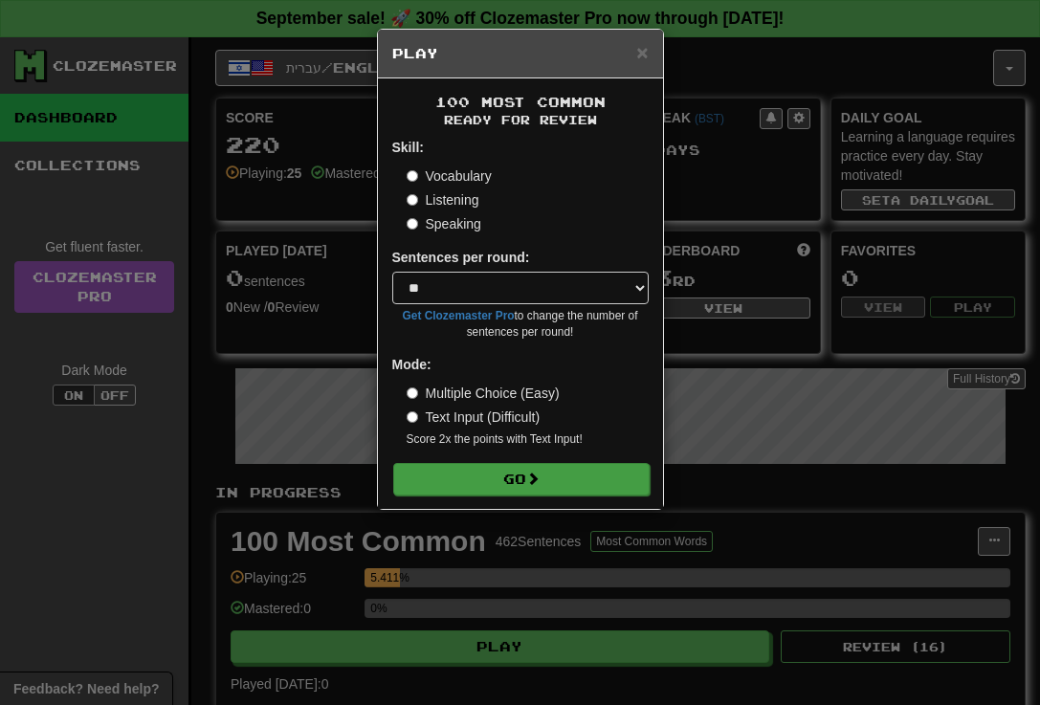
click at [444, 463] on button "Go" at bounding box center [521, 479] width 256 height 33
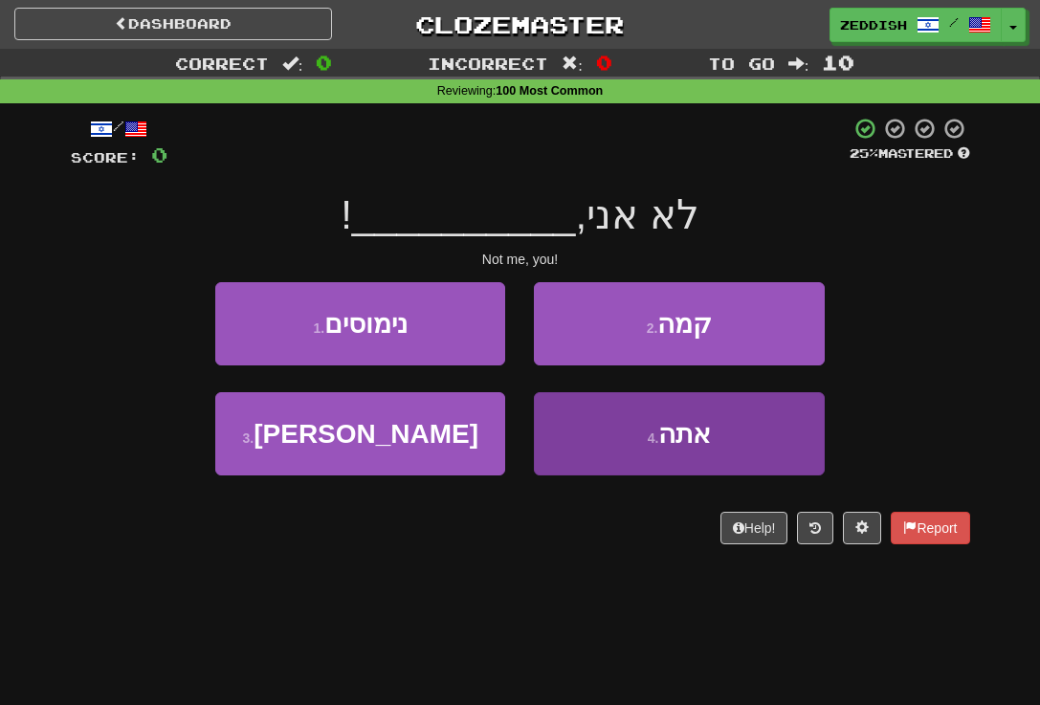
click at [595, 412] on button "4 . אתה" at bounding box center [679, 433] width 290 height 83
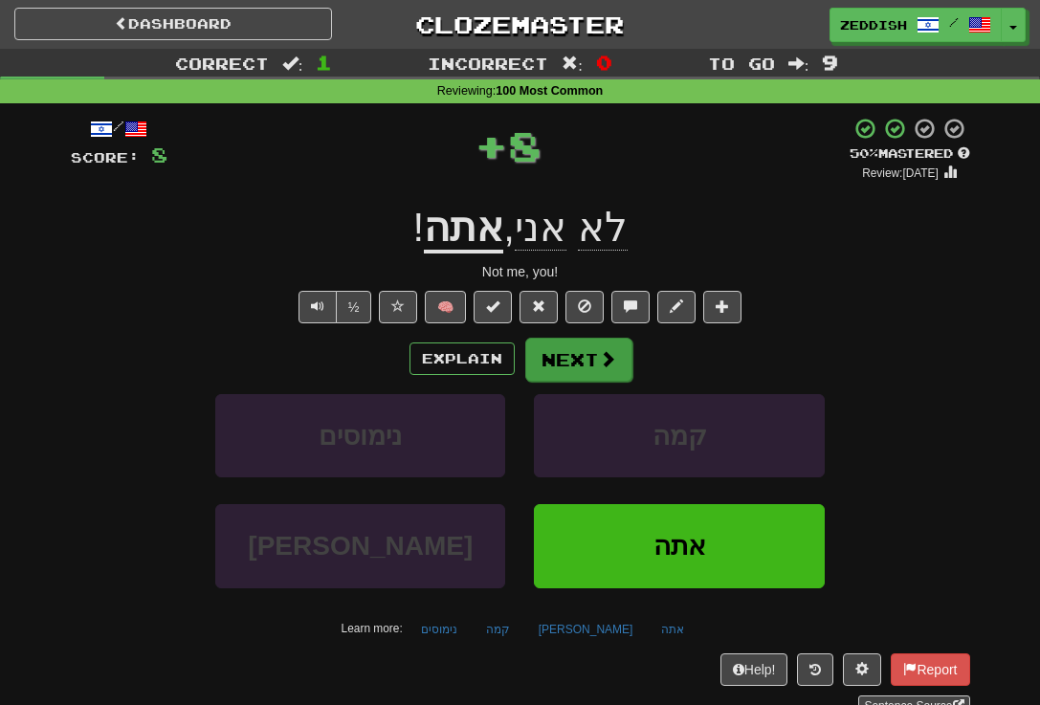
click at [572, 372] on button "Next" at bounding box center [578, 360] width 107 height 44
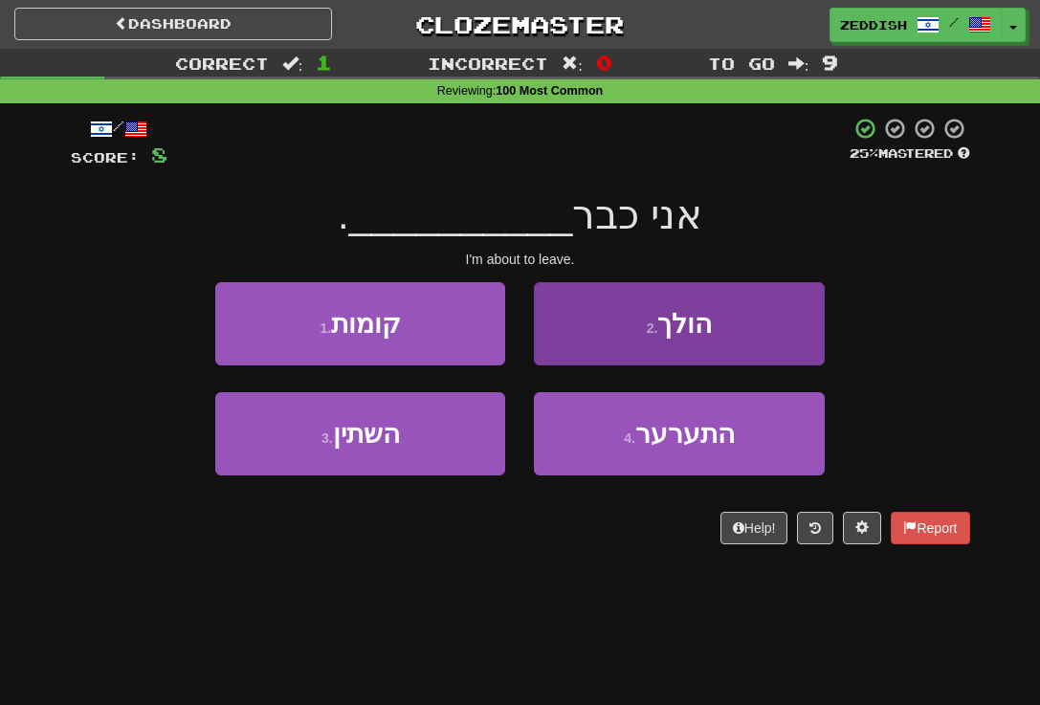
click at [646, 354] on button "2 . הולך" at bounding box center [679, 323] width 290 height 83
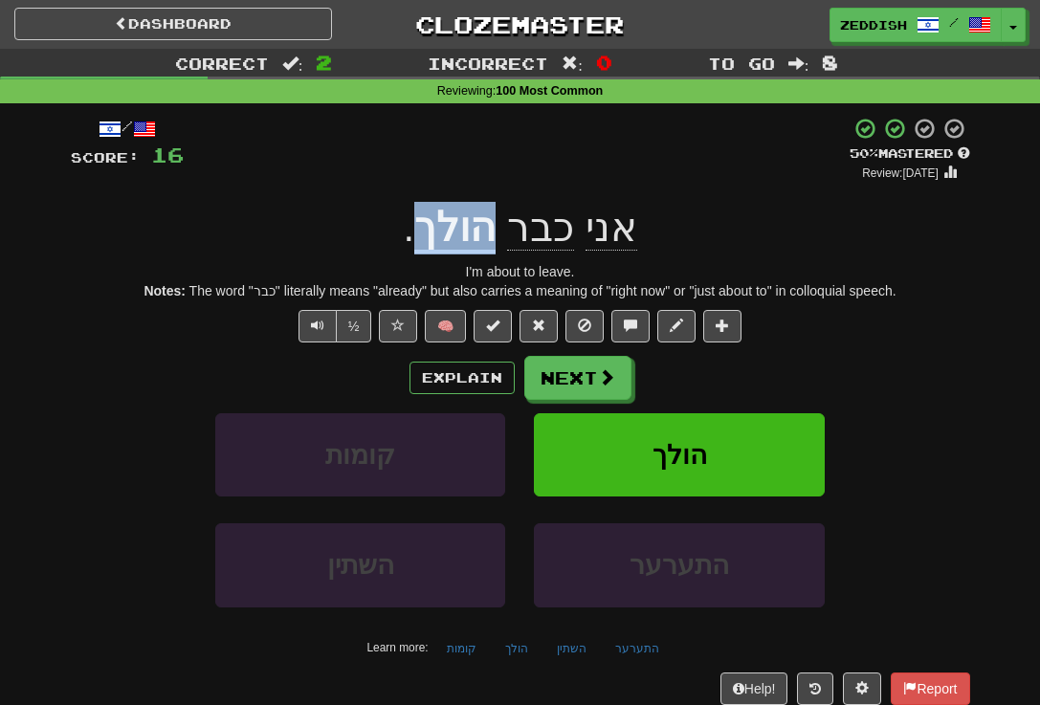
drag, startPoint x: 500, startPoint y: 235, endPoint x: 430, endPoint y: 235, distance: 69.9
click at [430, 235] on div "אני כבר הולך ." at bounding box center [521, 228] width 900 height 53
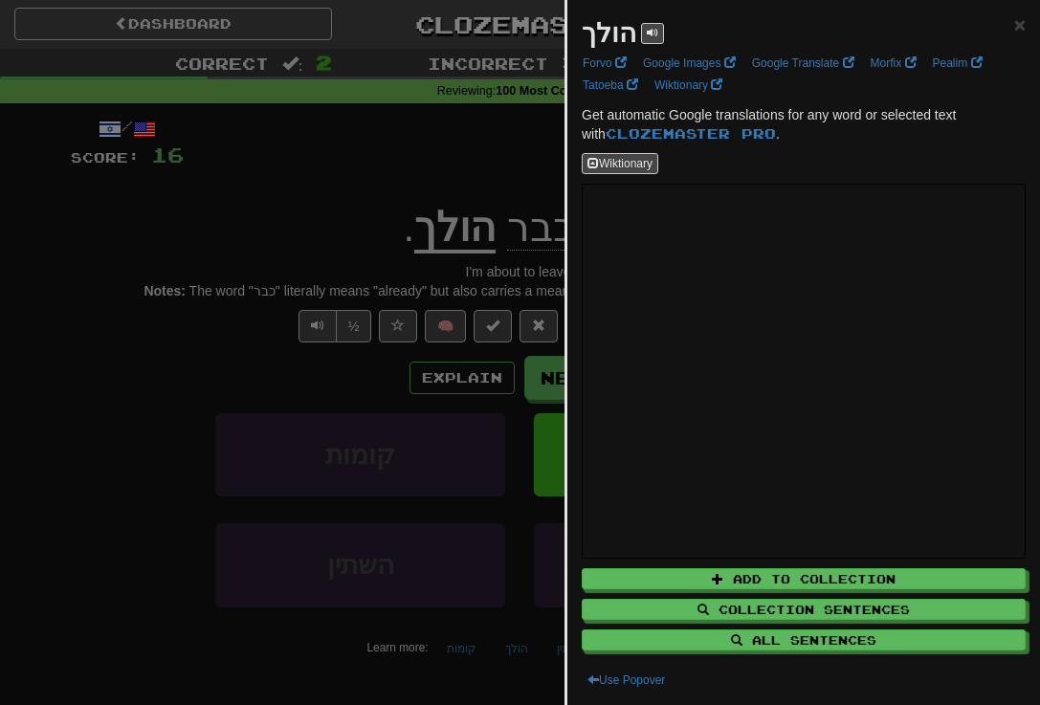
click at [505, 214] on div at bounding box center [520, 352] width 1040 height 705
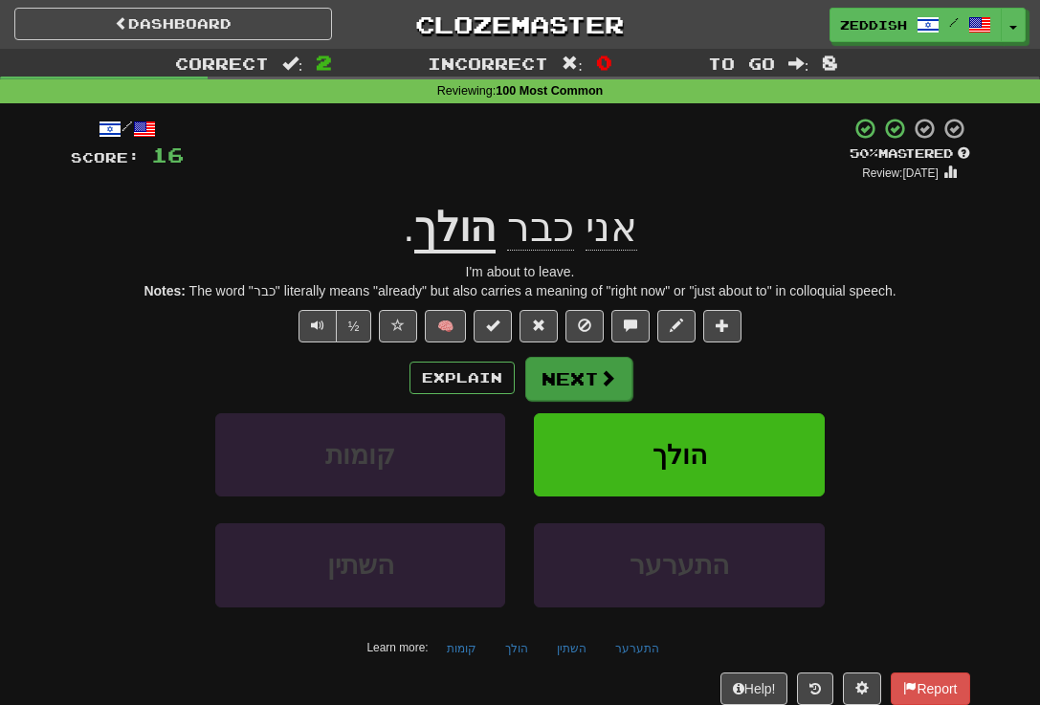
drag, startPoint x: 621, startPoint y: 433, endPoint x: 594, endPoint y: 379, distance: 59.9
click at [594, 379] on div "Explain Next קומות הולך השתין התערער Learn more: קומות הולך השתין התערער" at bounding box center [521, 509] width 900 height 307
click at [594, 379] on button "Next" at bounding box center [578, 379] width 107 height 44
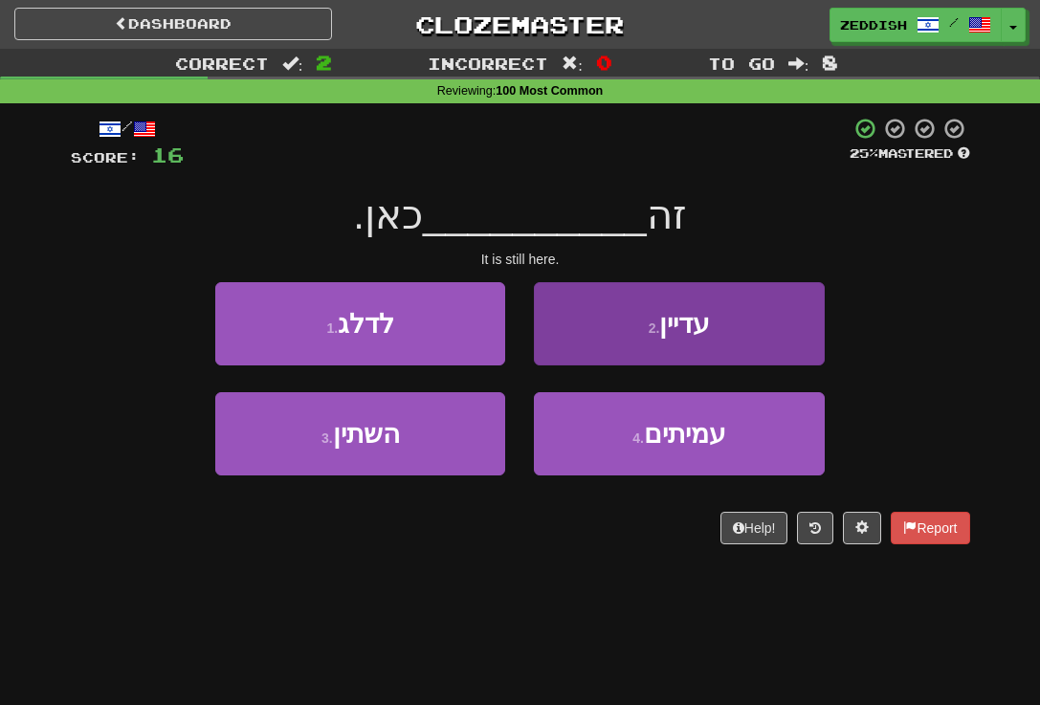
click at [573, 345] on button "2 . עדיין" at bounding box center [679, 323] width 290 height 83
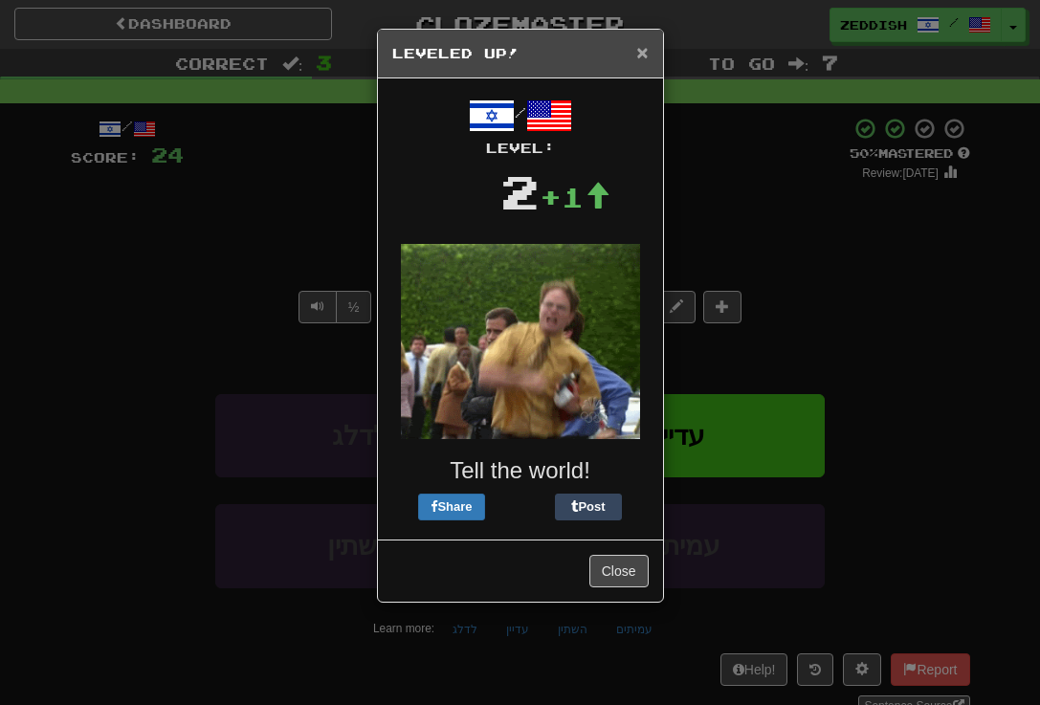
click at [638, 62] on span "×" at bounding box center [641, 52] width 11 height 22
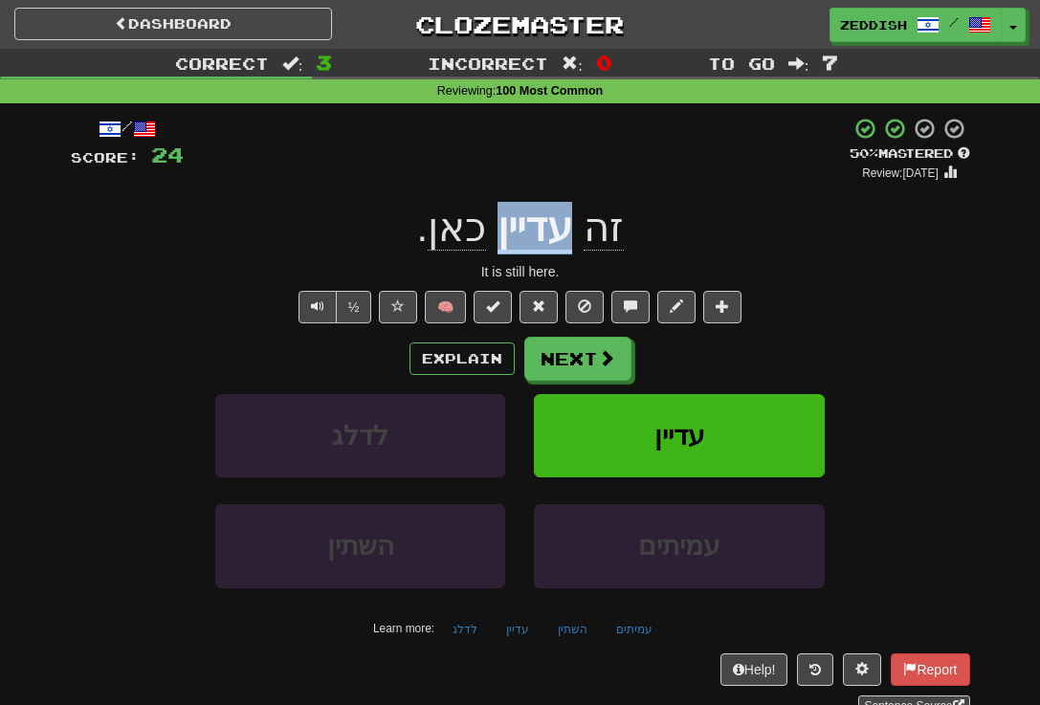
drag, startPoint x: 573, startPoint y: 230, endPoint x: 496, endPoint y: 228, distance: 77.5
click at [496, 228] on div "זה עדיין כאן ." at bounding box center [521, 228] width 900 height 53
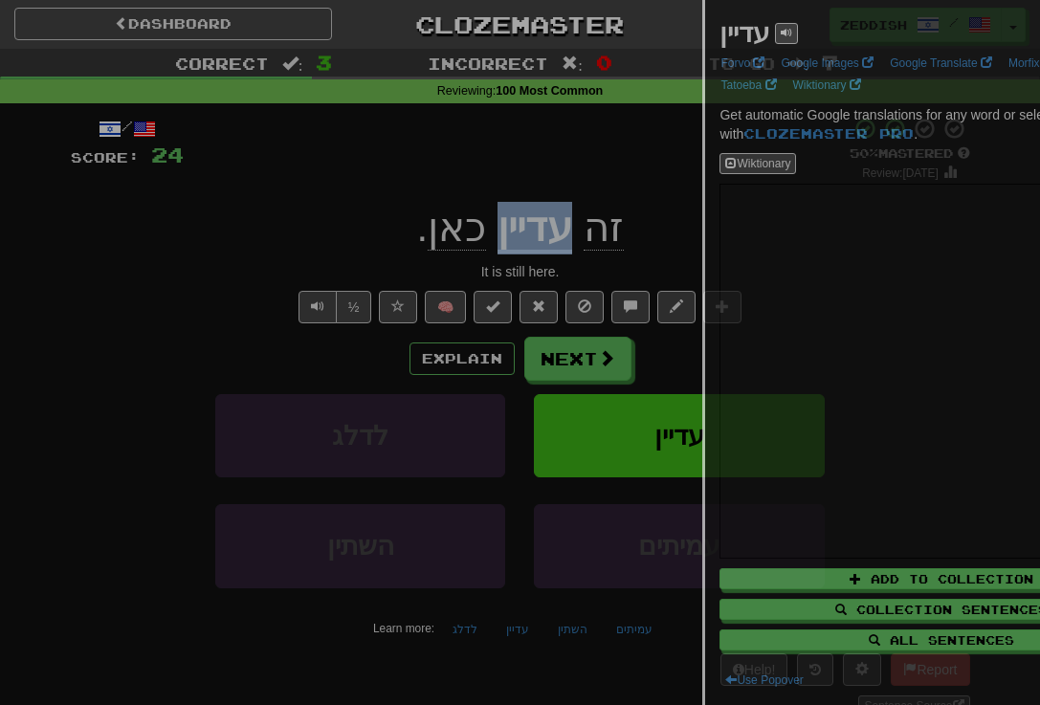
copy div "עדיין"
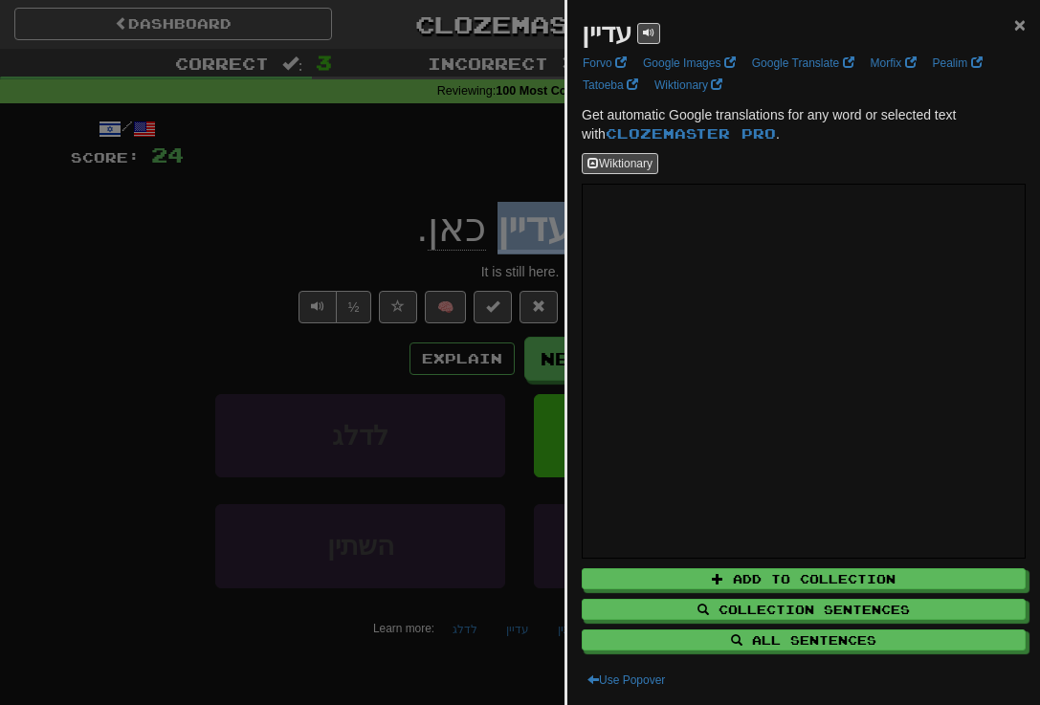
click at [1015, 20] on span "×" at bounding box center [1019, 24] width 11 height 22
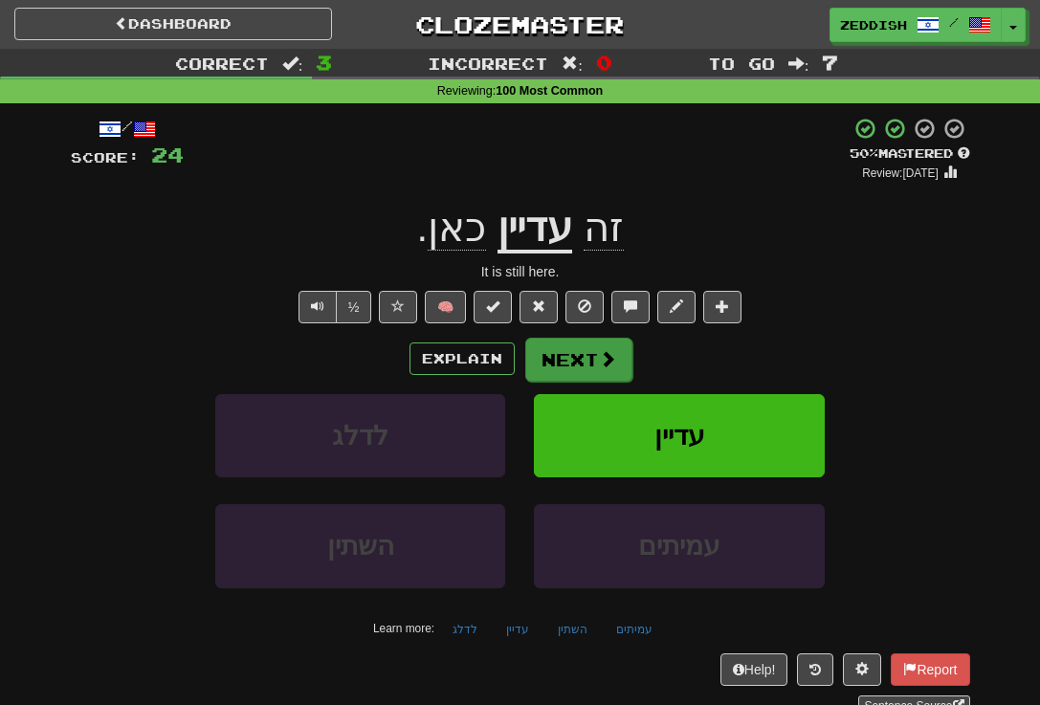
click at [612, 355] on span at bounding box center [607, 358] width 17 height 17
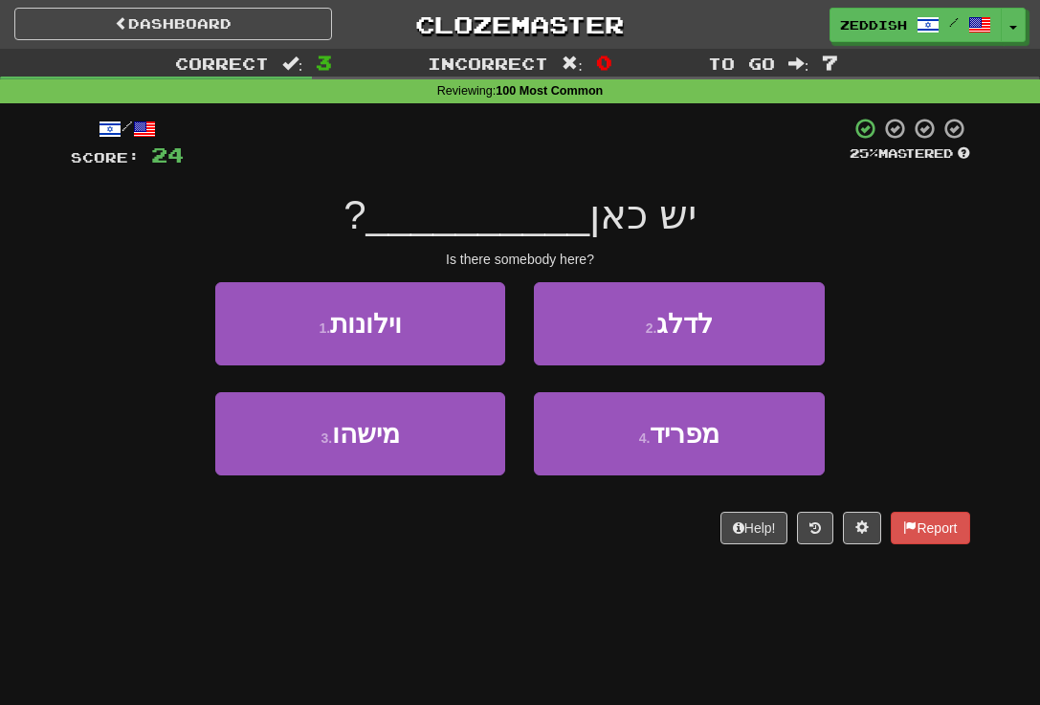
click at [618, 218] on span "יש כאן" at bounding box center [642, 214] width 107 height 45
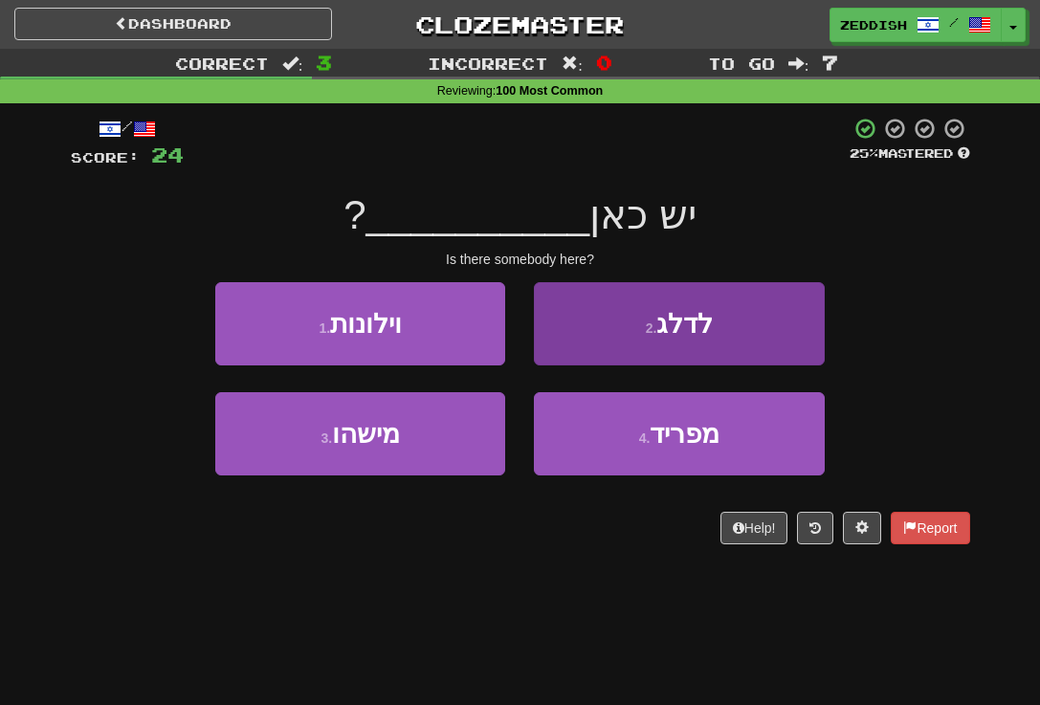
click at [768, 313] on button "2 . לדלג" at bounding box center [679, 323] width 290 height 83
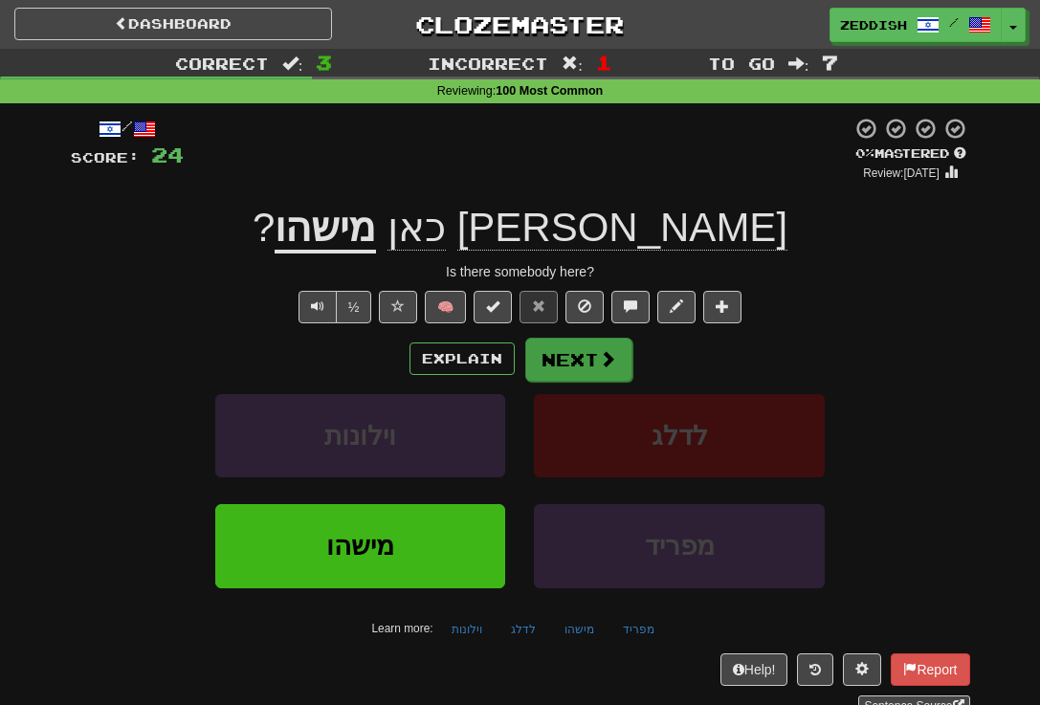
click at [601, 357] on span at bounding box center [607, 358] width 17 height 17
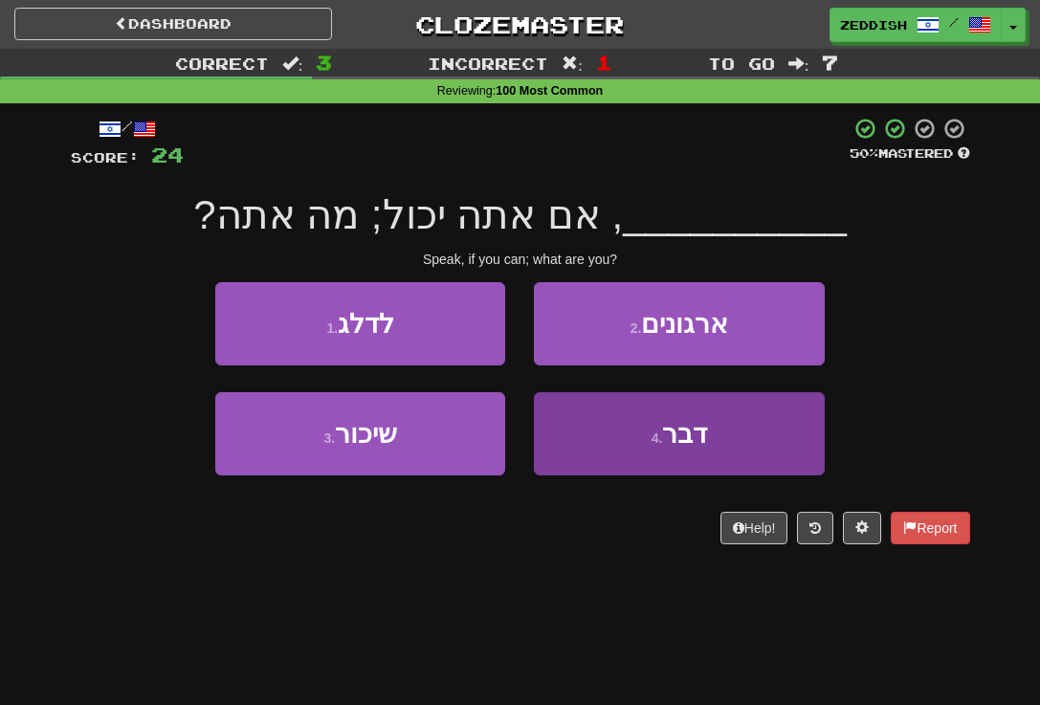
click at [624, 414] on button "4 . דבר" at bounding box center [679, 433] width 290 height 83
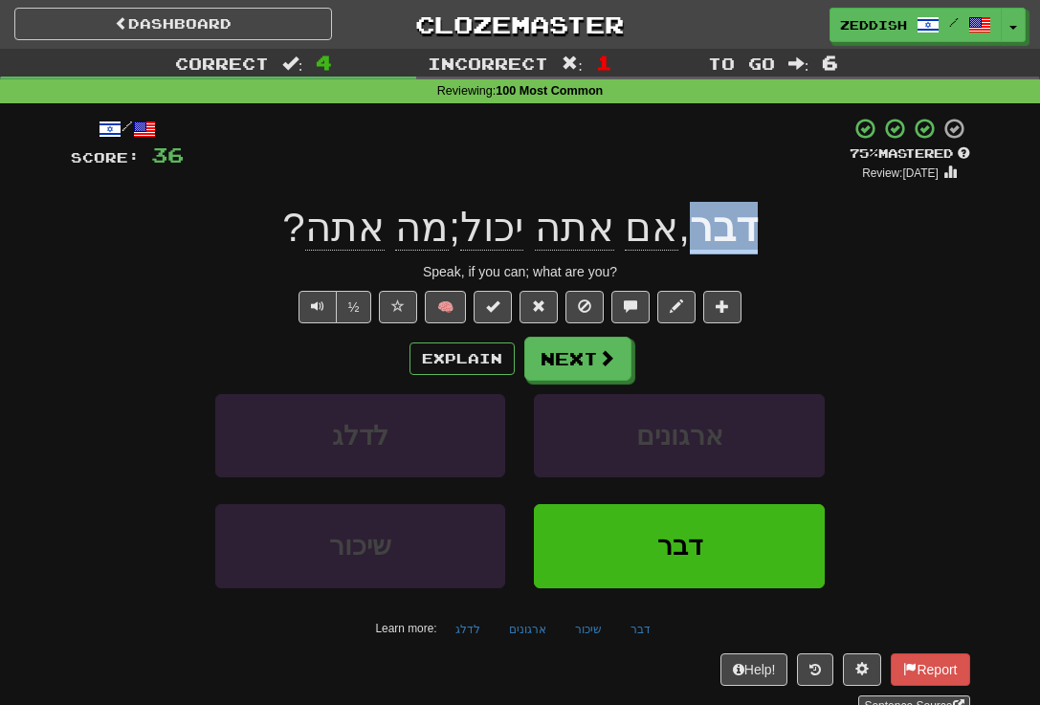
drag, startPoint x: 760, startPoint y: 227, endPoint x: 689, endPoint y: 227, distance: 70.8
click at [689, 227] on div "דבר , אם אתה יכול ; מה אתה ?" at bounding box center [521, 228] width 900 height 53
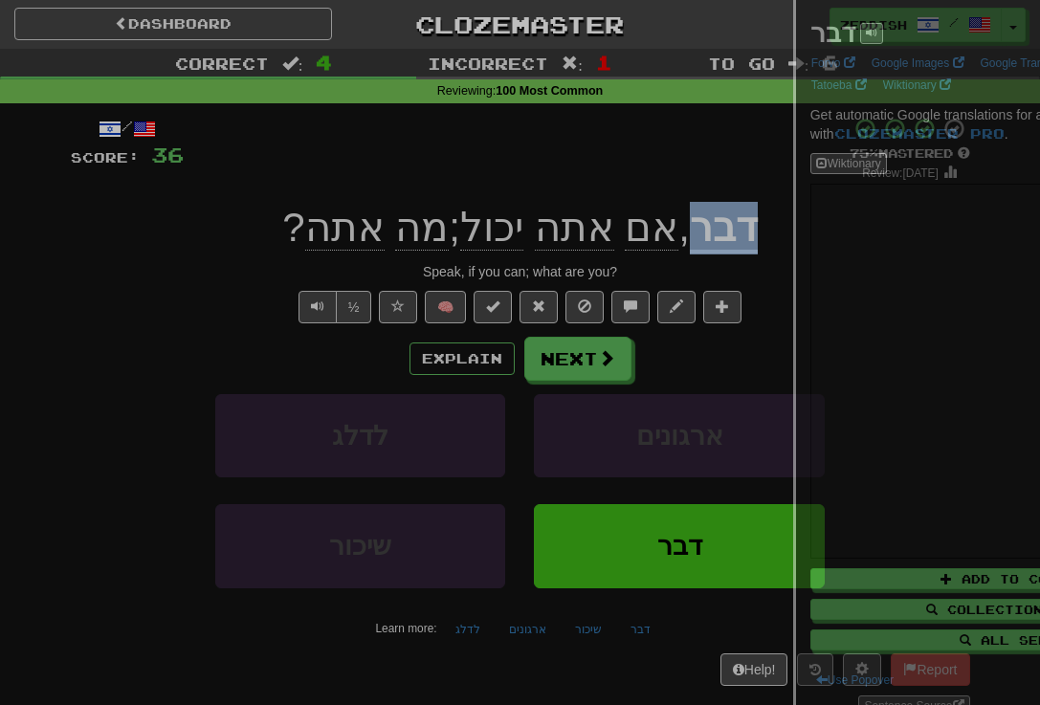
copy u "דבר"
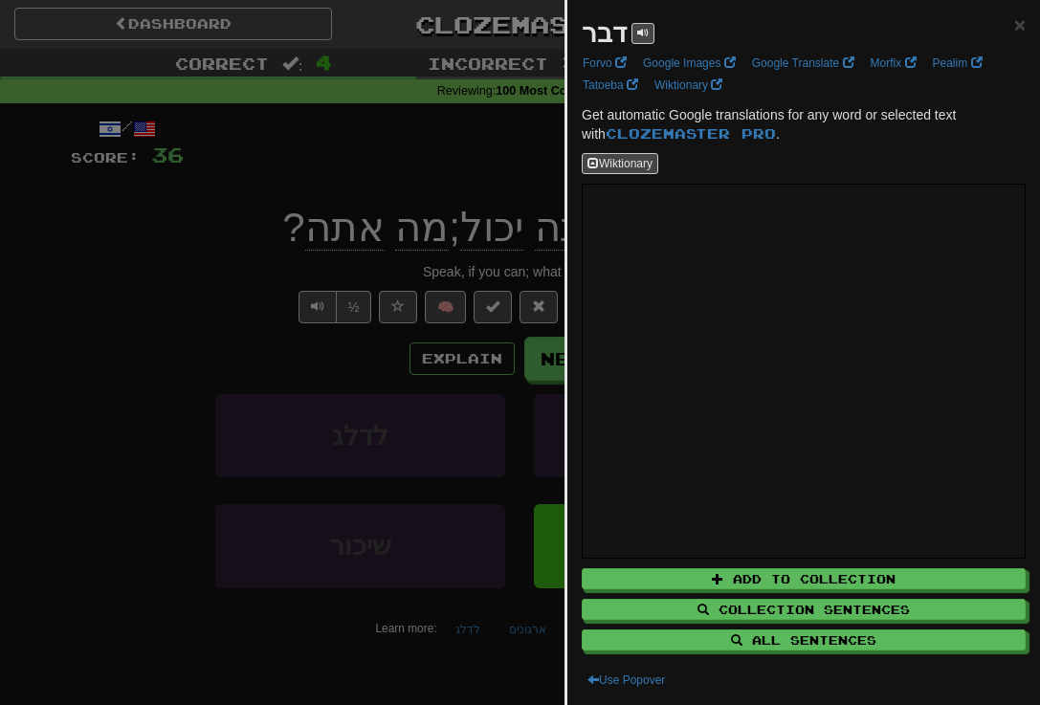
click at [450, 378] on div at bounding box center [520, 352] width 1040 height 705
